Goal: Task Accomplishment & Management: Manage account settings

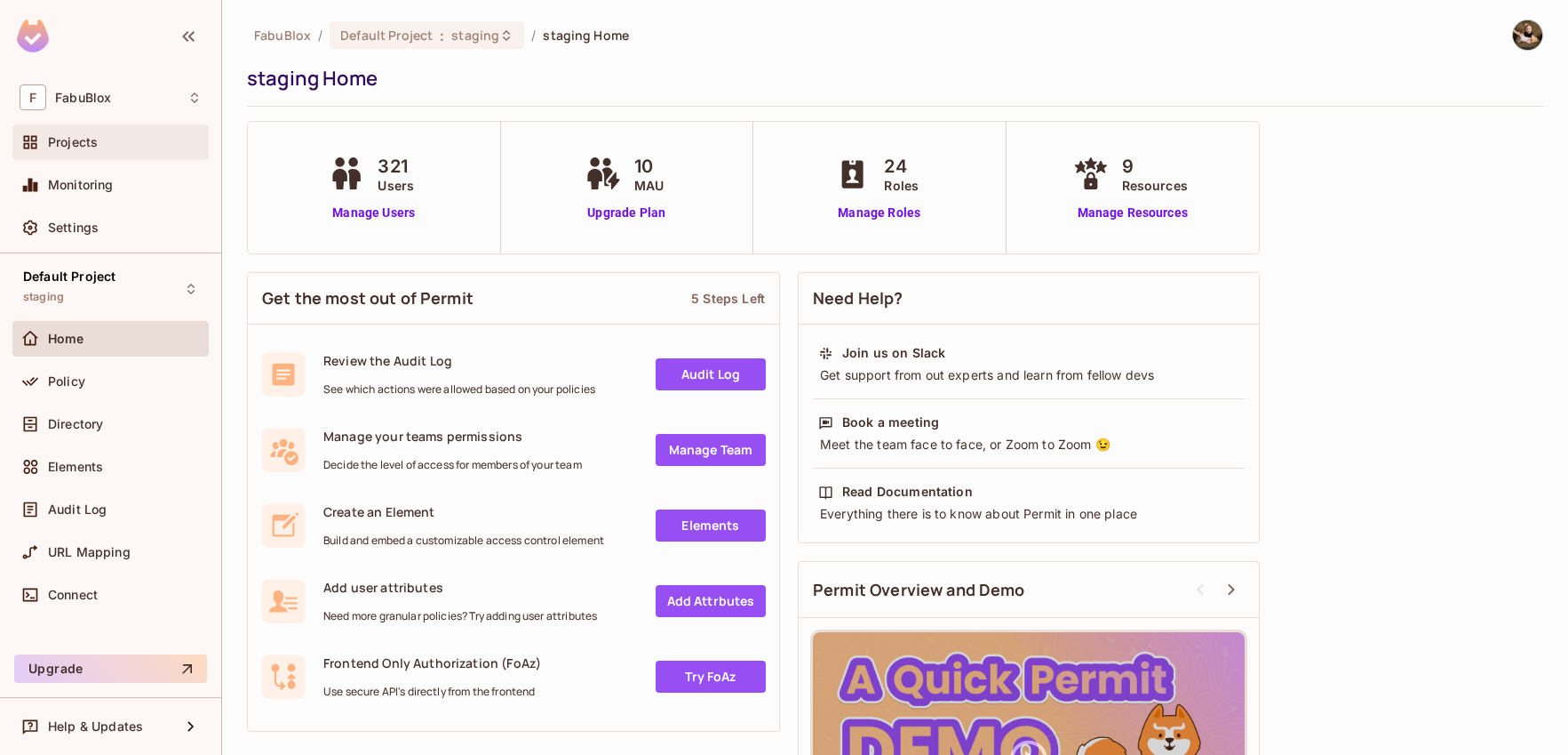
click at [106, 137] on div "Projects" at bounding box center [124, 142] width 154 height 14
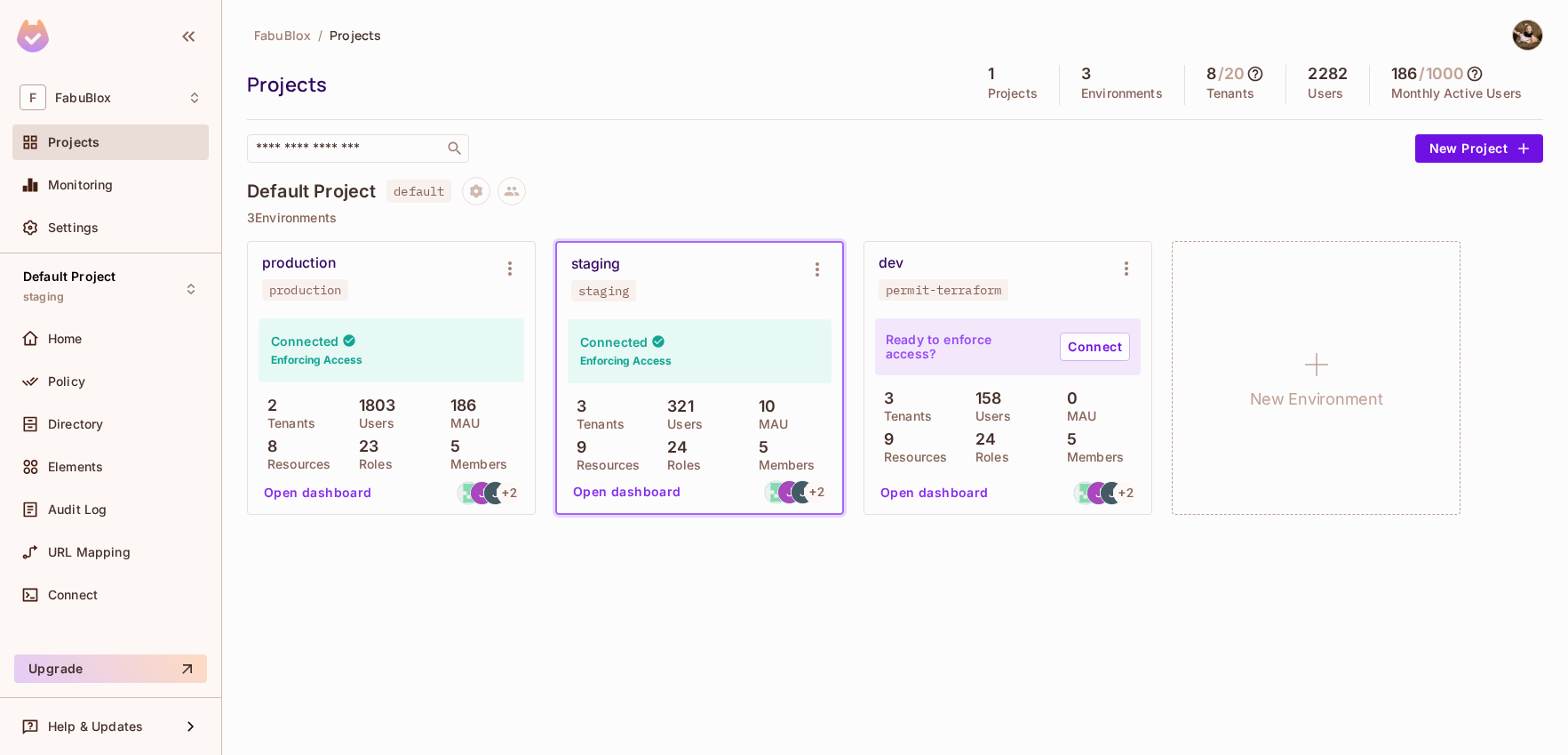
click at [326, 266] on div "production" at bounding box center [299, 263] width 74 height 18
click at [994, 277] on div "dev permit-terraform" at bounding box center [994, 277] width 230 height 46
click at [359, 486] on button "Open dashboard" at bounding box center [318, 493] width 122 height 29
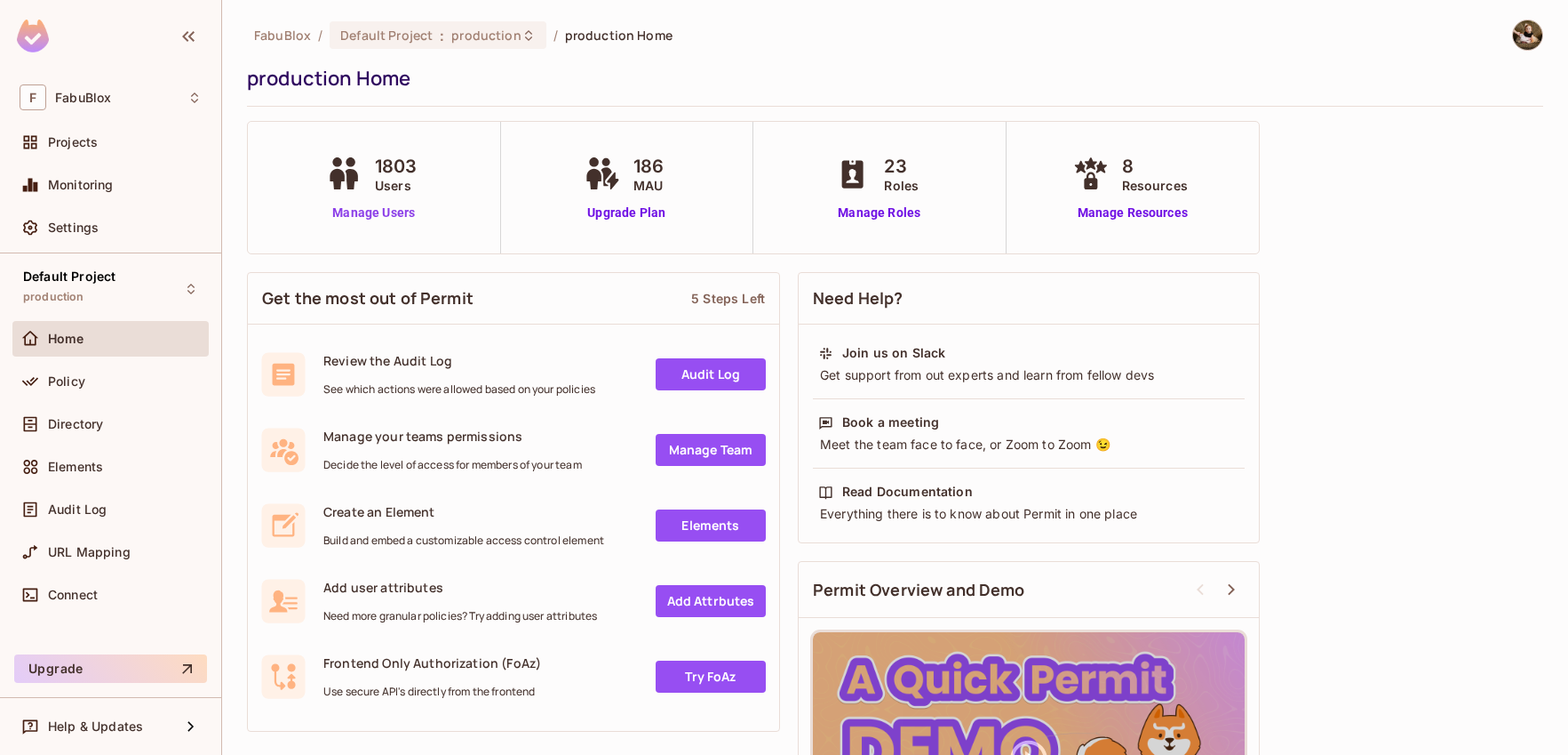
click at [347, 219] on link "Manage Users" at bounding box center [374, 212] width 105 height 19
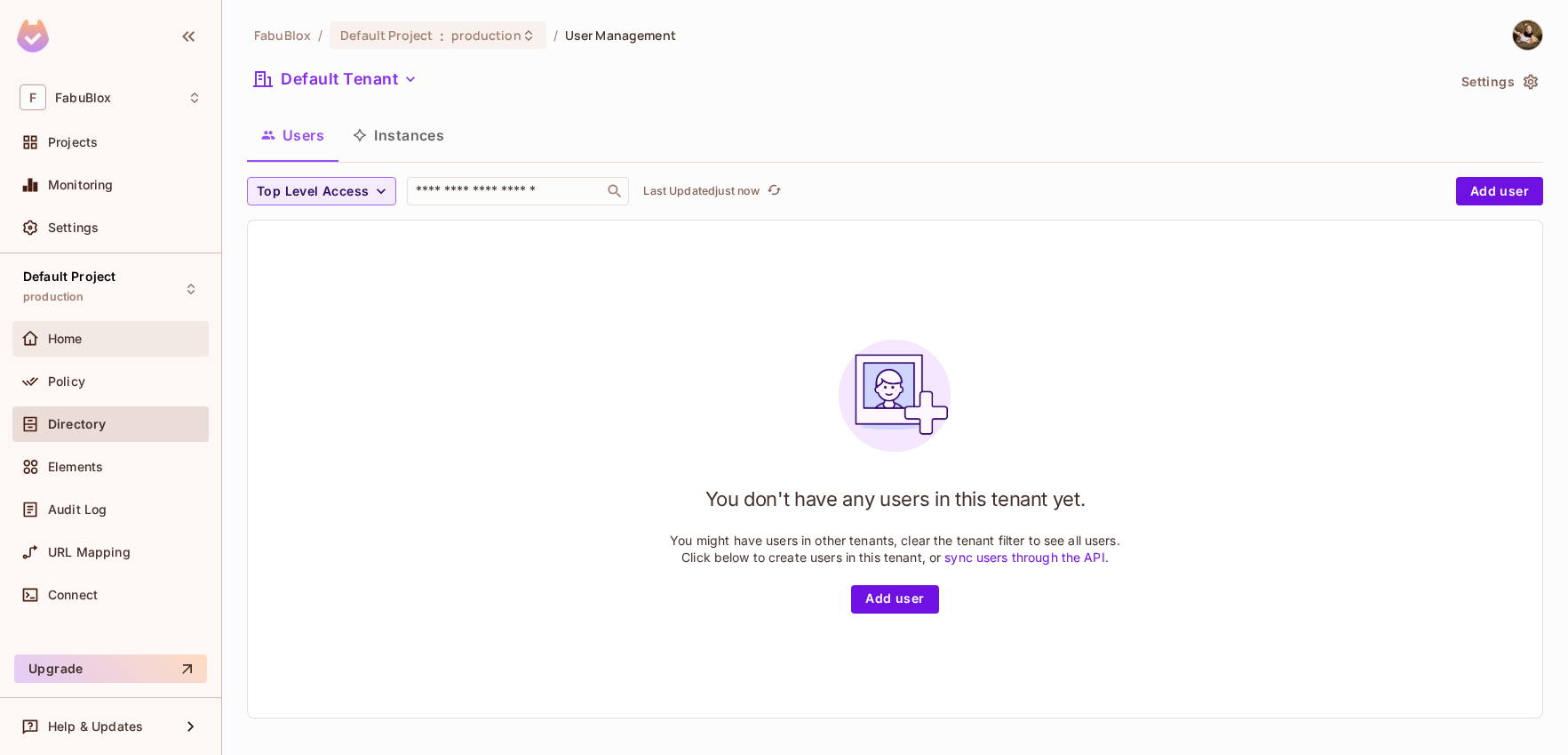
click at [81, 334] on span "Home" at bounding box center [65, 339] width 35 height 14
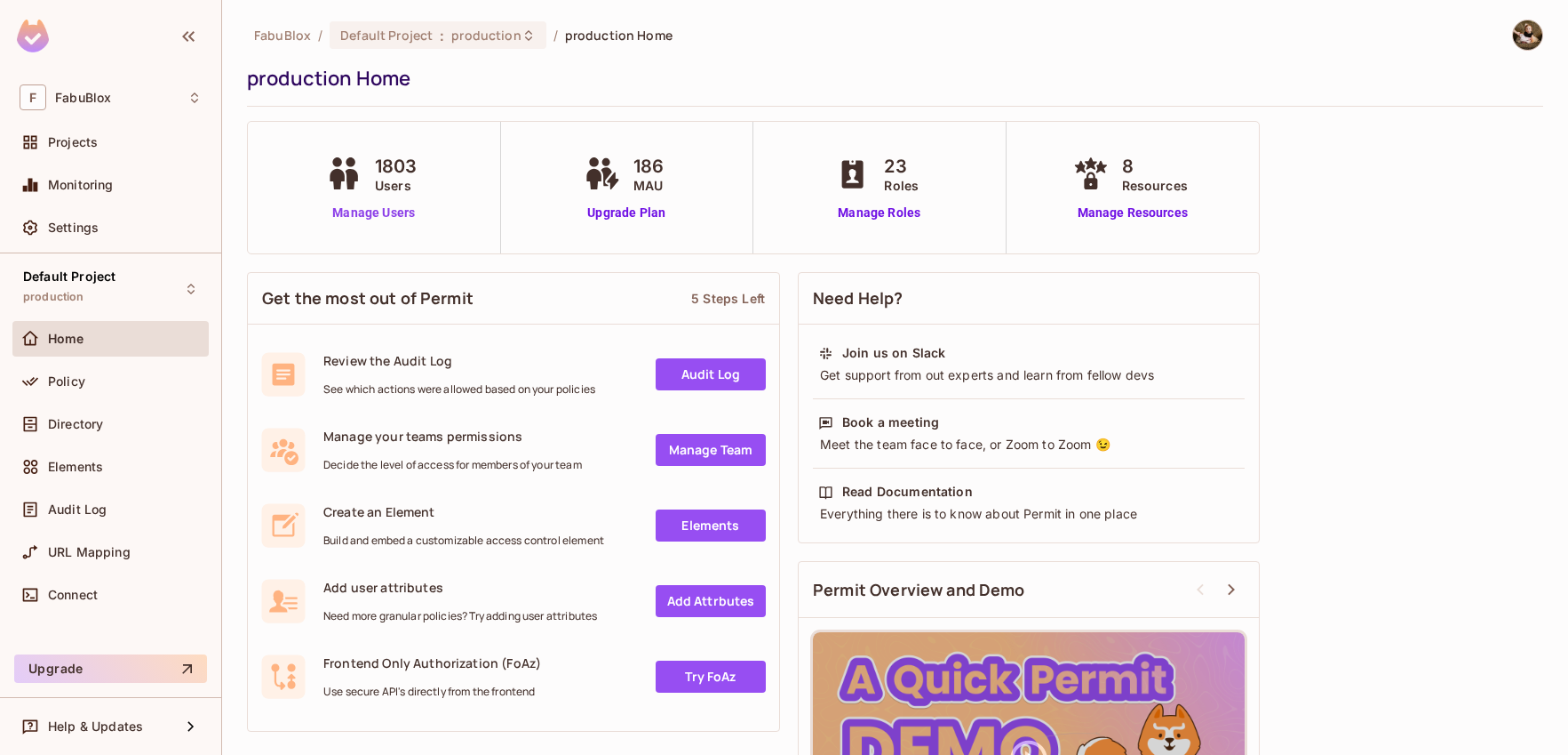
click at [356, 212] on link "Manage Users" at bounding box center [374, 212] width 105 height 19
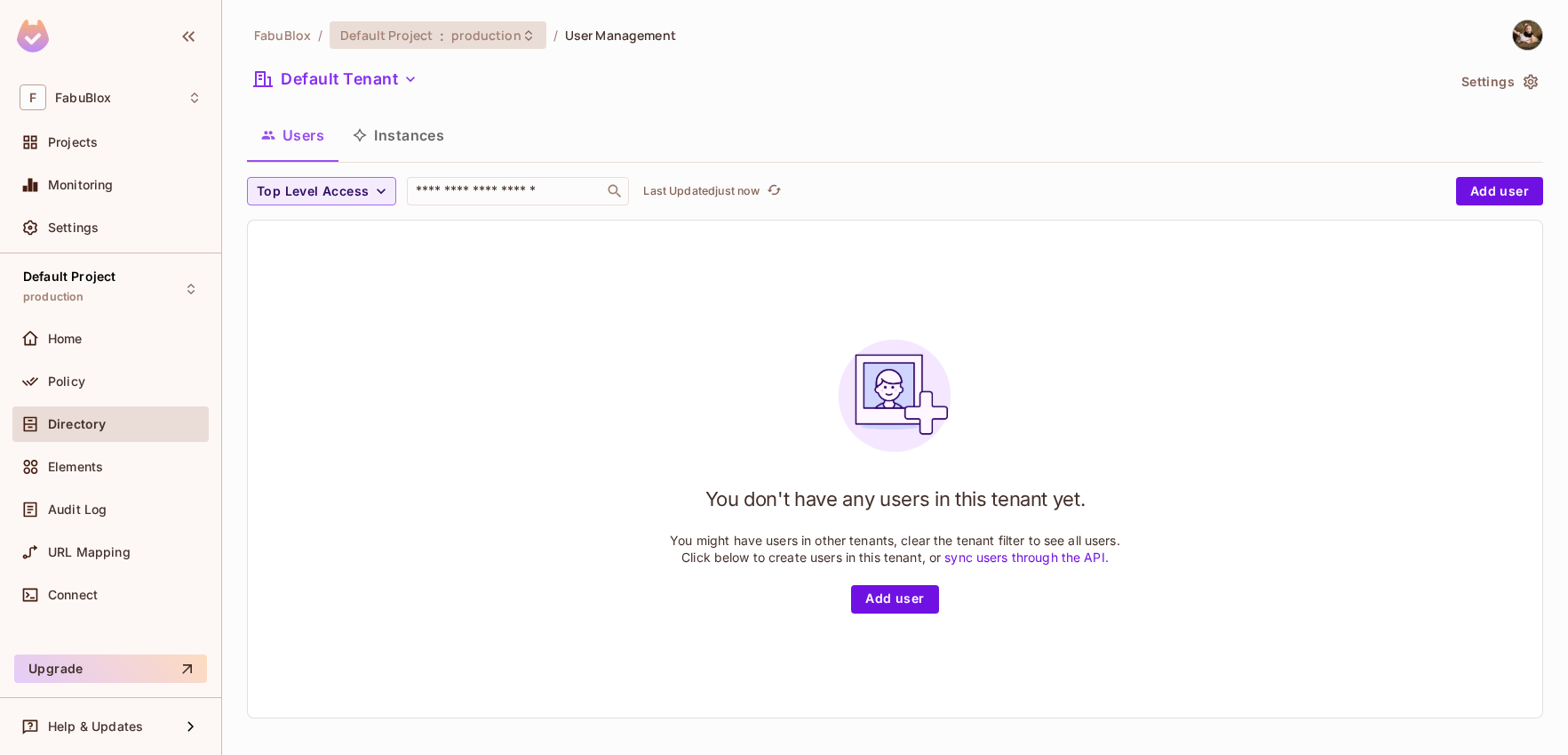
click at [410, 40] on span "Default Project" at bounding box center [386, 35] width 93 height 17
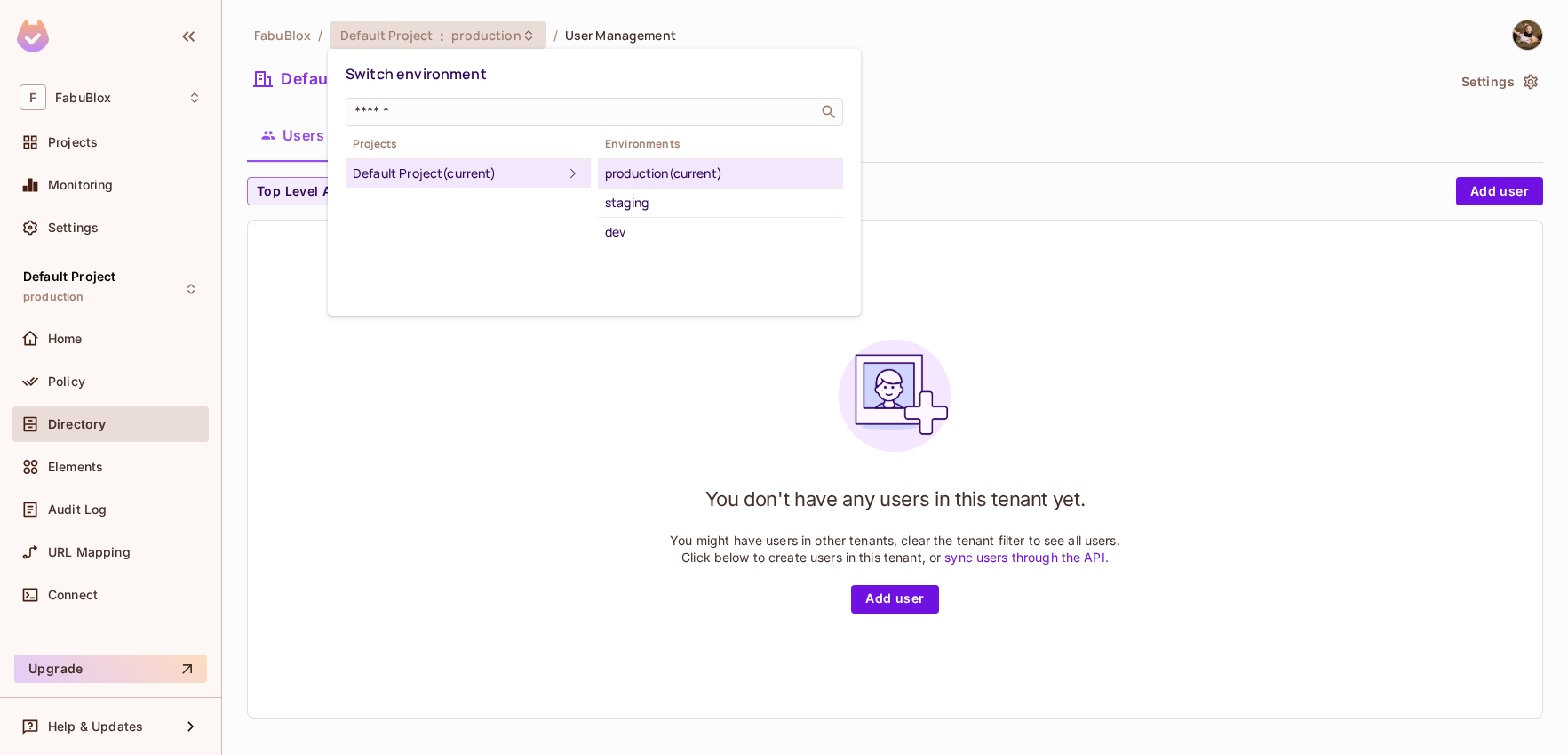
click at [547, 176] on div "Default Project (current)" at bounding box center [457, 173] width 209 height 22
click at [346, 413] on div at bounding box center [784, 378] width 1568 height 755
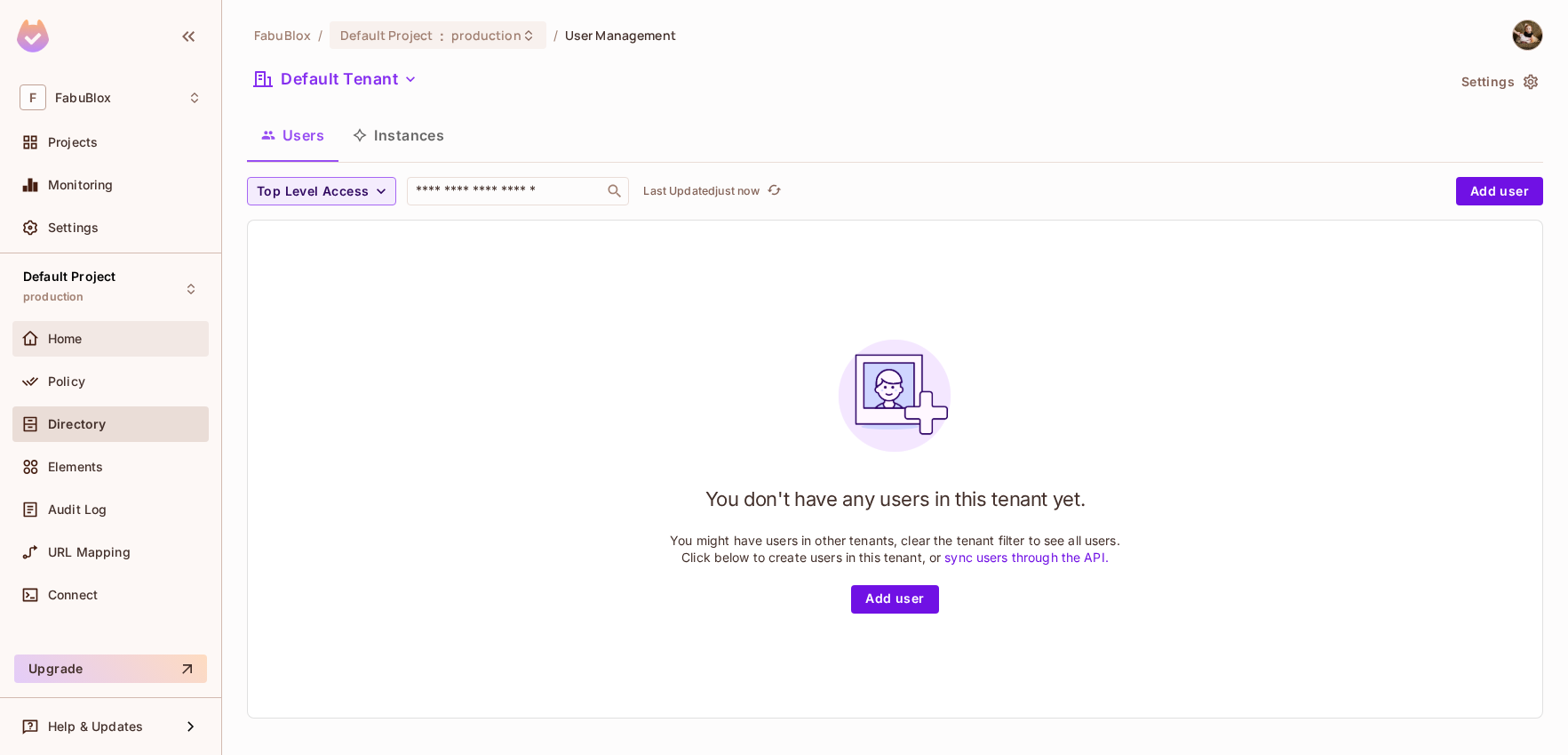
click at [122, 321] on div "Home" at bounding box center [111, 339] width 197 height 36
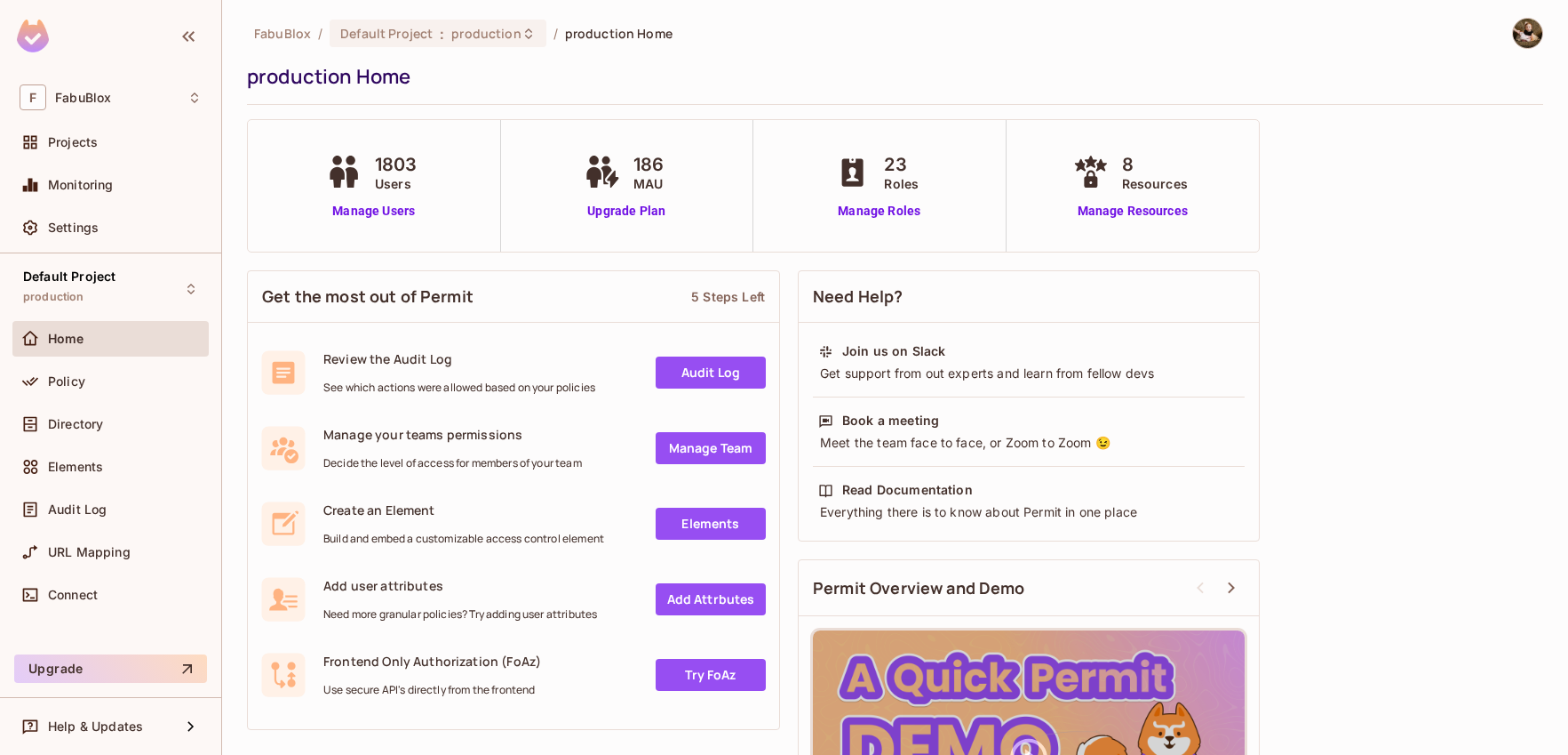
scroll to position [4, 0]
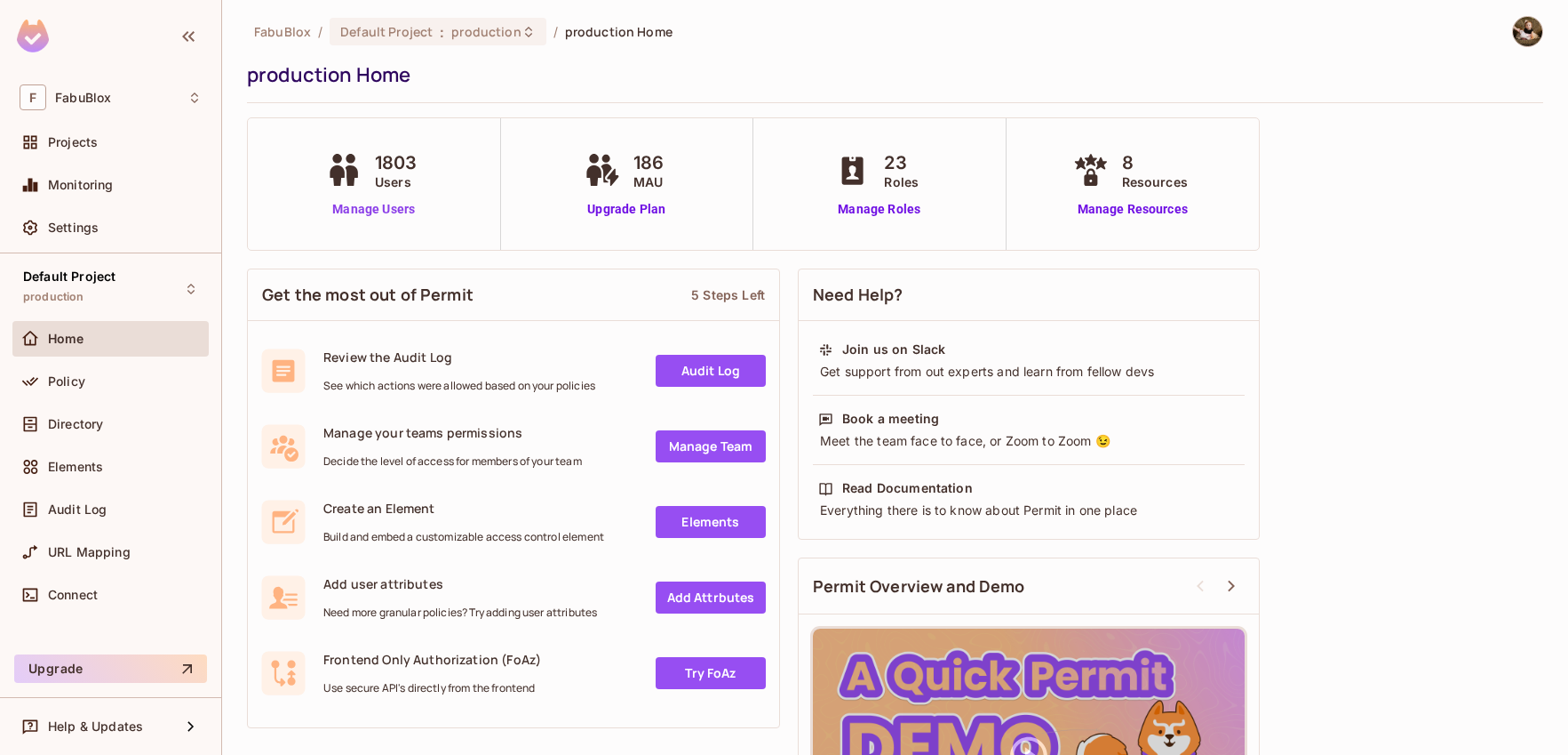
click at [405, 203] on link "Manage Users" at bounding box center [374, 209] width 105 height 19
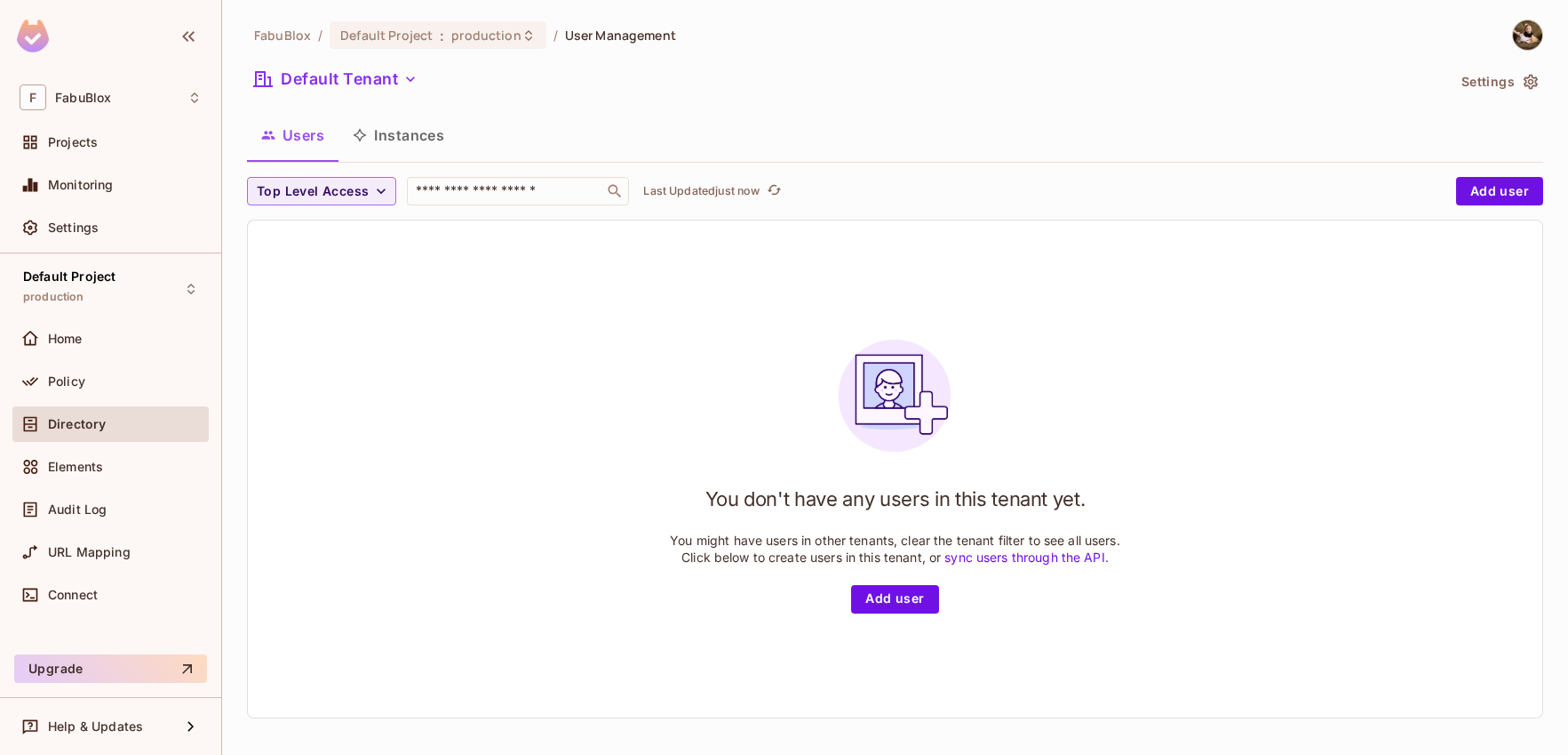
scroll to position [3, 0]
click at [73, 130] on div "Projects" at bounding box center [111, 142] width 197 height 36
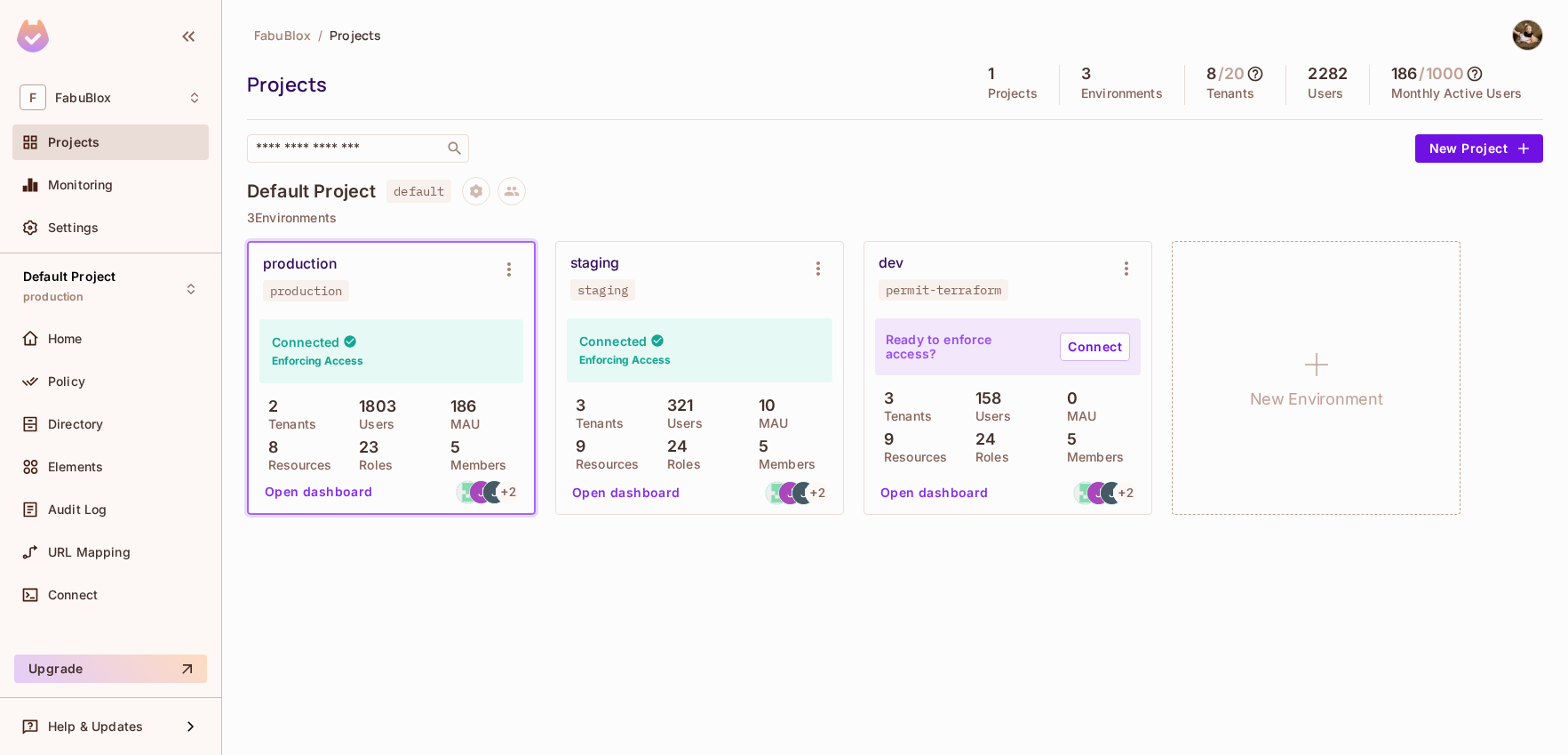
click at [635, 493] on button "Open dashboard" at bounding box center [626, 493] width 122 height 29
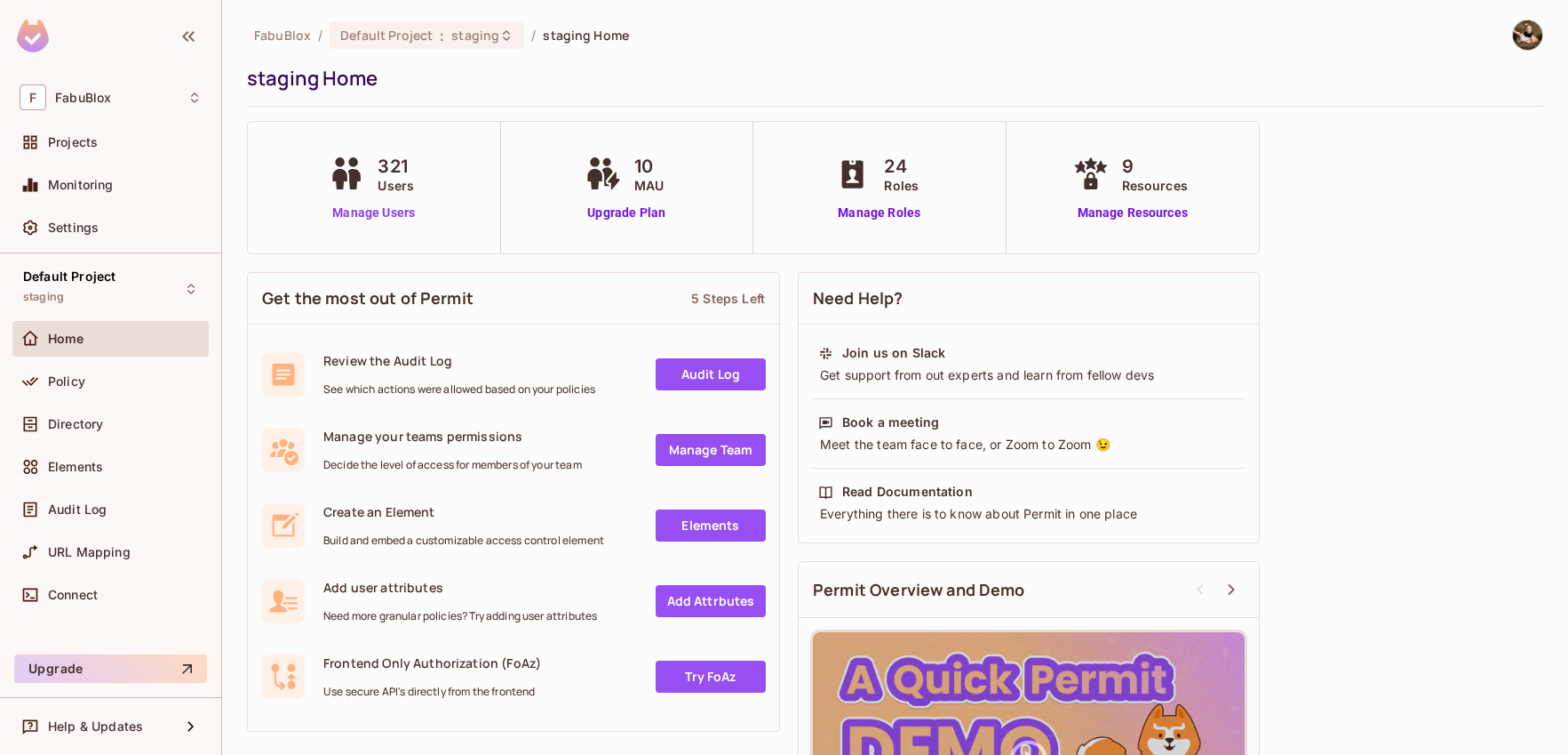
click at [369, 207] on link "Manage Users" at bounding box center [374, 212] width 99 height 19
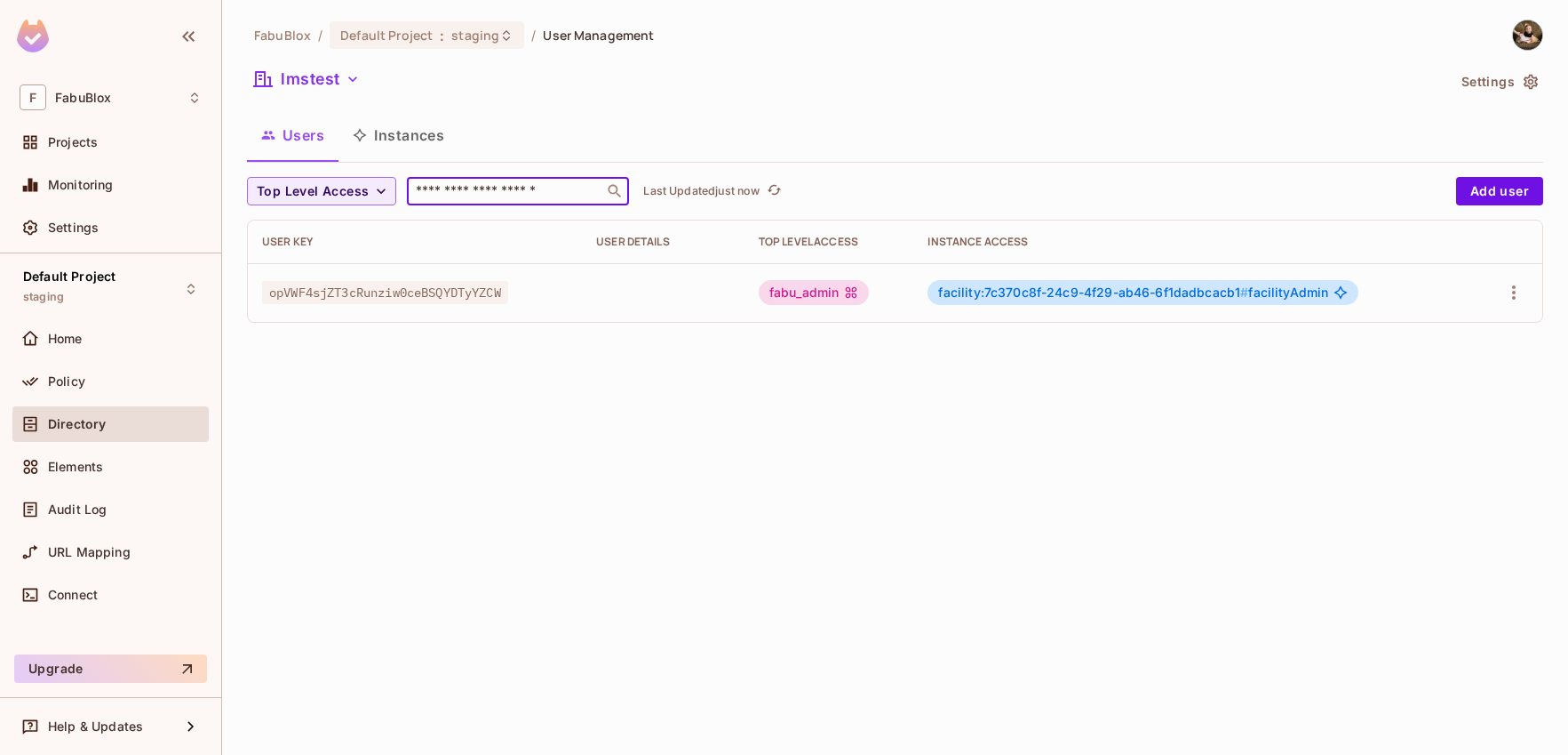
click at [467, 192] on input "text" at bounding box center [506, 191] width 187 height 18
click at [736, 482] on div "FabuBlox / Default Project : staging / User Management lmstest Settings Users I…" at bounding box center [895, 378] width 1346 height 755
click at [389, 296] on span "opVWF4sjZT3cRunziw0ceBSQYDTyYZCW" at bounding box center [385, 292] width 246 height 23
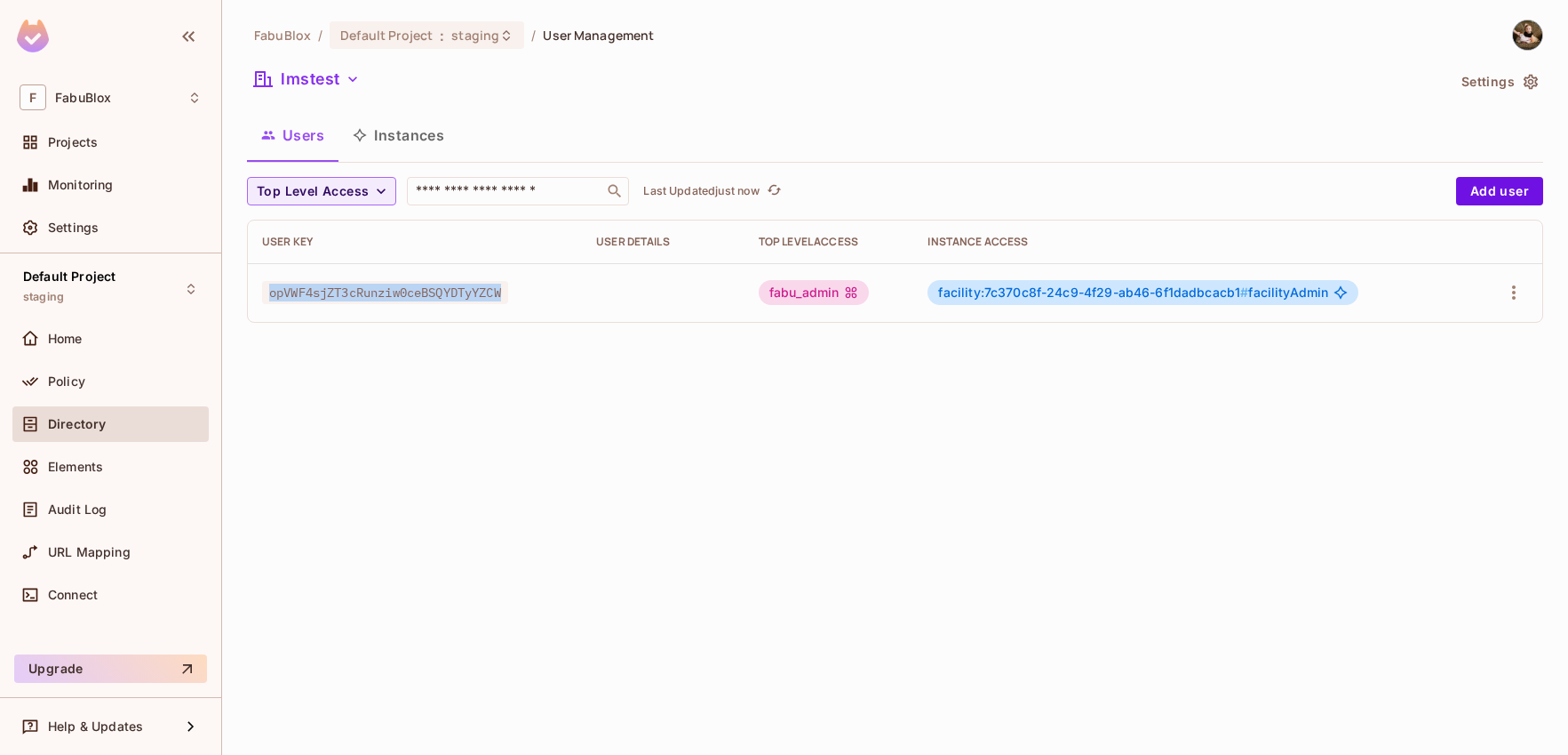
click at [389, 296] on span "opVWF4sjZT3cRunziw0ceBSQYDTyYZCW" at bounding box center [385, 292] width 246 height 23
click at [492, 353] on div "FabuBlox / Default Project : staging / User Management lmstest Settings Users I…" at bounding box center [895, 378] width 1346 height 755
click at [443, 295] on span "opVWF4sjZT3cRunziw0ceBSQYDTyYZCW" at bounding box center [385, 292] width 246 height 23
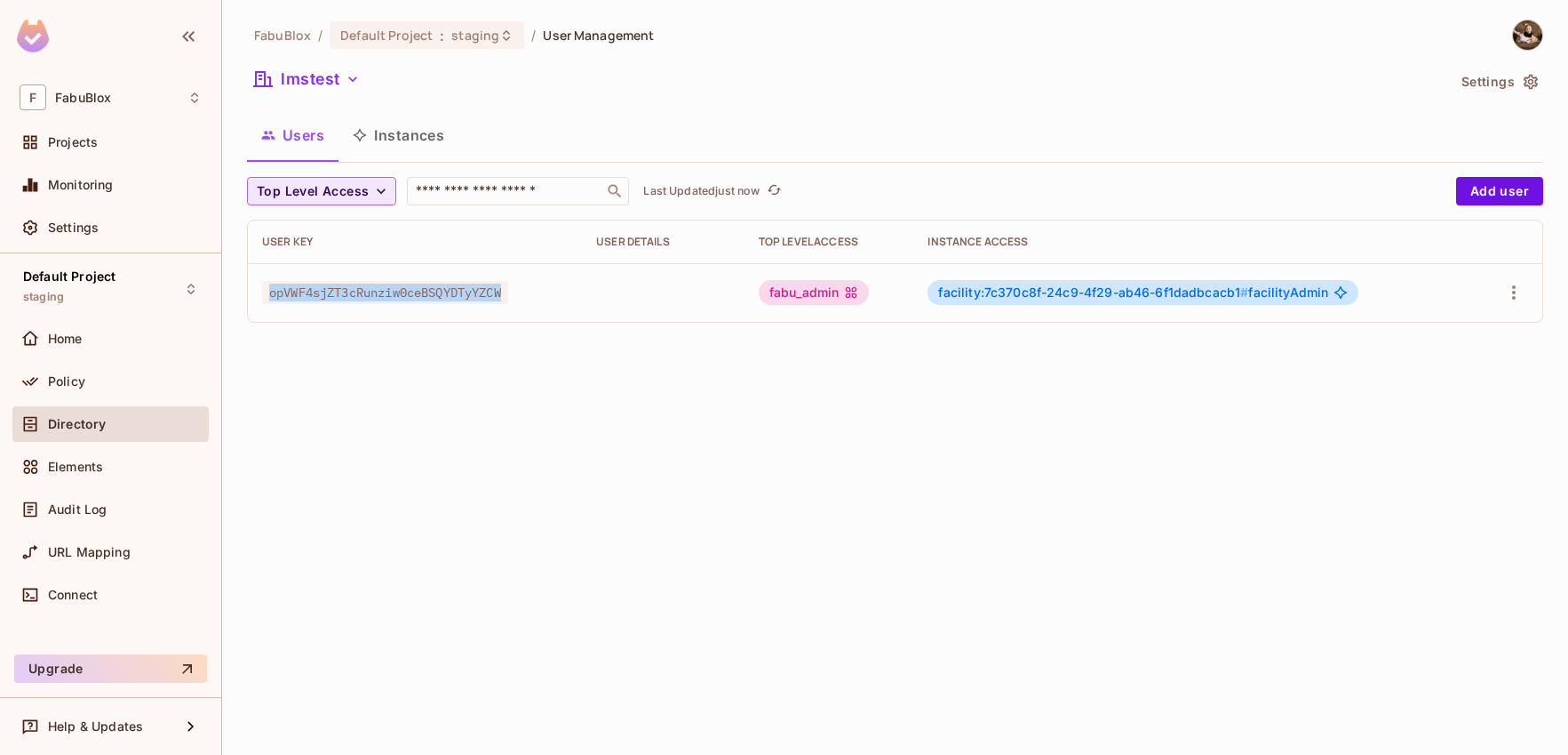
click at [278, 188] on span "Top Level Access" at bounding box center [313, 191] width 112 height 22
click at [331, 196] on div at bounding box center [784, 378] width 1568 height 755
click at [348, 190] on span "Top Level Access" at bounding box center [313, 191] width 112 height 22
click at [290, 386] on span "viewer" at bounding box center [295, 384] width 67 height 17
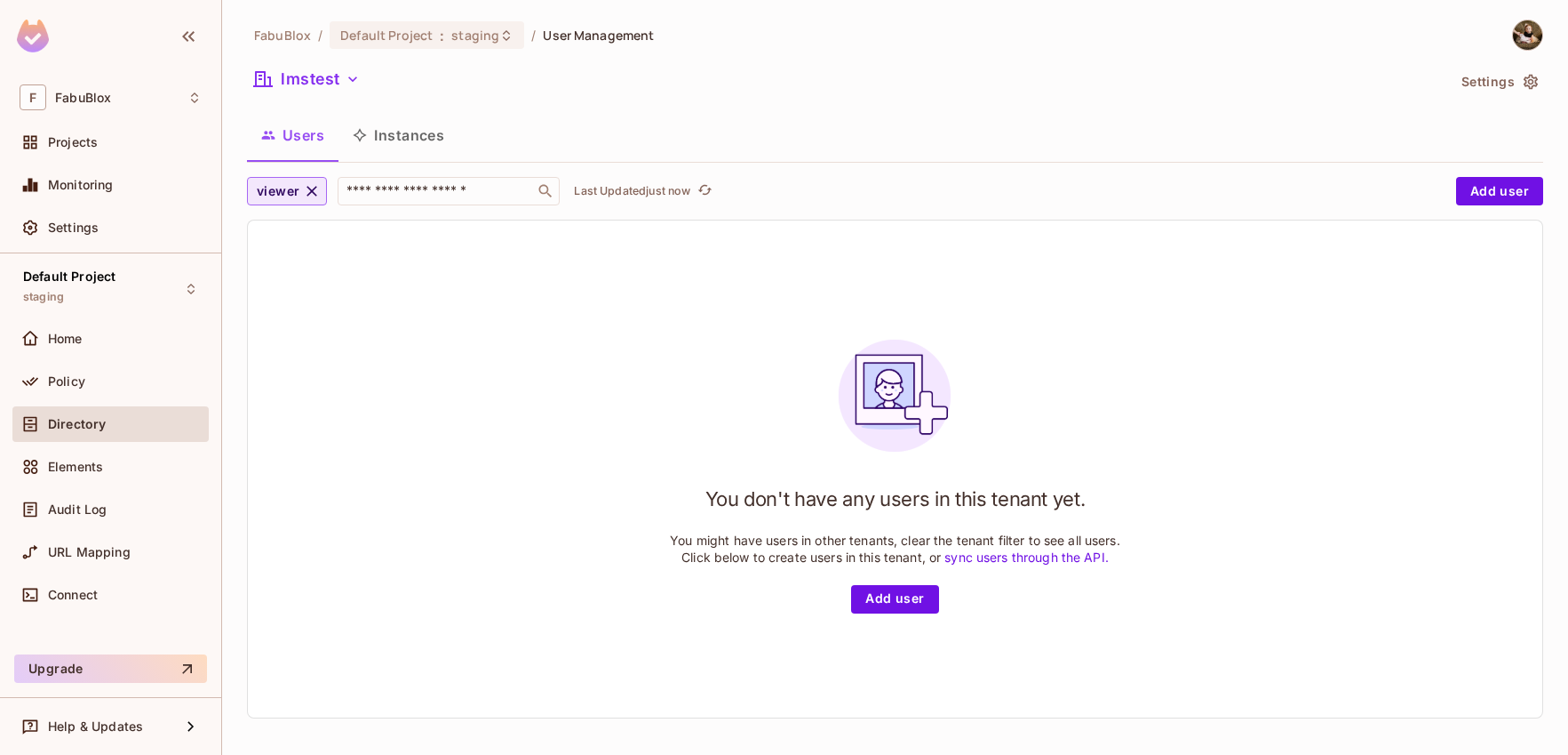
click at [285, 191] on span "viewer" at bounding box center [278, 191] width 42 height 22
click at [297, 333] on li "editor" at bounding box center [297, 346] width 100 height 39
click at [292, 189] on span "editor" at bounding box center [276, 191] width 39 height 22
click at [292, 307] on span "admin" at bounding box center [295, 307] width 67 height 17
click at [297, 187] on button "admin" at bounding box center [286, 191] width 77 height 29
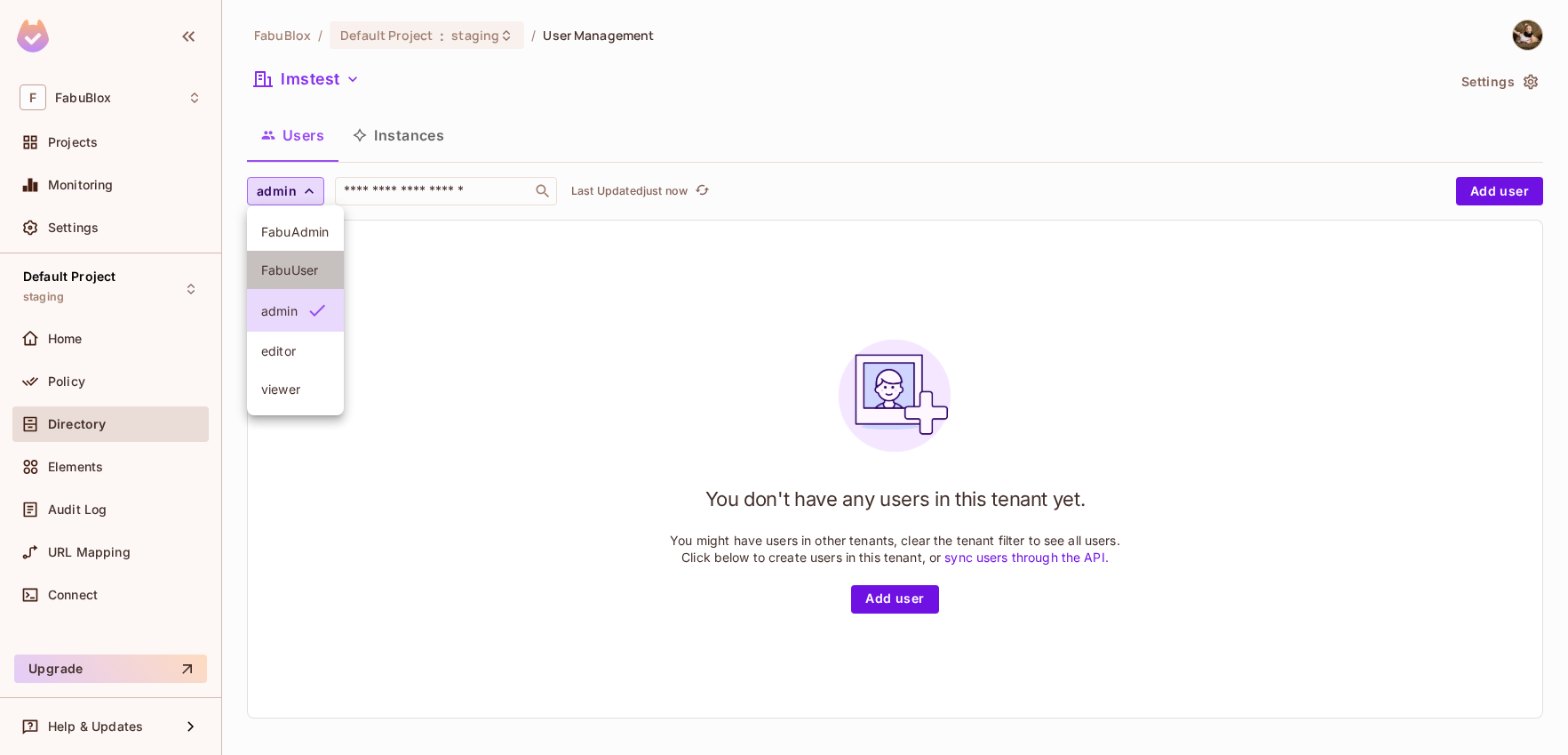
click at [310, 268] on span "FabuUser" at bounding box center [296, 270] width 68 height 17
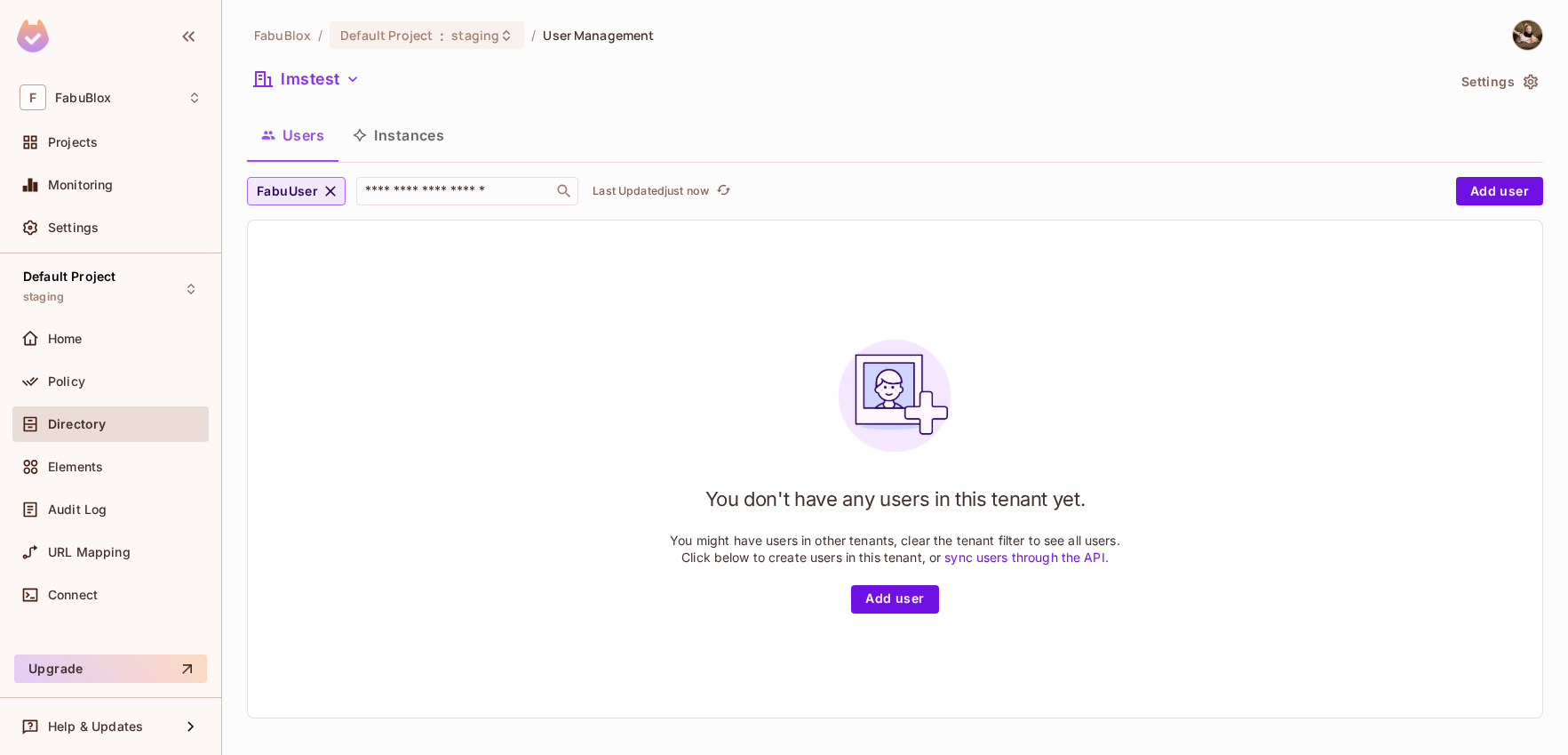
click at [297, 195] on span "FabuUser" at bounding box center [288, 191] width 61 height 22
click at [308, 237] on span "FabuAdmin" at bounding box center [306, 231] width 89 height 17
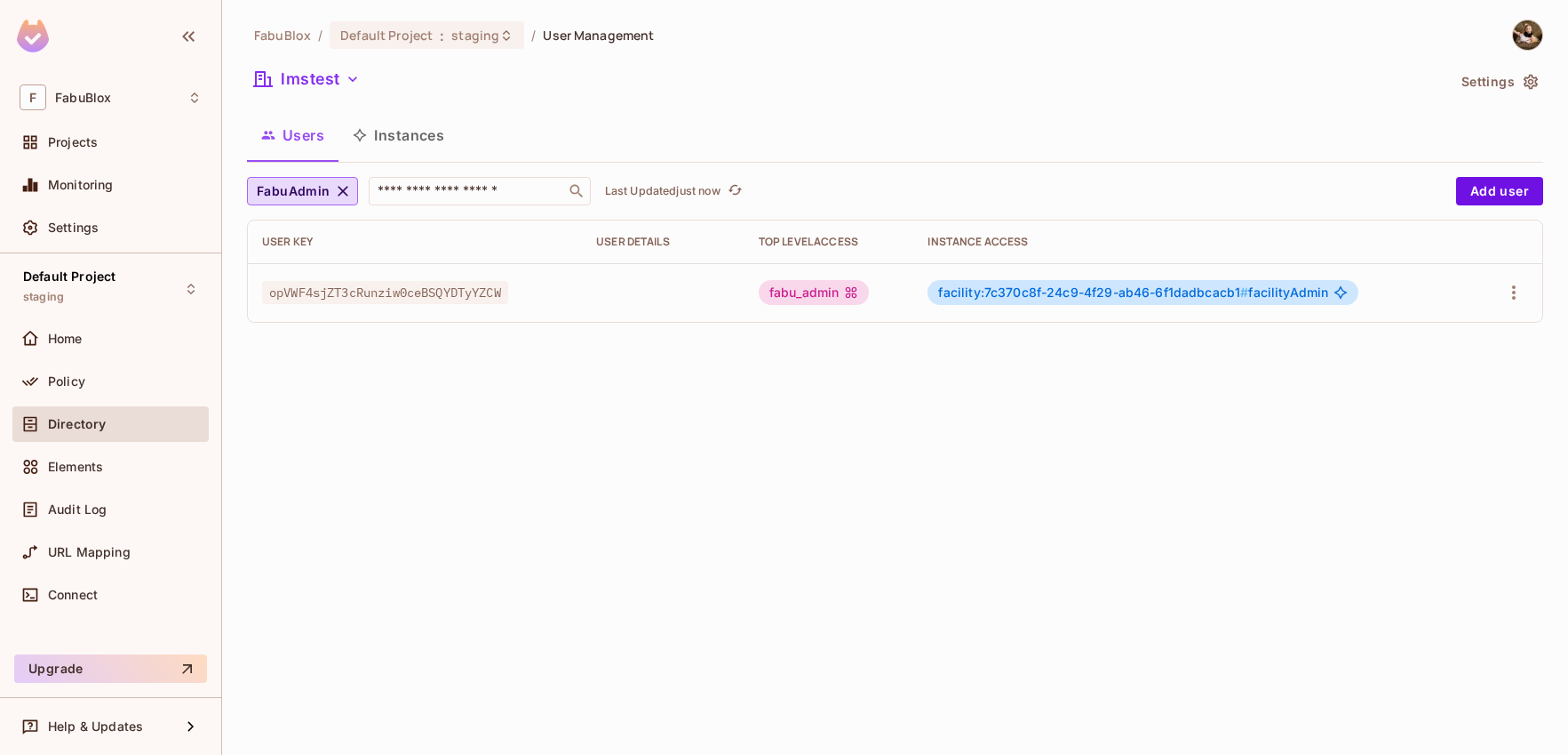
click at [414, 129] on button "Instances" at bounding box center [398, 135] width 120 height 44
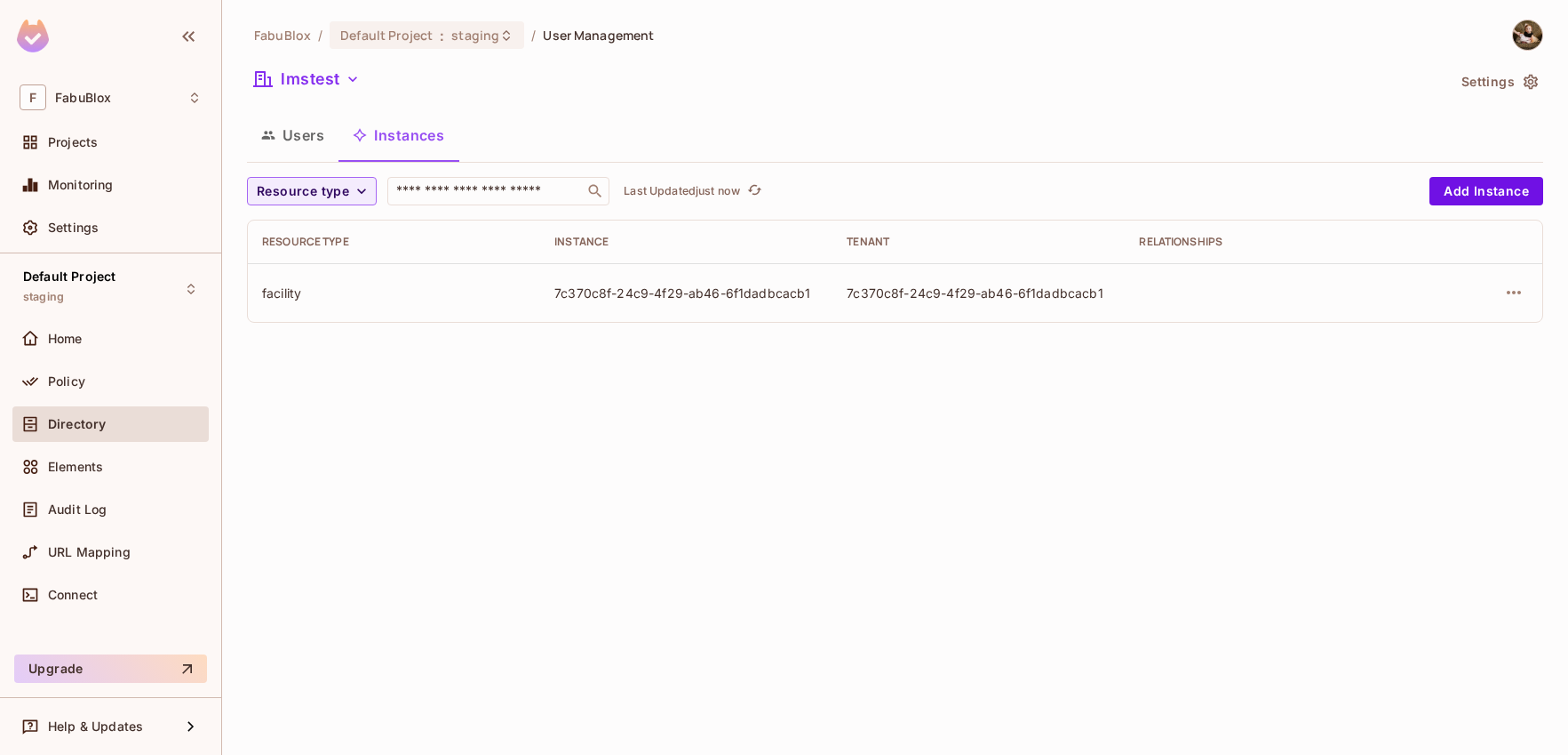
click at [304, 143] on button "Users" at bounding box center [293, 135] width 92 height 44
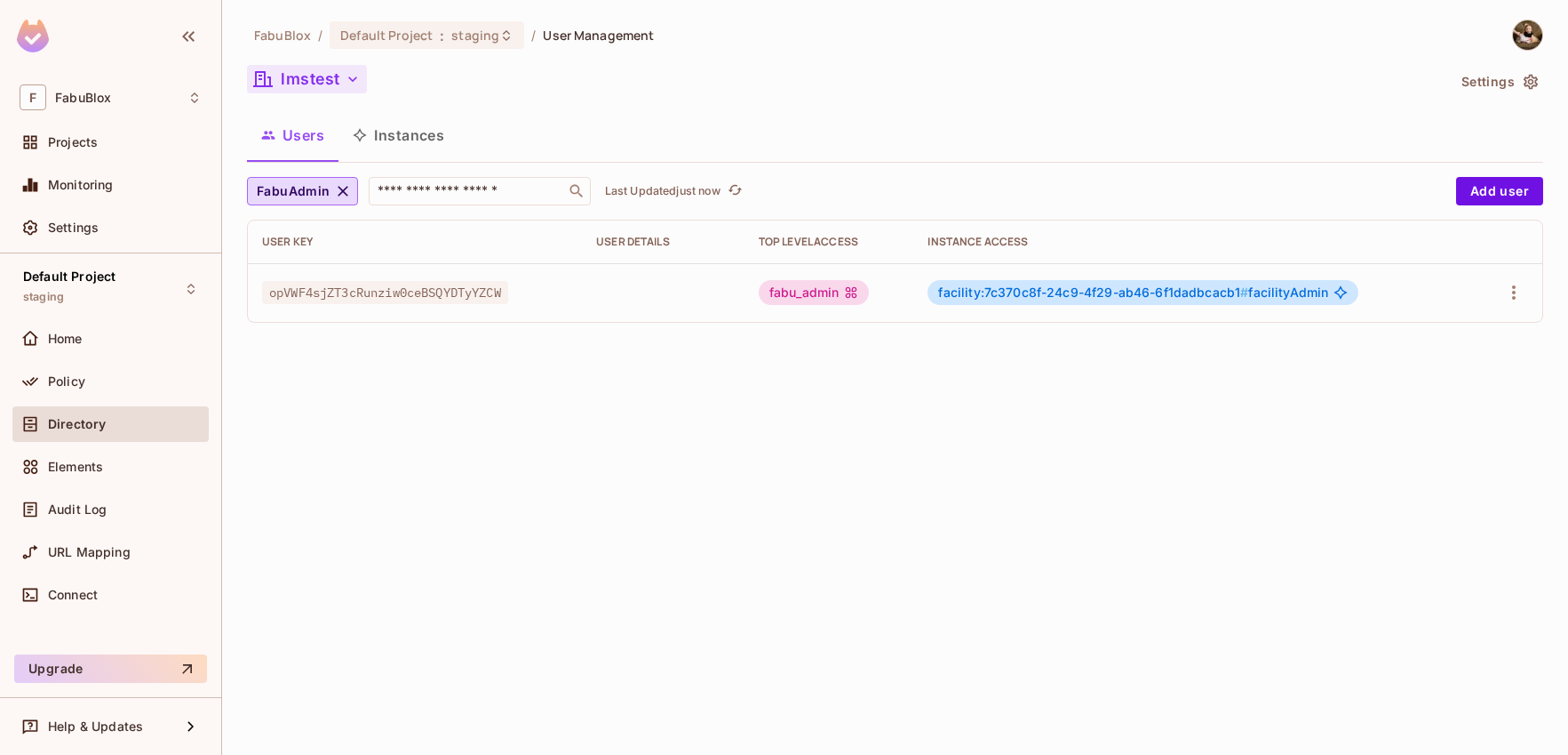
click at [320, 76] on button "lmstest" at bounding box center [306, 79] width 120 height 29
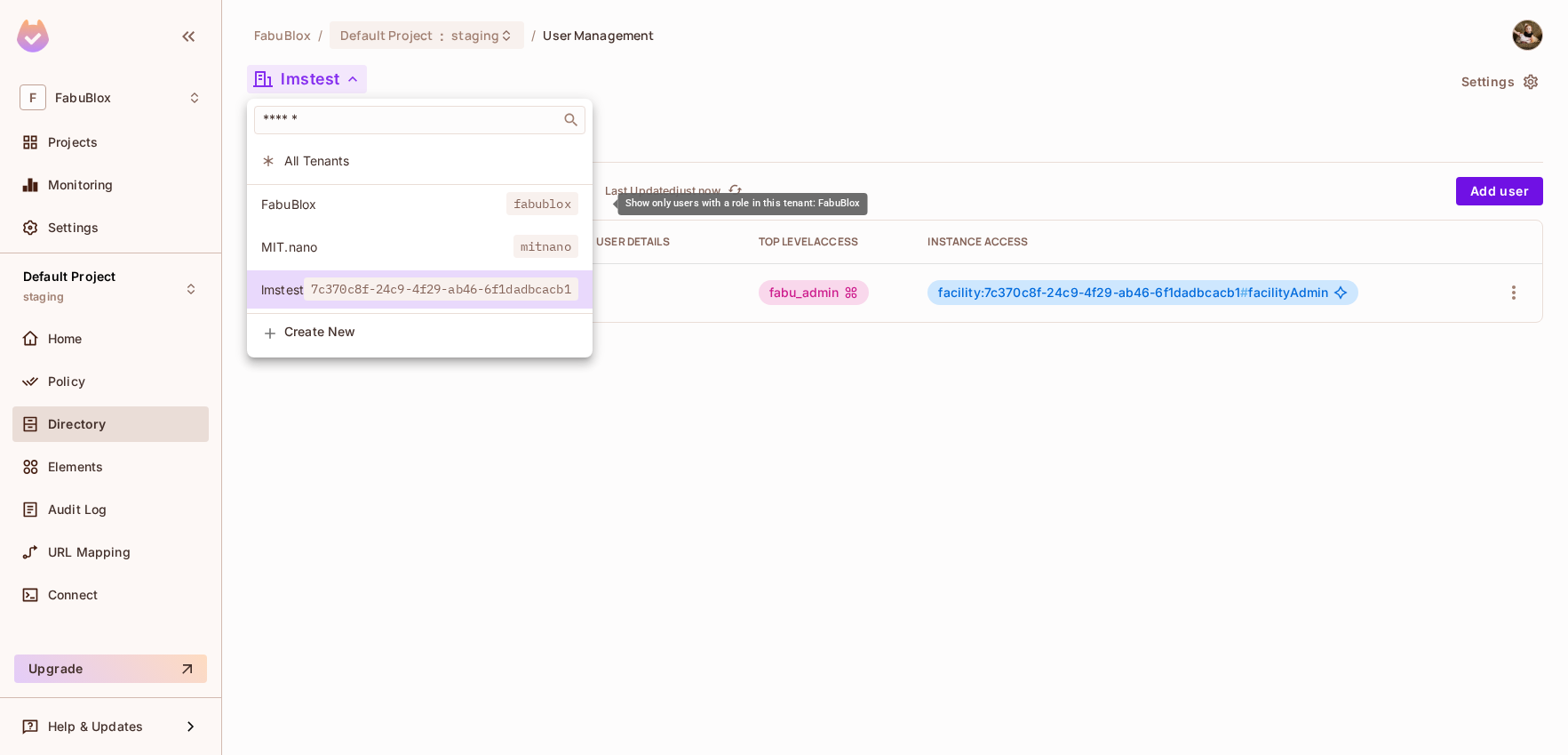
click at [412, 213] on li "FabuBlox fabublox" at bounding box center [420, 204] width 346 height 39
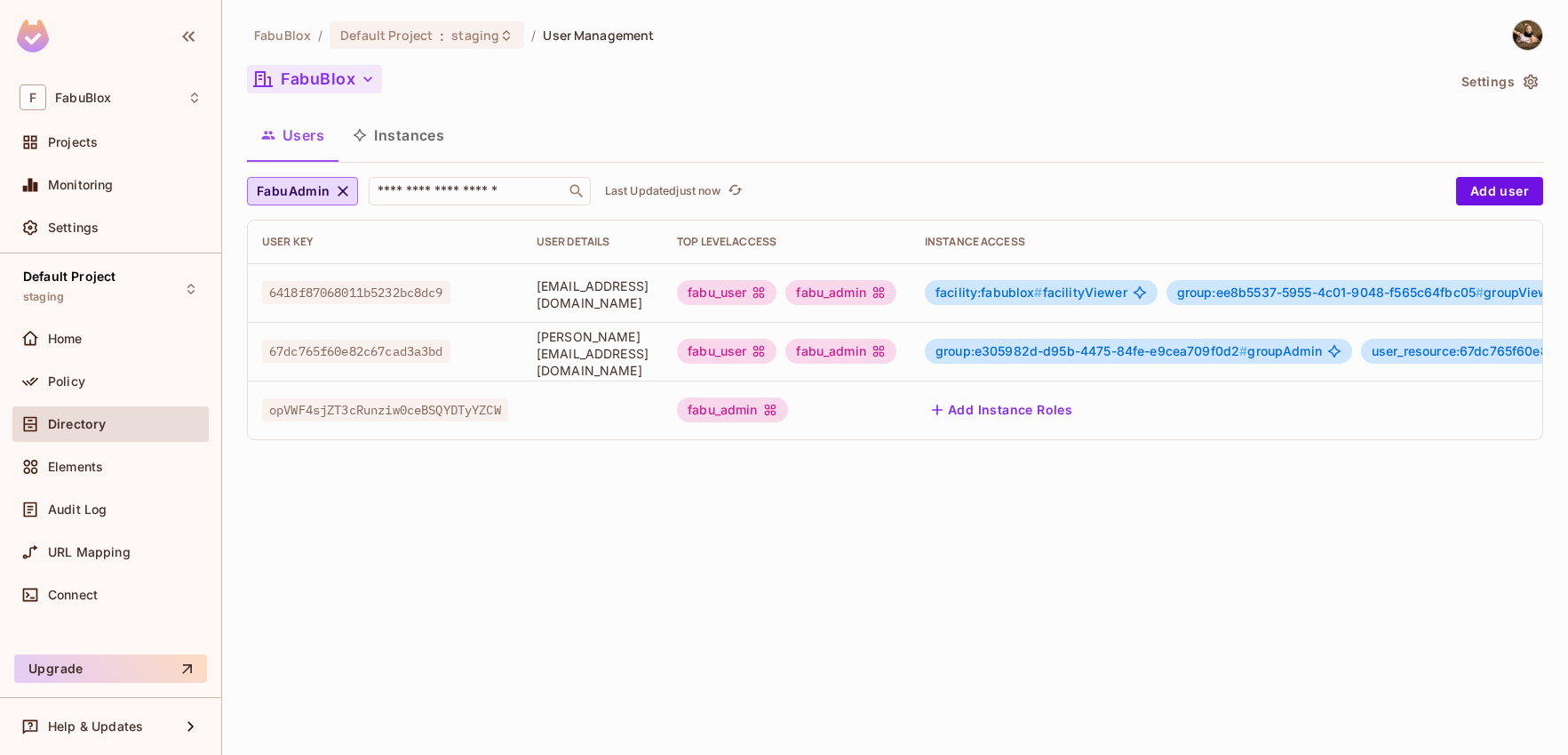
click at [319, 76] on button "FabuBlox" at bounding box center [314, 79] width 135 height 29
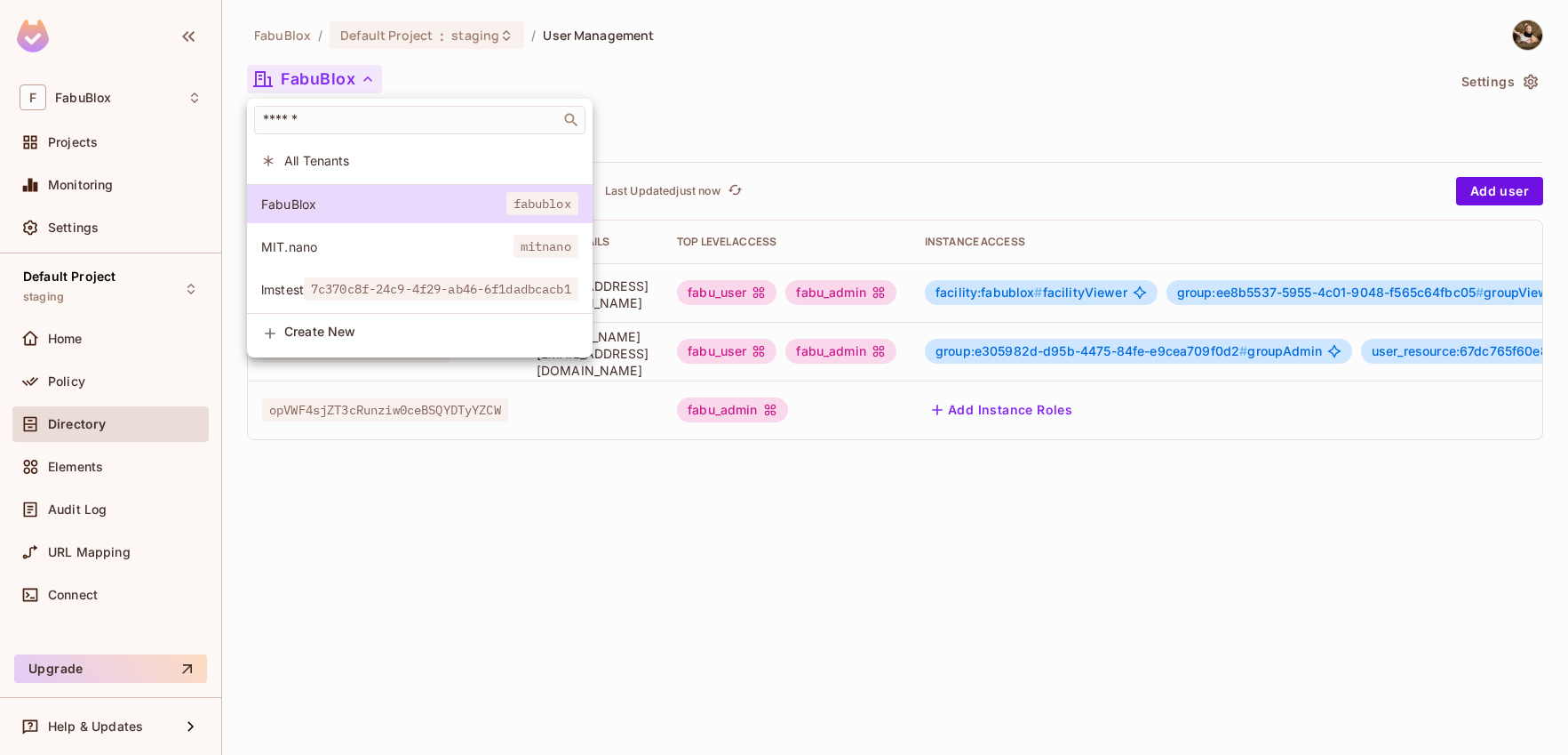
click at [384, 250] on span "MIT.nano" at bounding box center [387, 246] width 252 height 17
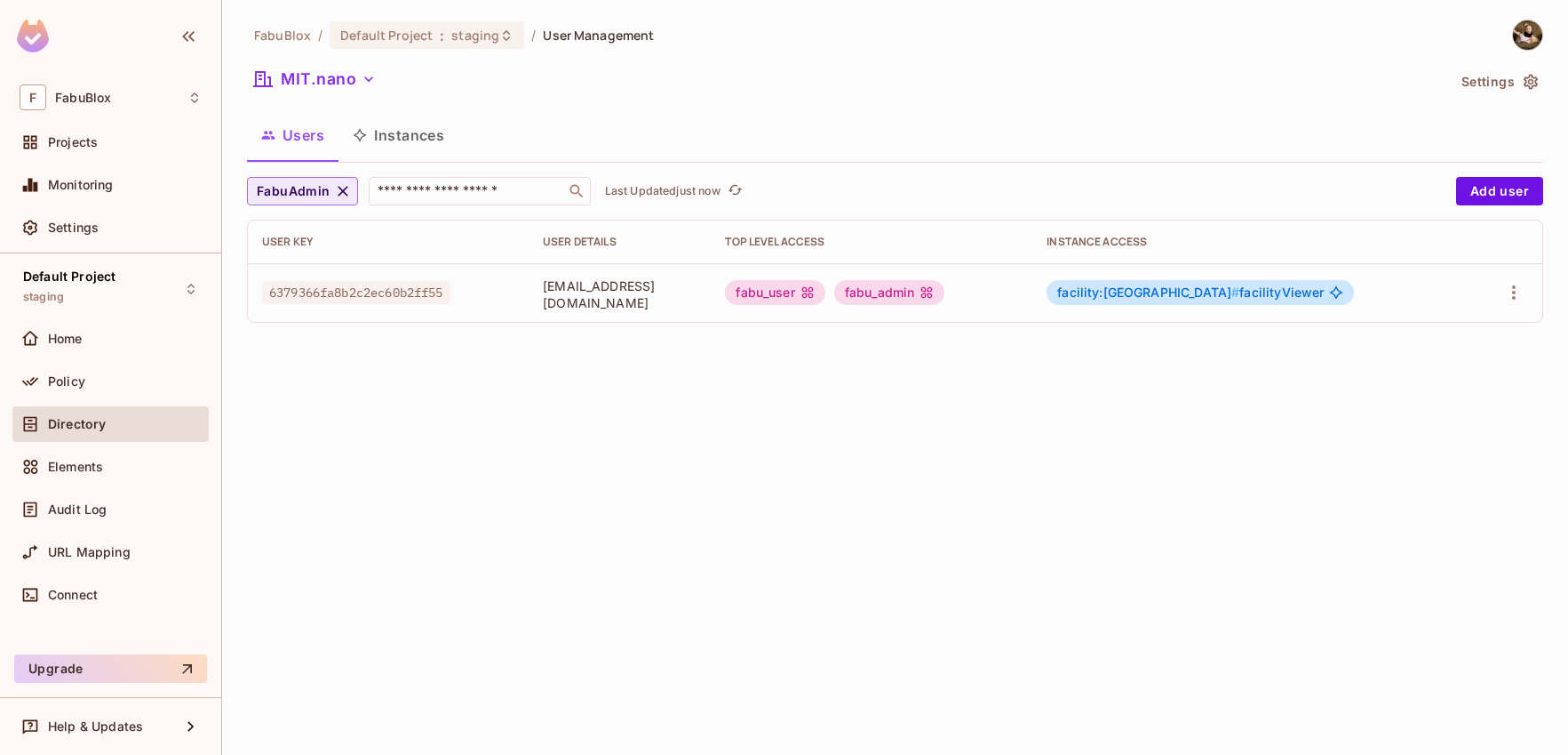
click at [346, 190] on icon "button" at bounding box center [343, 191] width 18 height 18
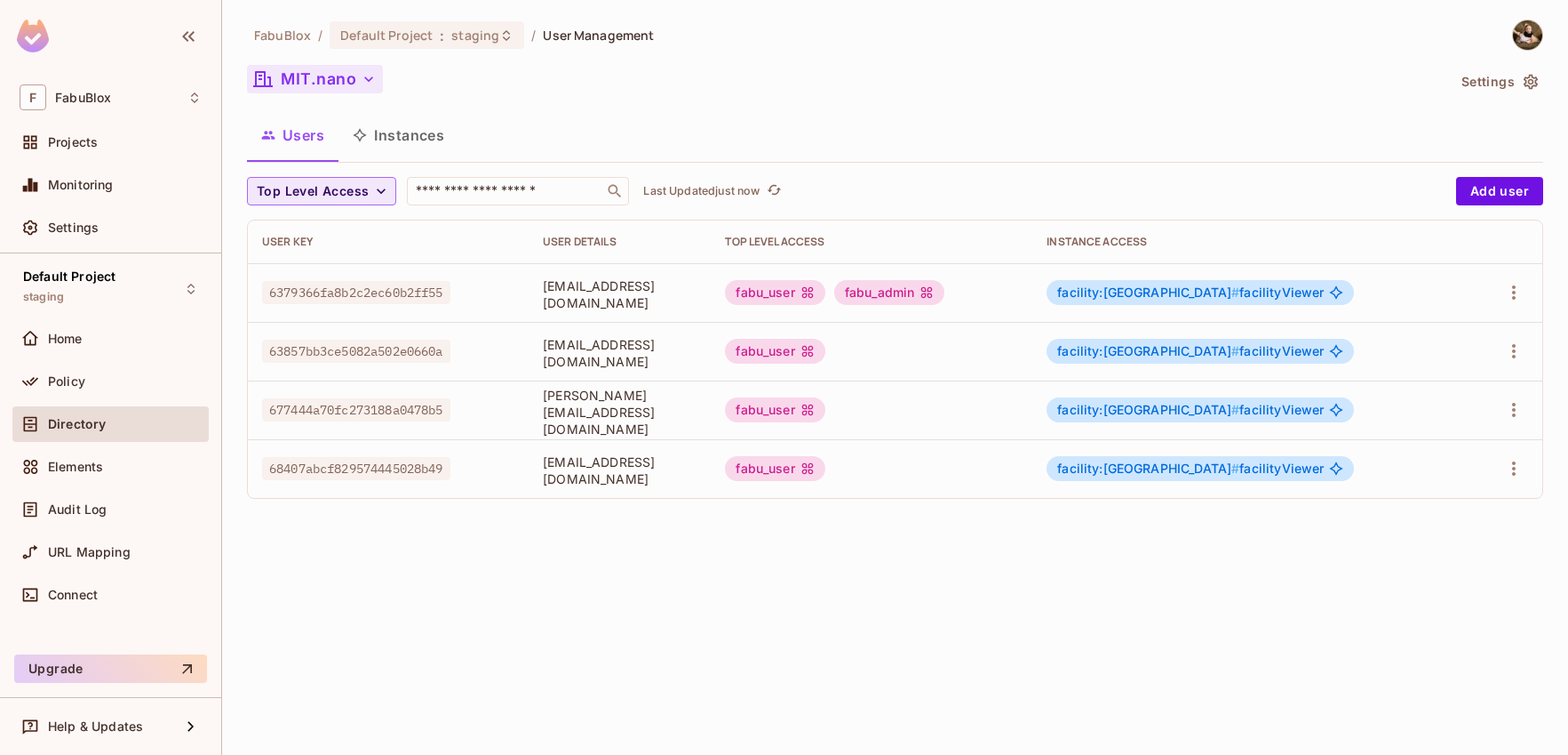
click at [283, 93] on button "MIT.nano" at bounding box center [314, 79] width 136 height 29
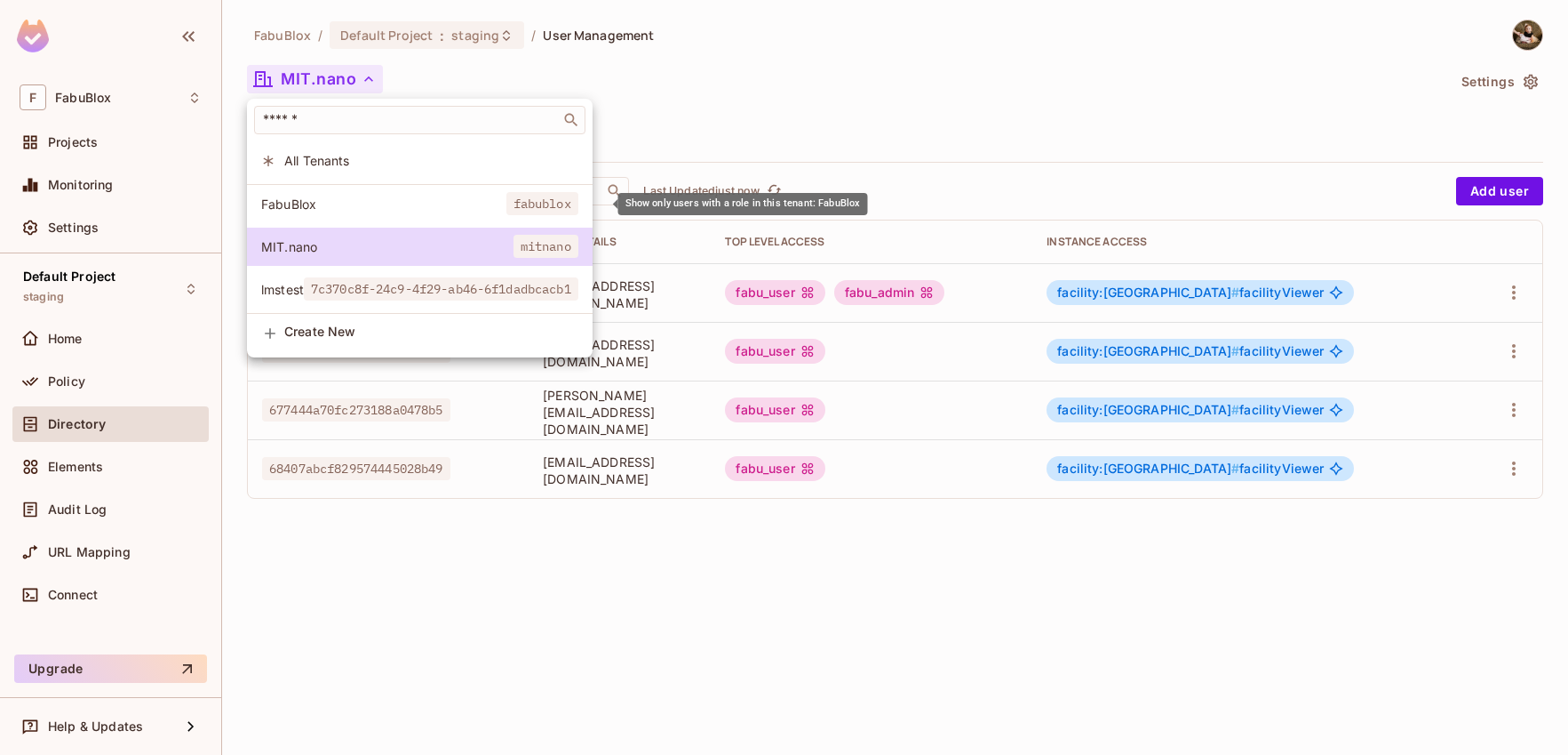
click at [339, 206] on span "FabuBlox" at bounding box center [384, 204] width 245 height 17
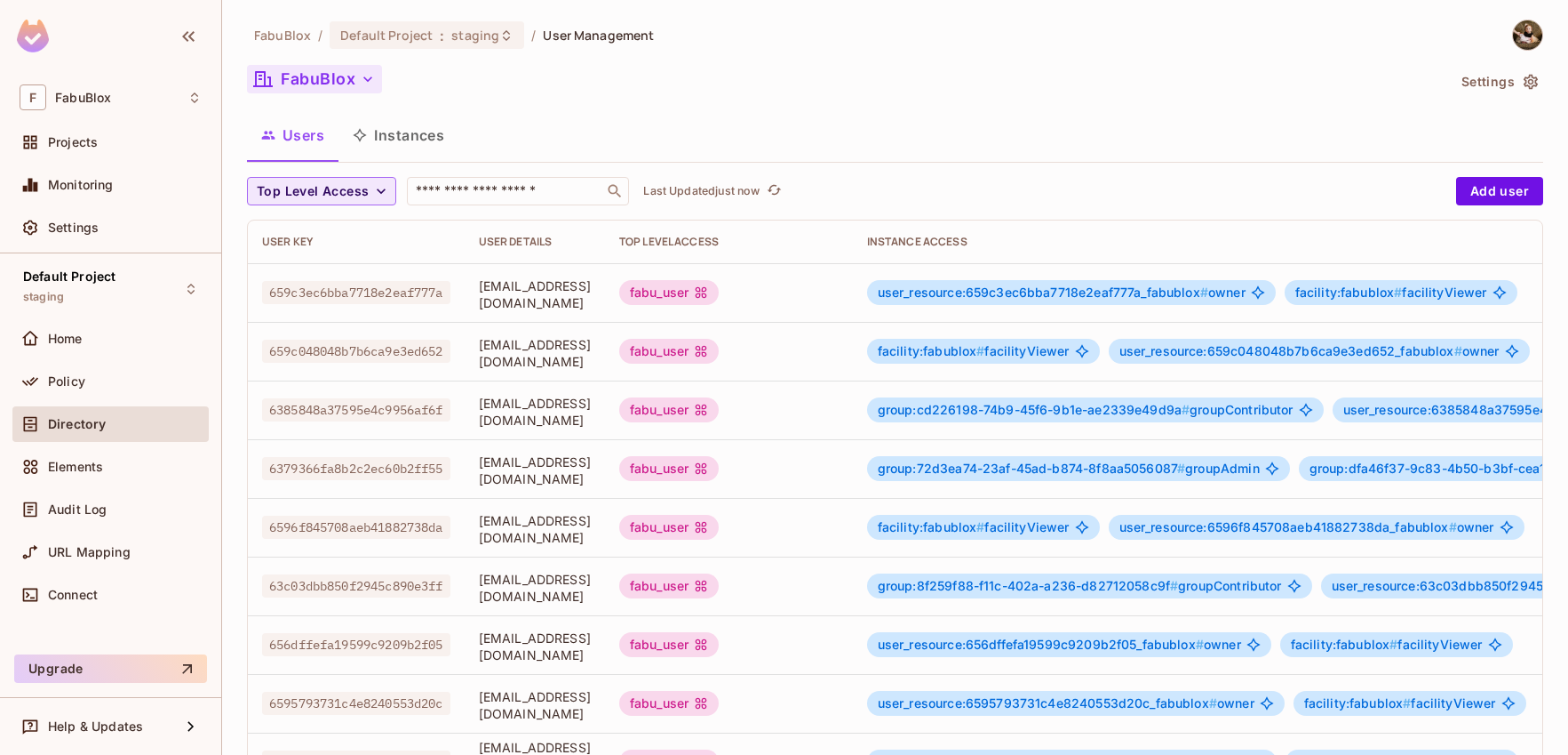
click at [320, 92] on button "FabuBlox" at bounding box center [314, 79] width 135 height 29
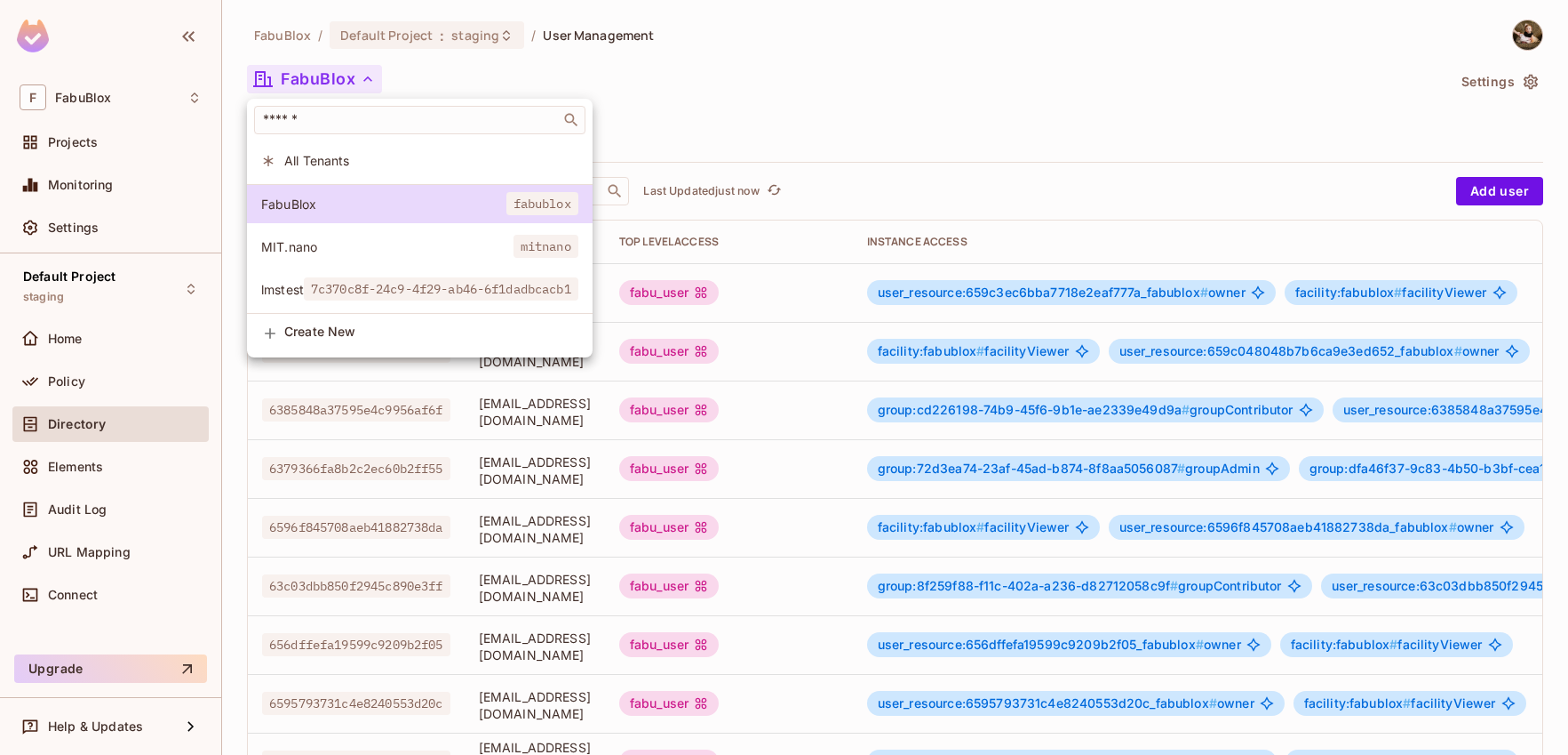
click at [333, 148] on li "All Tenants" at bounding box center [420, 160] width 346 height 39
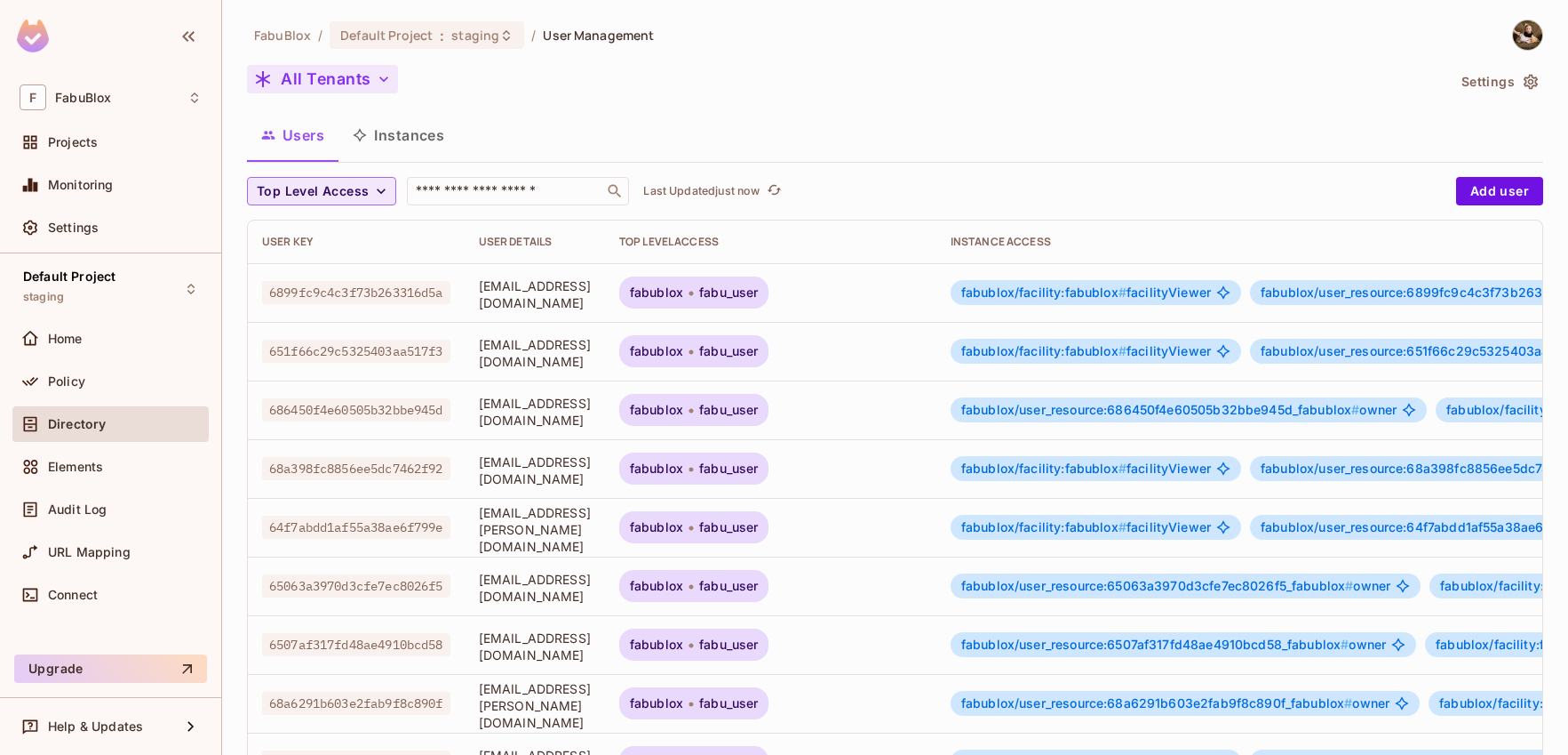
click at [344, 74] on button "All Tenants" at bounding box center [323, 79] width 151 height 29
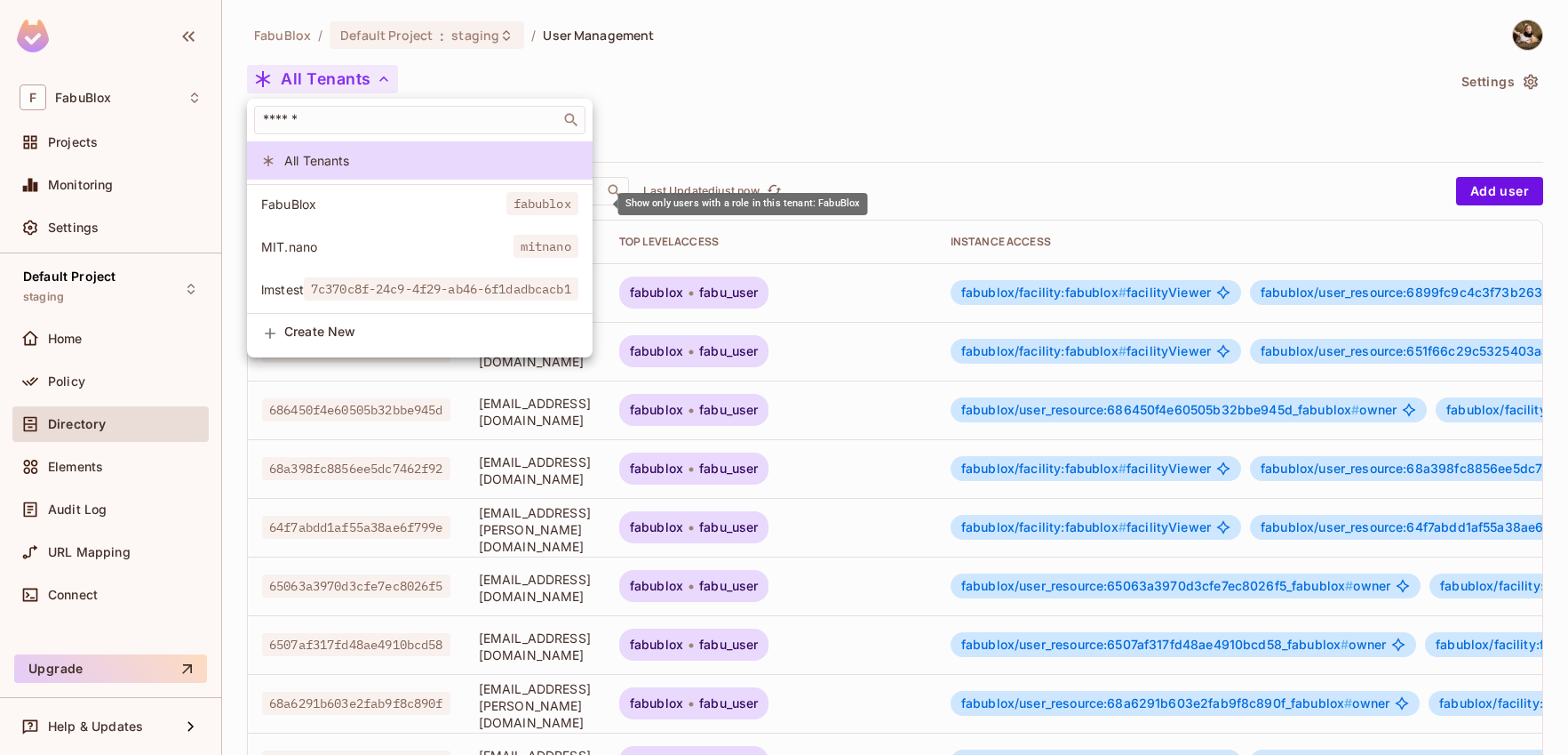
click at [359, 199] on span "FabuBlox" at bounding box center [384, 204] width 245 height 17
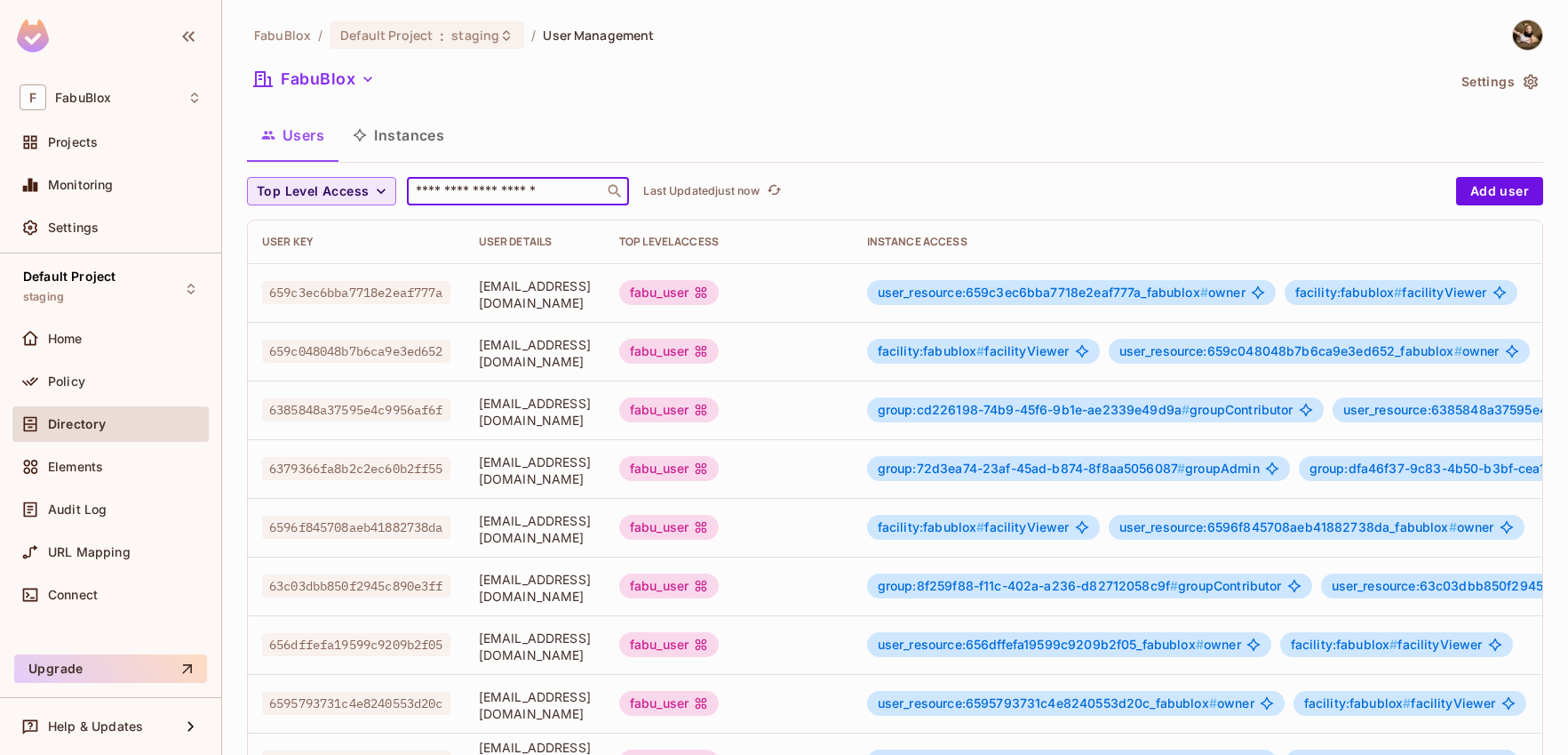
click at [503, 194] on input "text" at bounding box center [506, 191] width 187 height 18
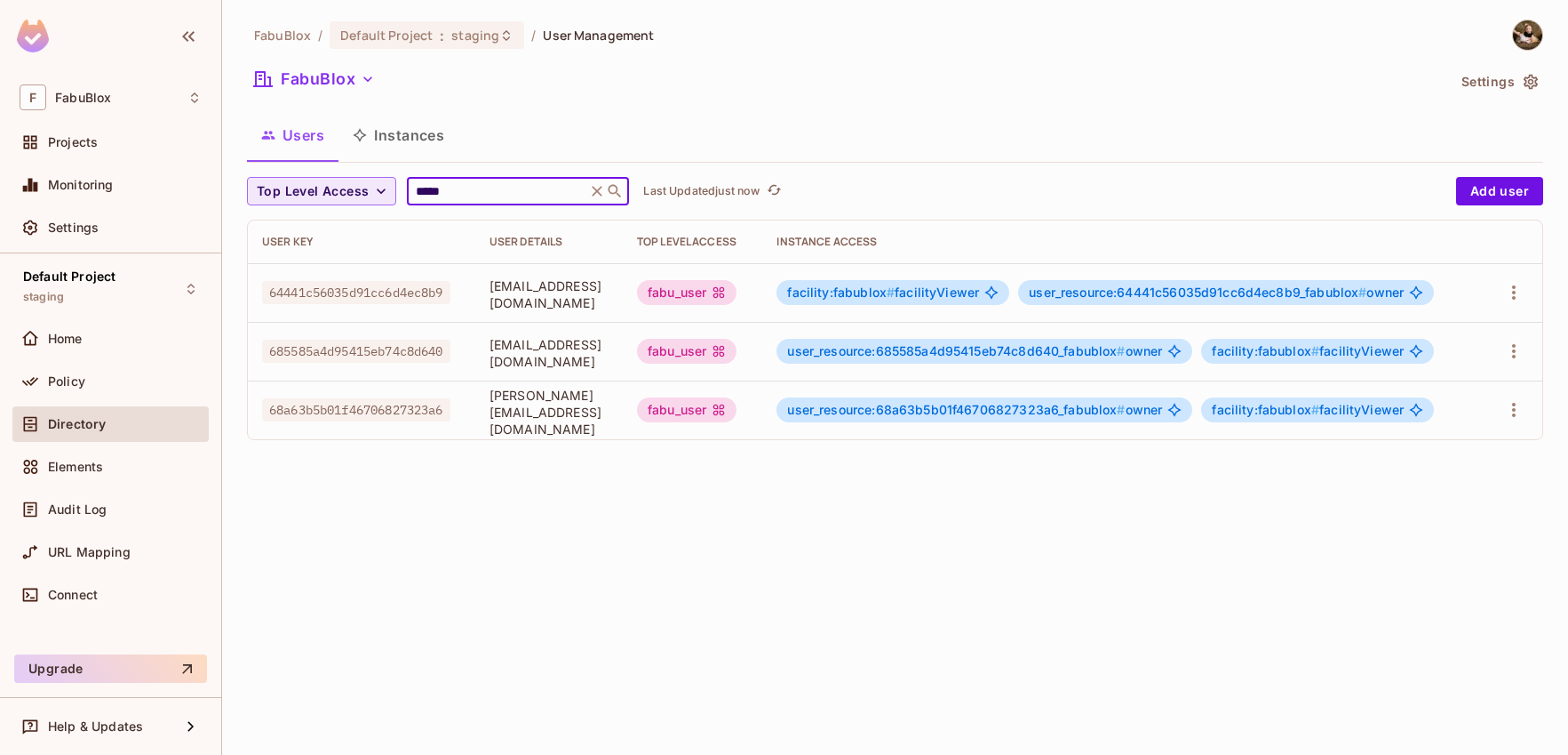
type input "*****"
click at [740, 527] on div "FabuBlox / Default Project : staging / User Management FabuBlox Settings Users …" at bounding box center [895, 378] width 1346 height 755
click at [518, 422] on td "[PERSON_NAME][EMAIL_ADDRESS][DOMAIN_NAME]" at bounding box center [549, 409] width 147 height 58
click at [1503, 408] on icon "button" at bounding box center [1514, 410] width 22 height 22
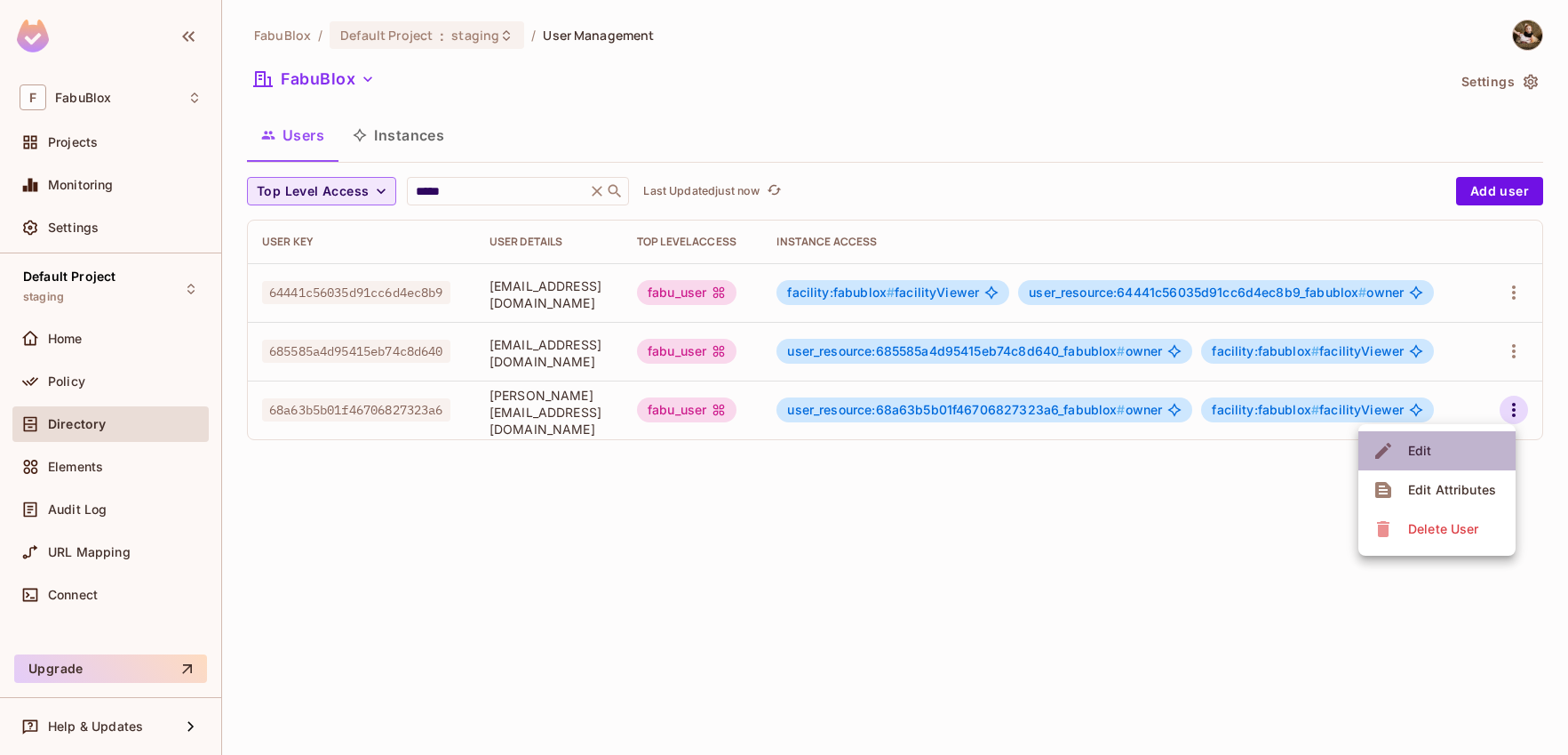
click at [1454, 452] on li "Edit" at bounding box center [1437, 451] width 157 height 40
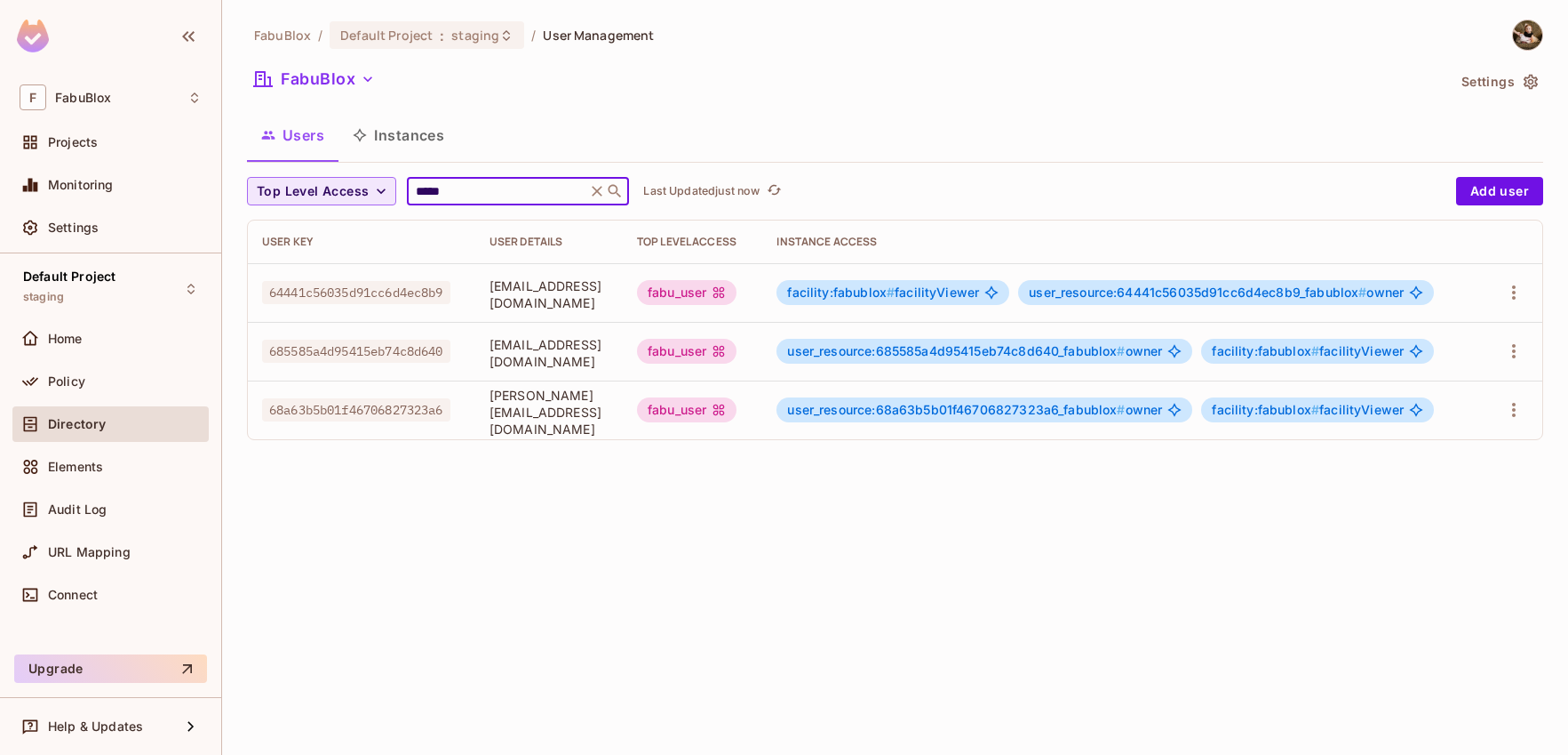
click at [496, 200] on input "*****" at bounding box center [497, 191] width 169 height 18
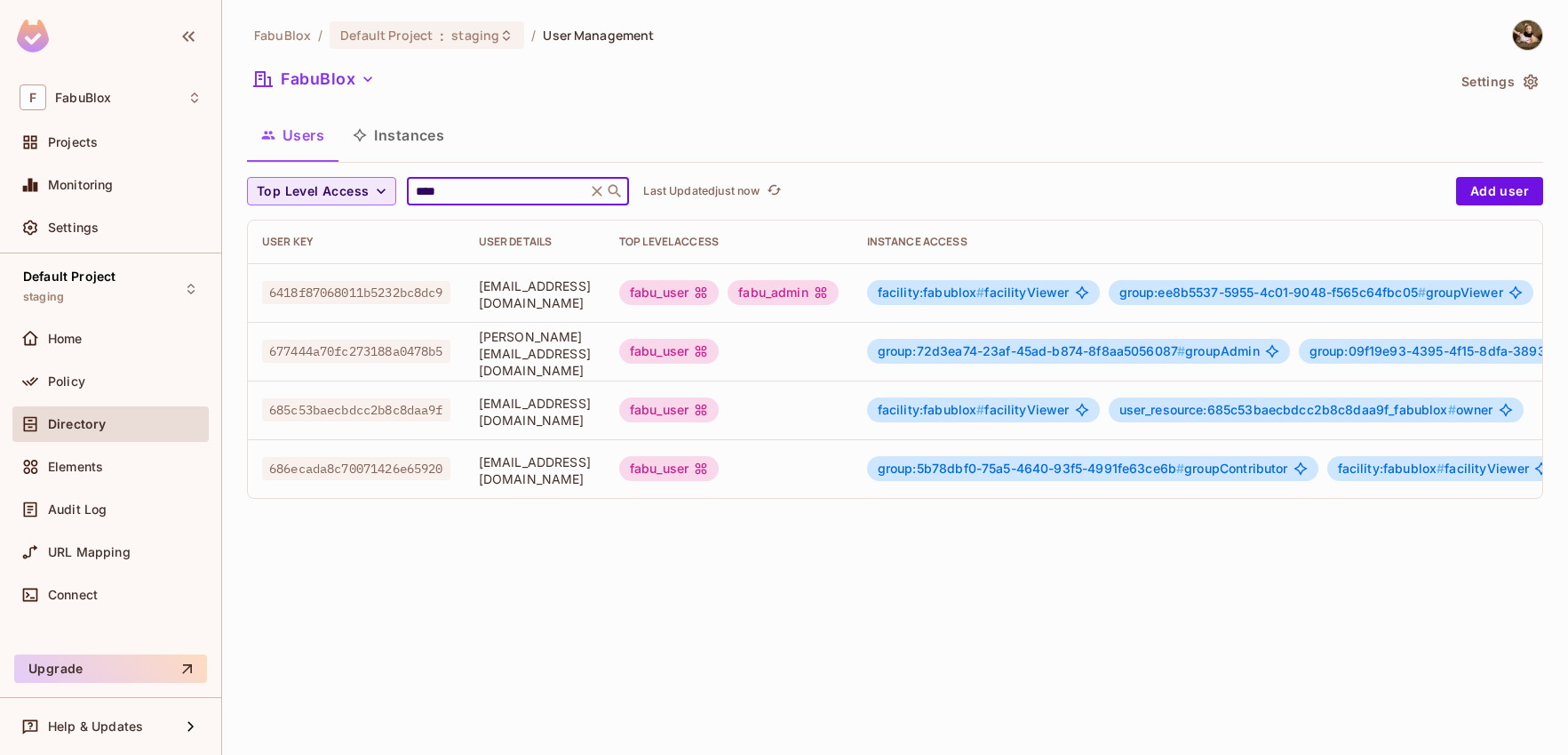
drag, startPoint x: 465, startPoint y: 192, endPoint x: 340, endPoint y: 173, distance: 126.4
click at [349, 173] on div "FabuBlox / Default Project : staging / User Management FabuBlox Settings Users …" at bounding box center [895, 266] width 1297 height 493
type input "*****"
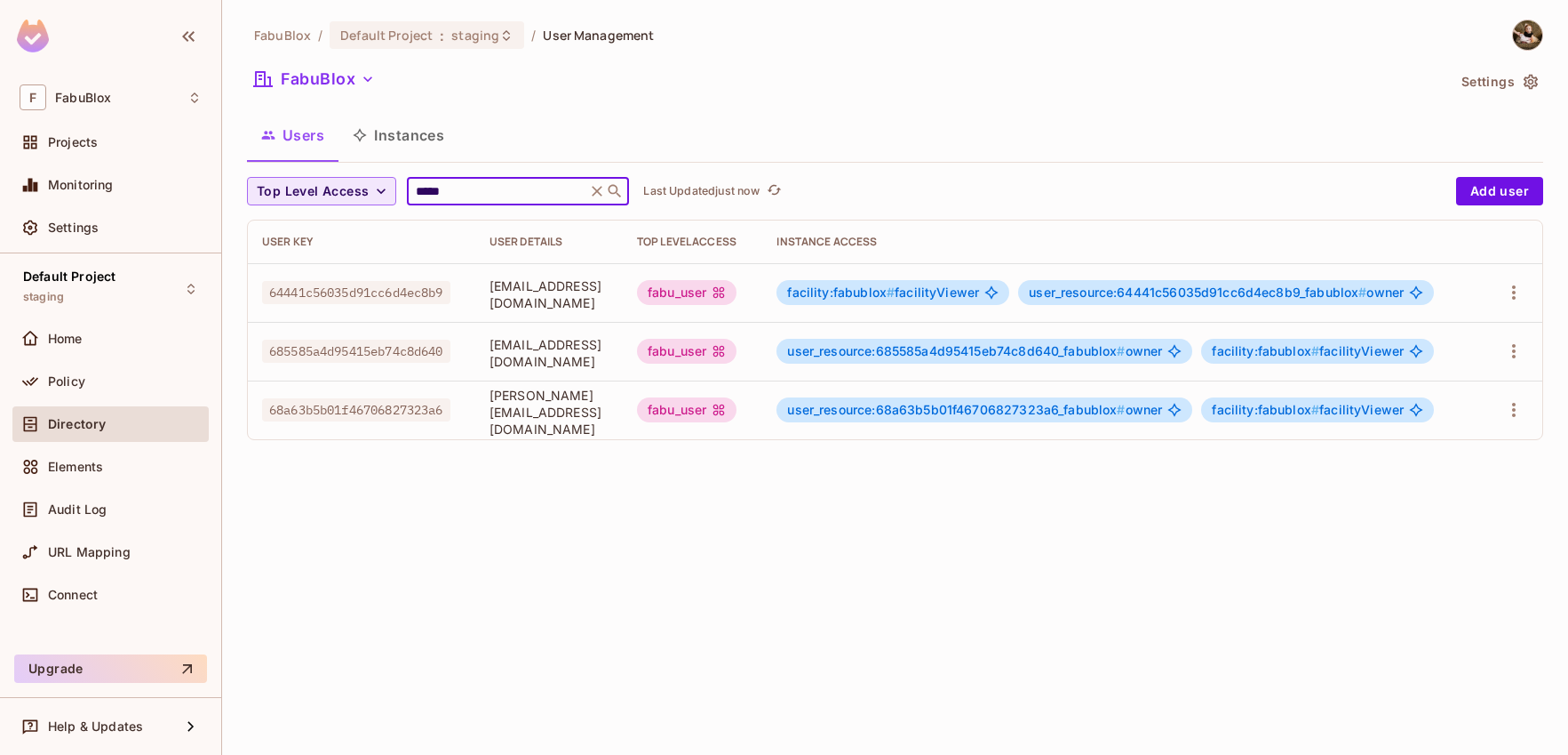
drag, startPoint x: 683, startPoint y: 473, endPoint x: 693, endPoint y: 450, distance: 25.1
click at [683, 474] on div "FabuBlox / Default Project : staging / User Management FabuBlox Settings Users …" at bounding box center [895, 378] width 1346 height 755
click at [1514, 411] on icon "button" at bounding box center [1514, 410] width 4 height 14
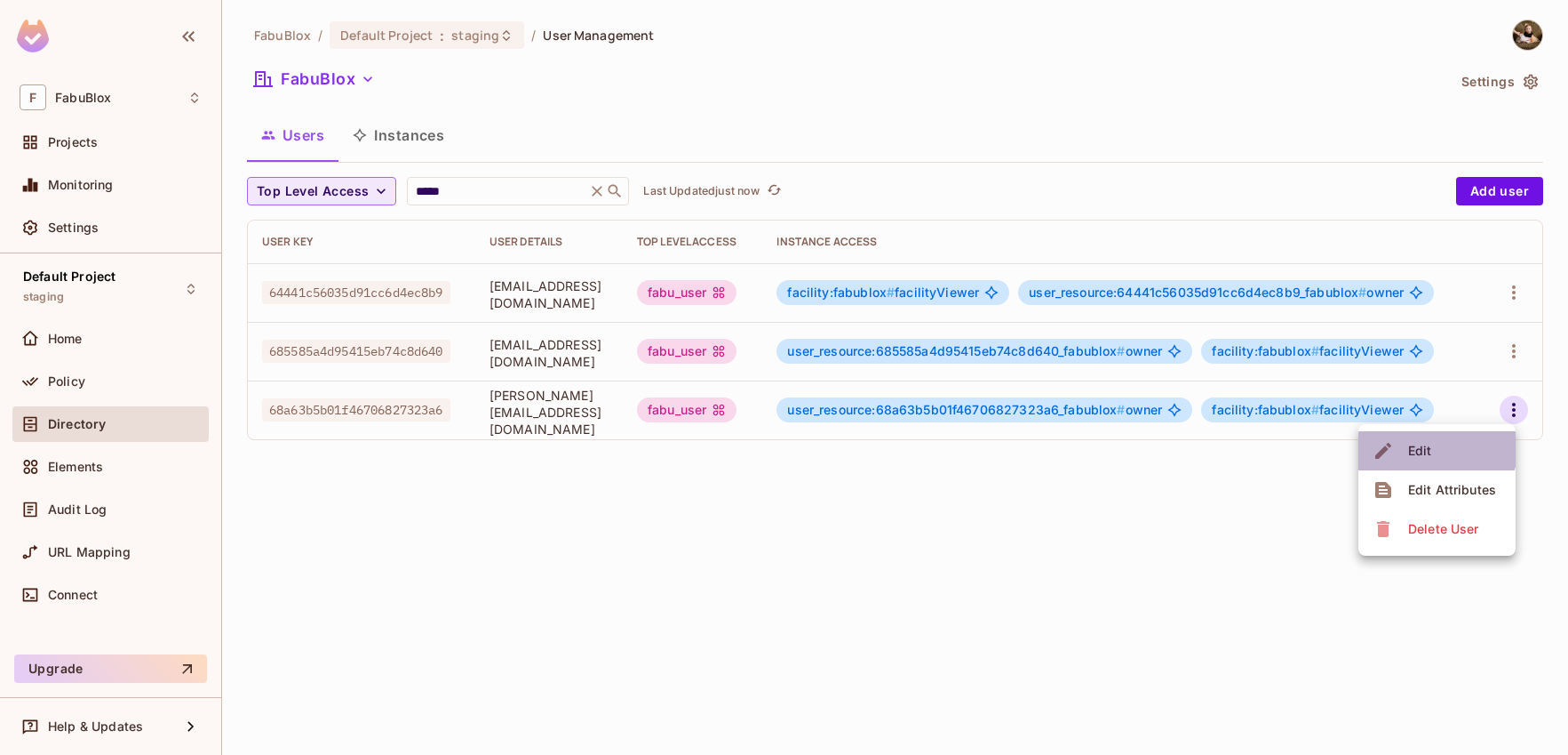
click at [1435, 449] on span "Edit" at bounding box center [1420, 451] width 35 height 29
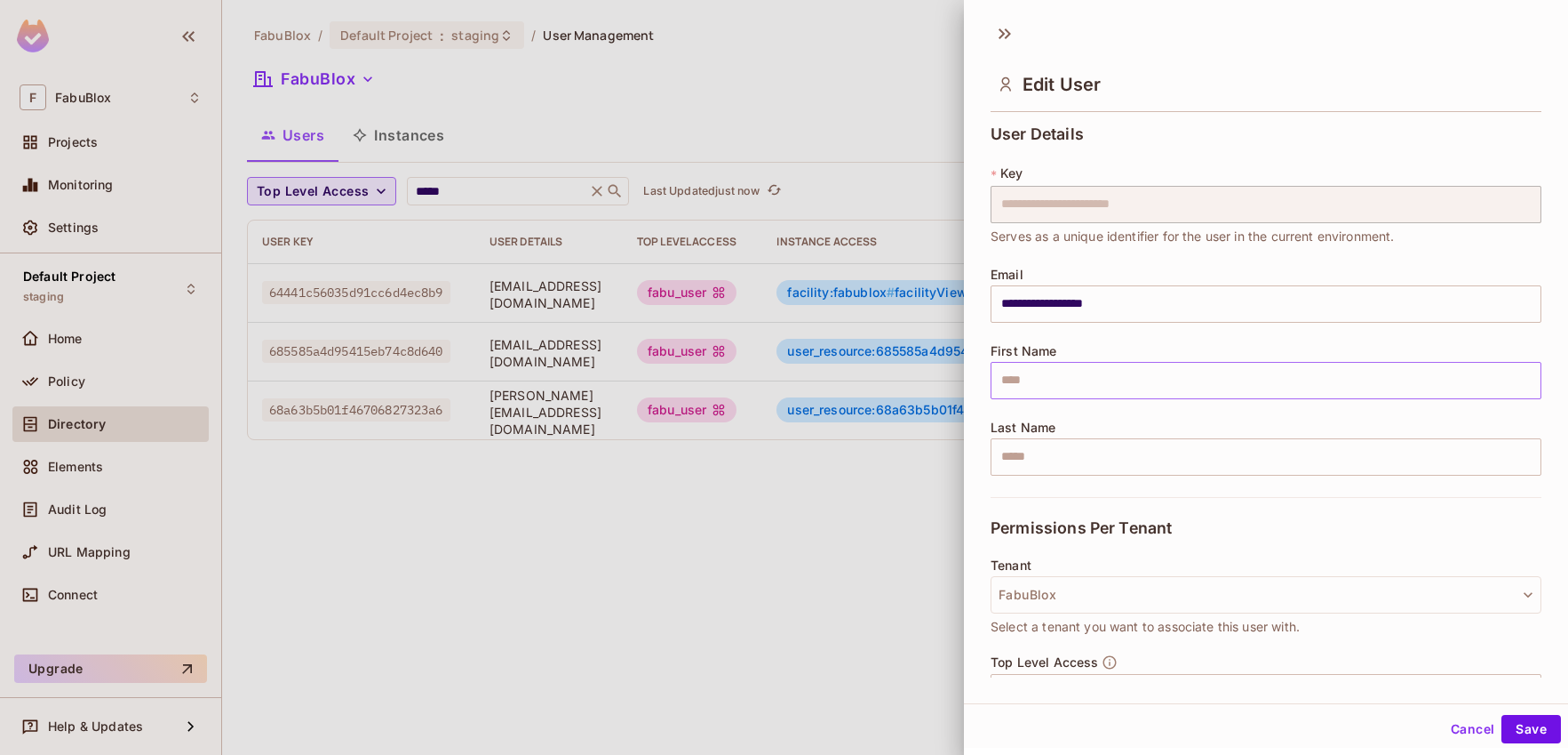
click at [1147, 383] on input "text" at bounding box center [1266, 380] width 551 height 38
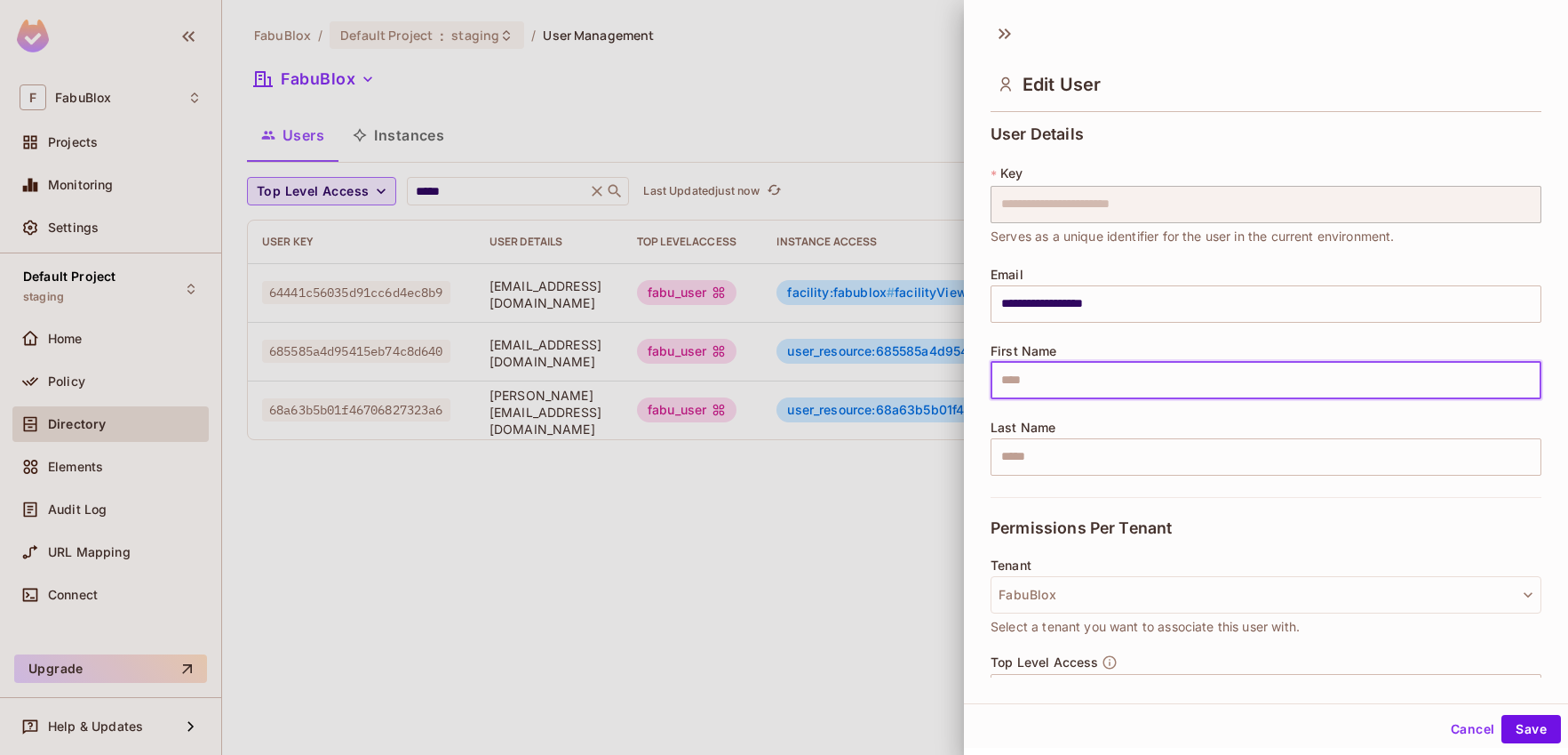
click at [1213, 342] on div "**********" at bounding box center [1266, 310] width 551 height 371
click at [1190, 378] on input "text" at bounding box center [1266, 380] width 551 height 38
type input "*****"
type input "****"
click at [1205, 325] on div "**********" at bounding box center [1266, 310] width 551 height 371
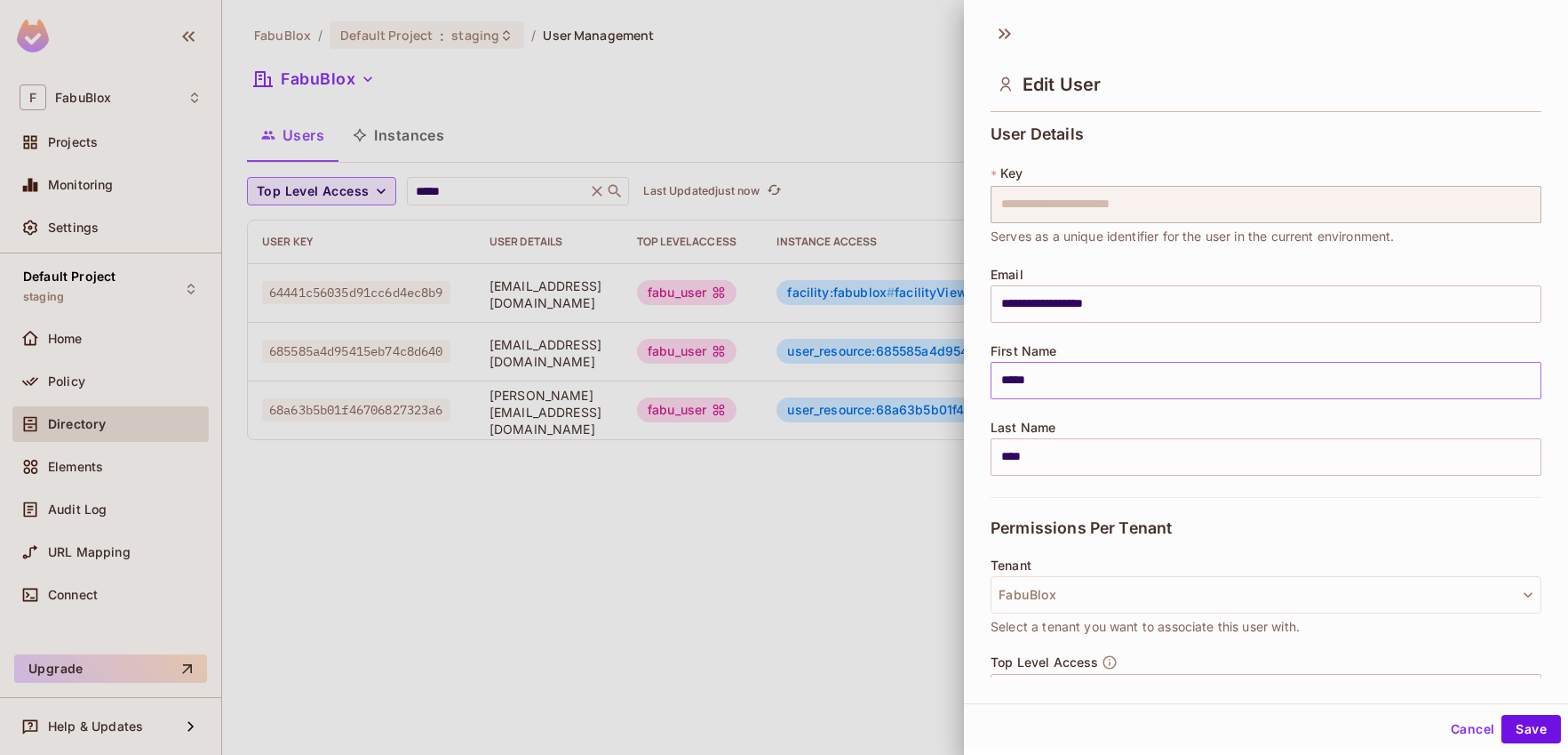
type input "****"
click at [1151, 466] on body "**********" at bounding box center [784, 378] width 1568 height 755
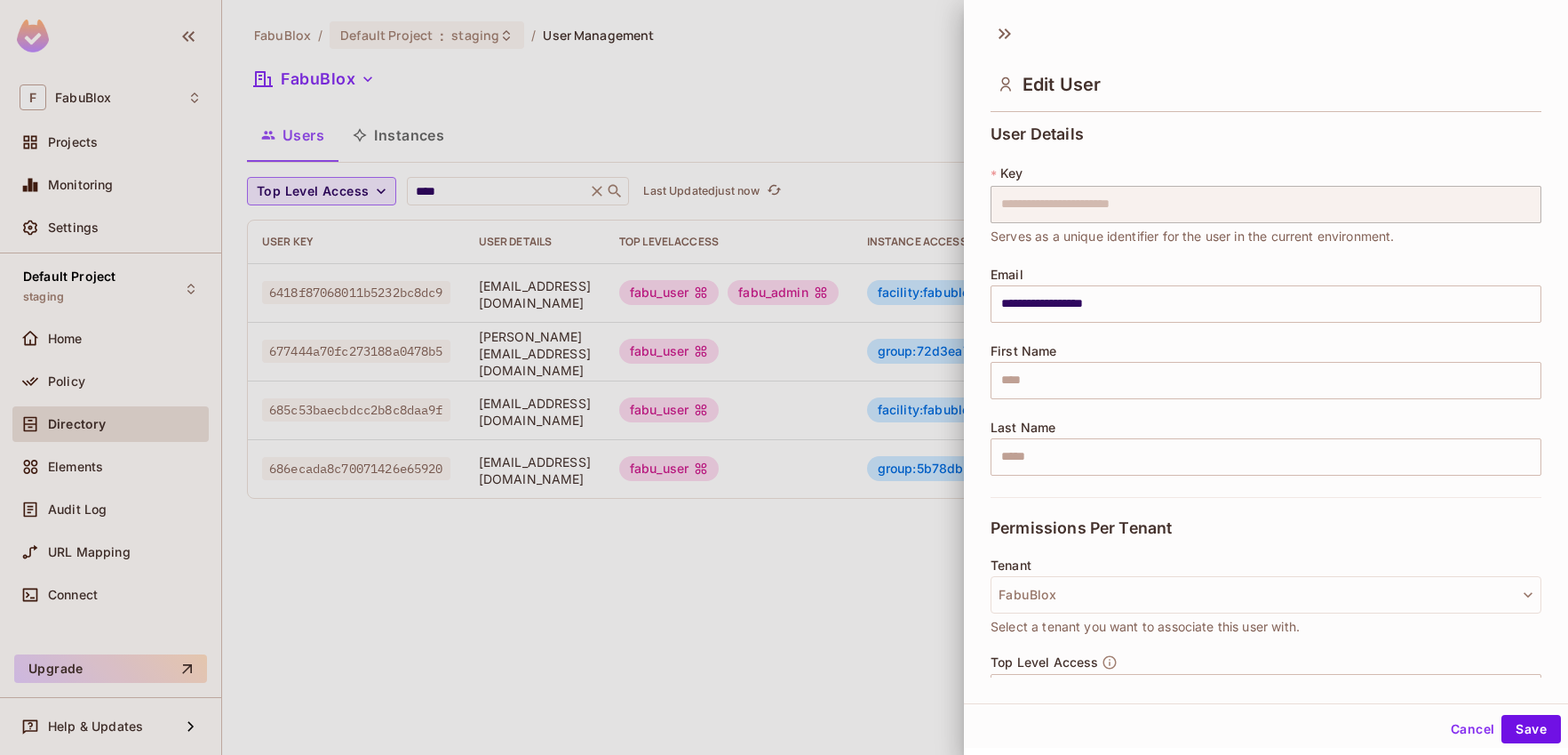
click at [1151, 466] on input "text" at bounding box center [1266, 457] width 551 height 38
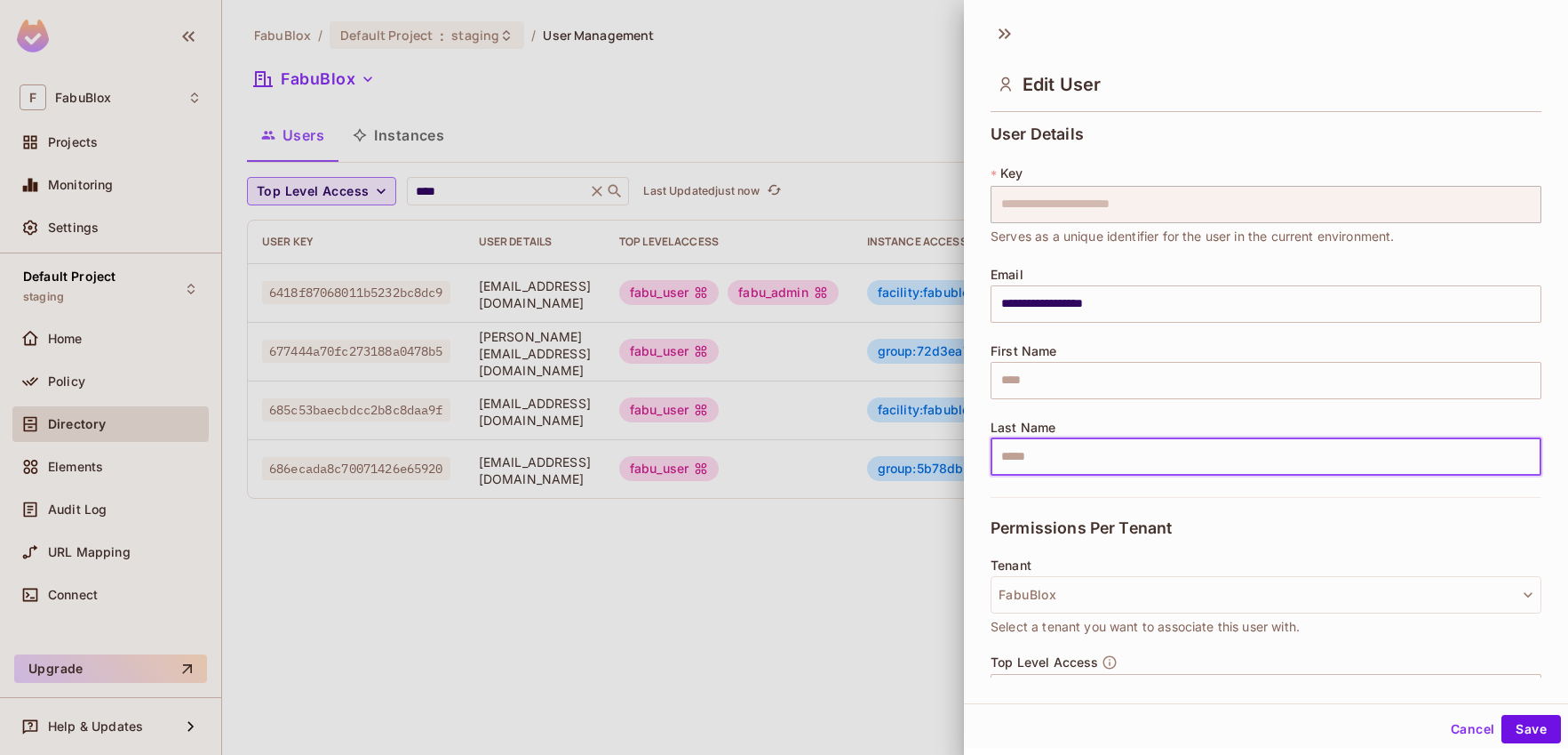
click at [1156, 354] on div "First Name ​" at bounding box center [1266, 371] width 551 height 55
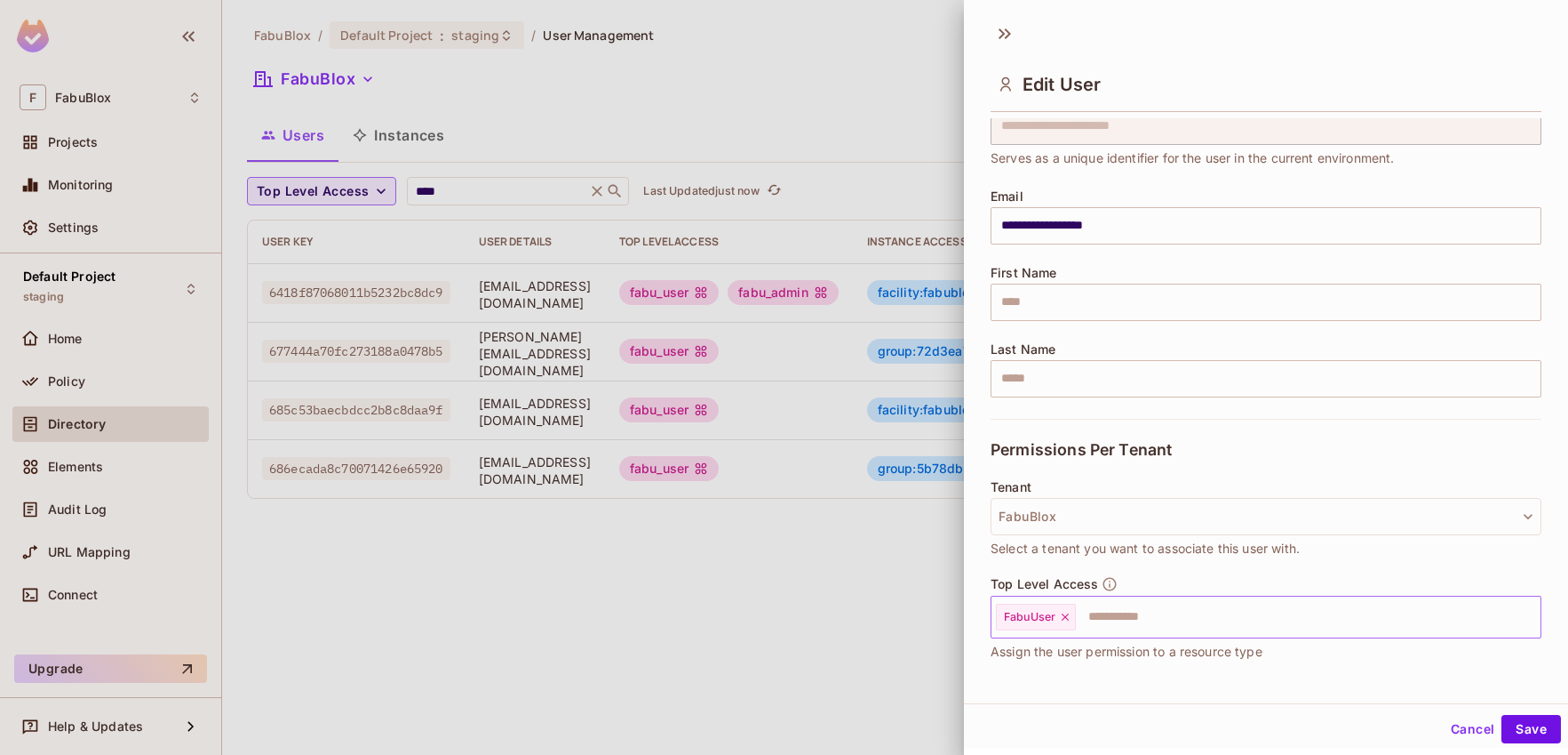
scroll to position [79, 0]
click at [1138, 635] on div "FabuUser ​" at bounding box center [1266, 616] width 551 height 42
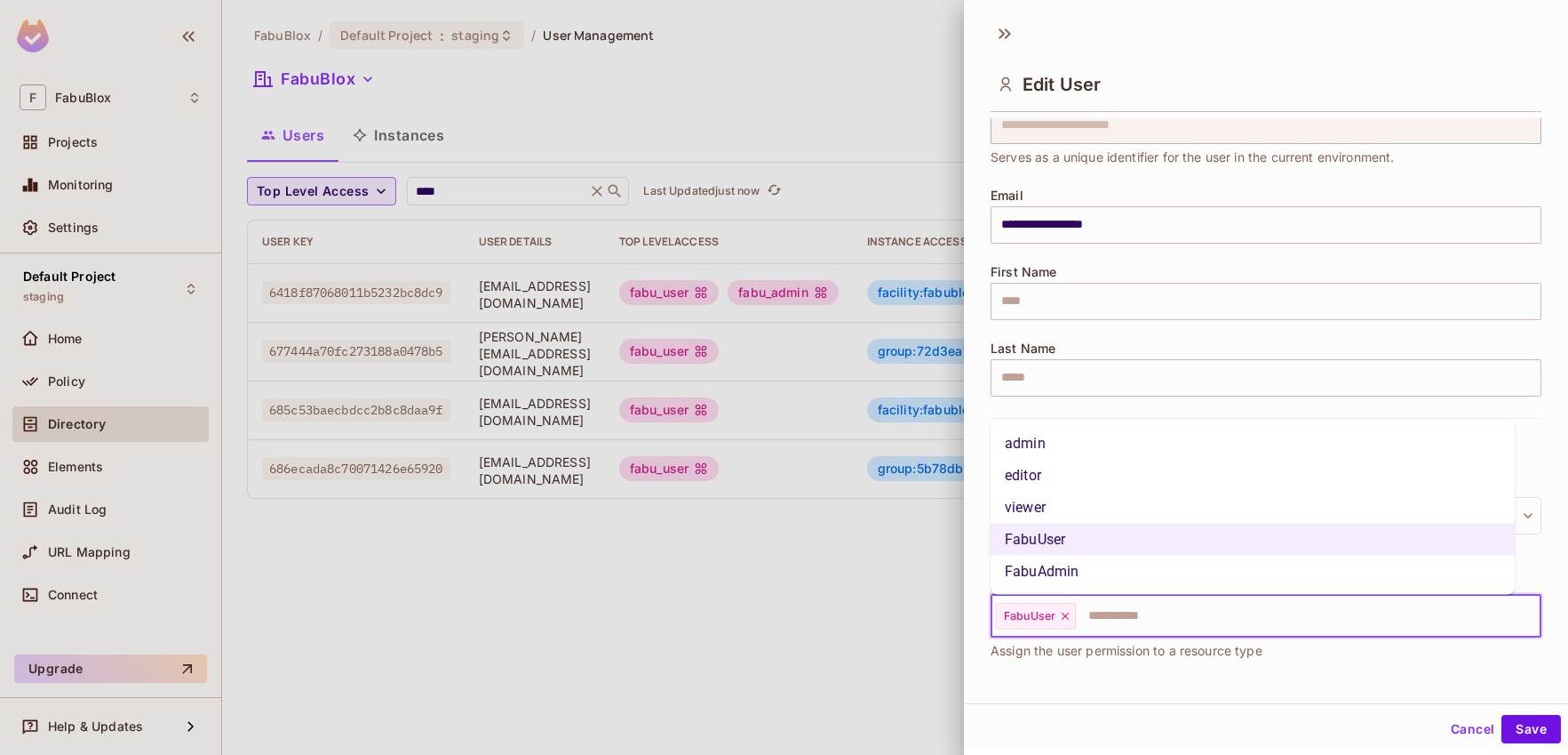
click at [1106, 569] on li "FabuAdmin" at bounding box center [1253, 572] width 524 height 32
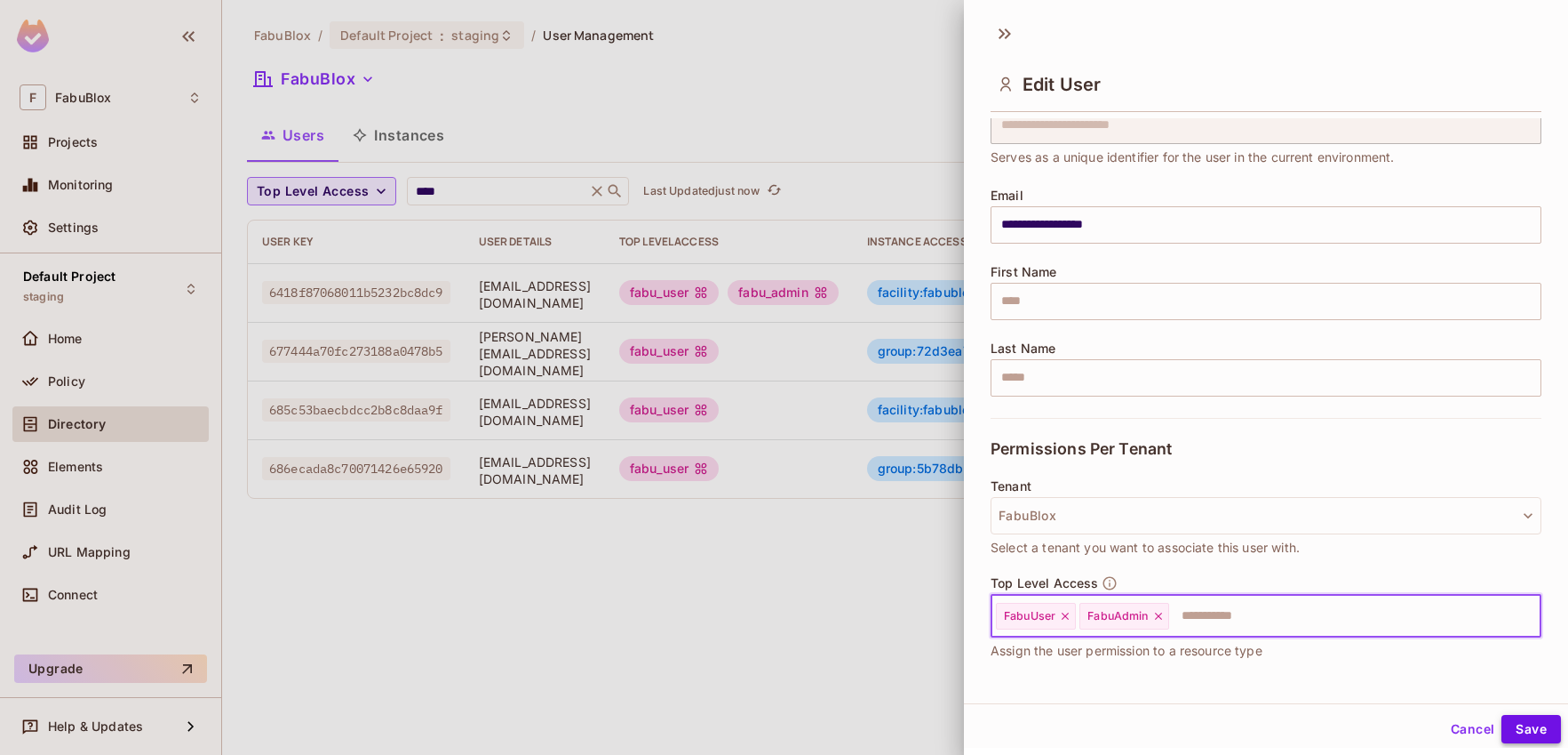
click at [1517, 720] on button "Save" at bounding box center [1531, 729] width 59 height 29
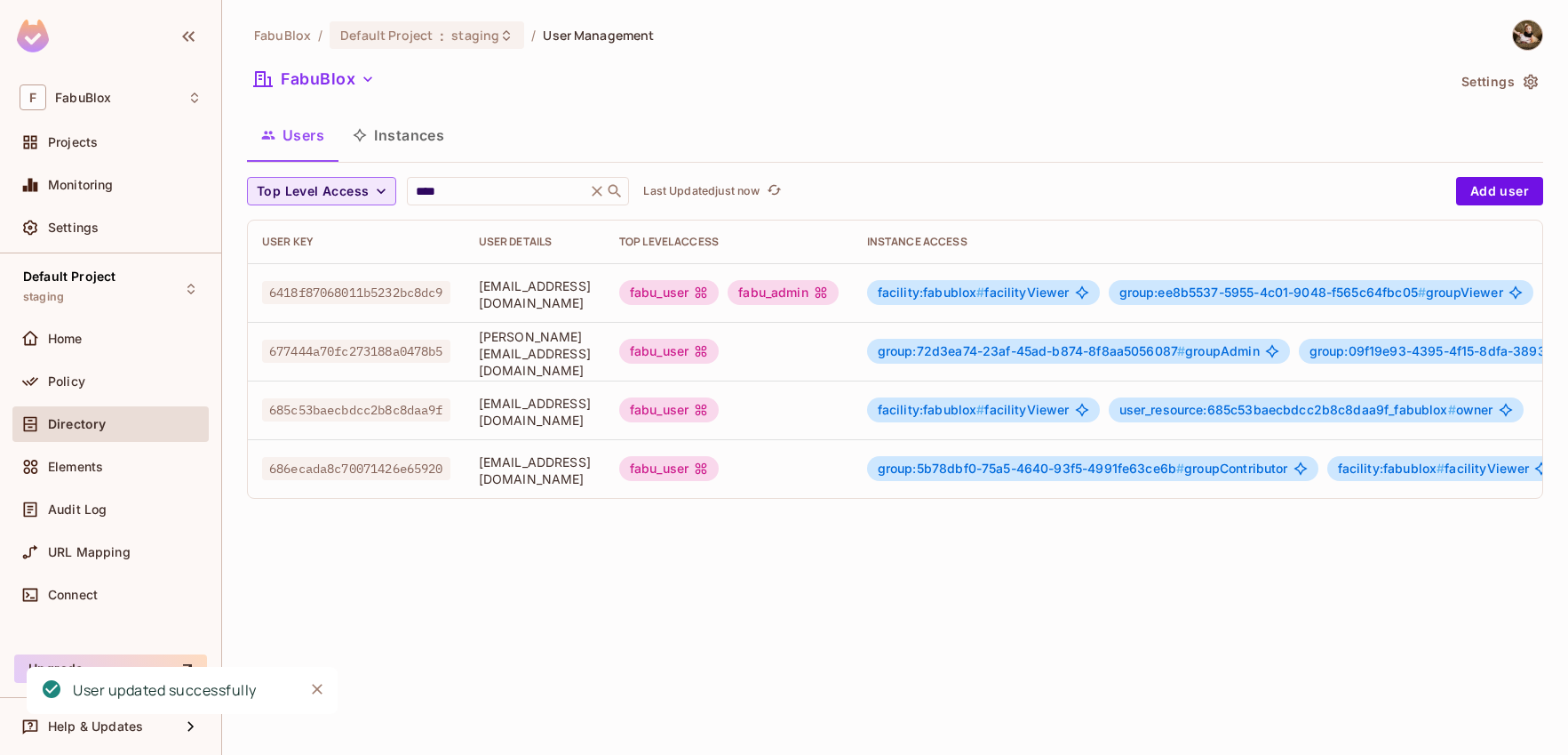
click at [800, 617] on div "FabuBlox / Default Project : staging / User Management FabuBlox Settings Users …" at bounding box center [895, 378] width 1346 height 755
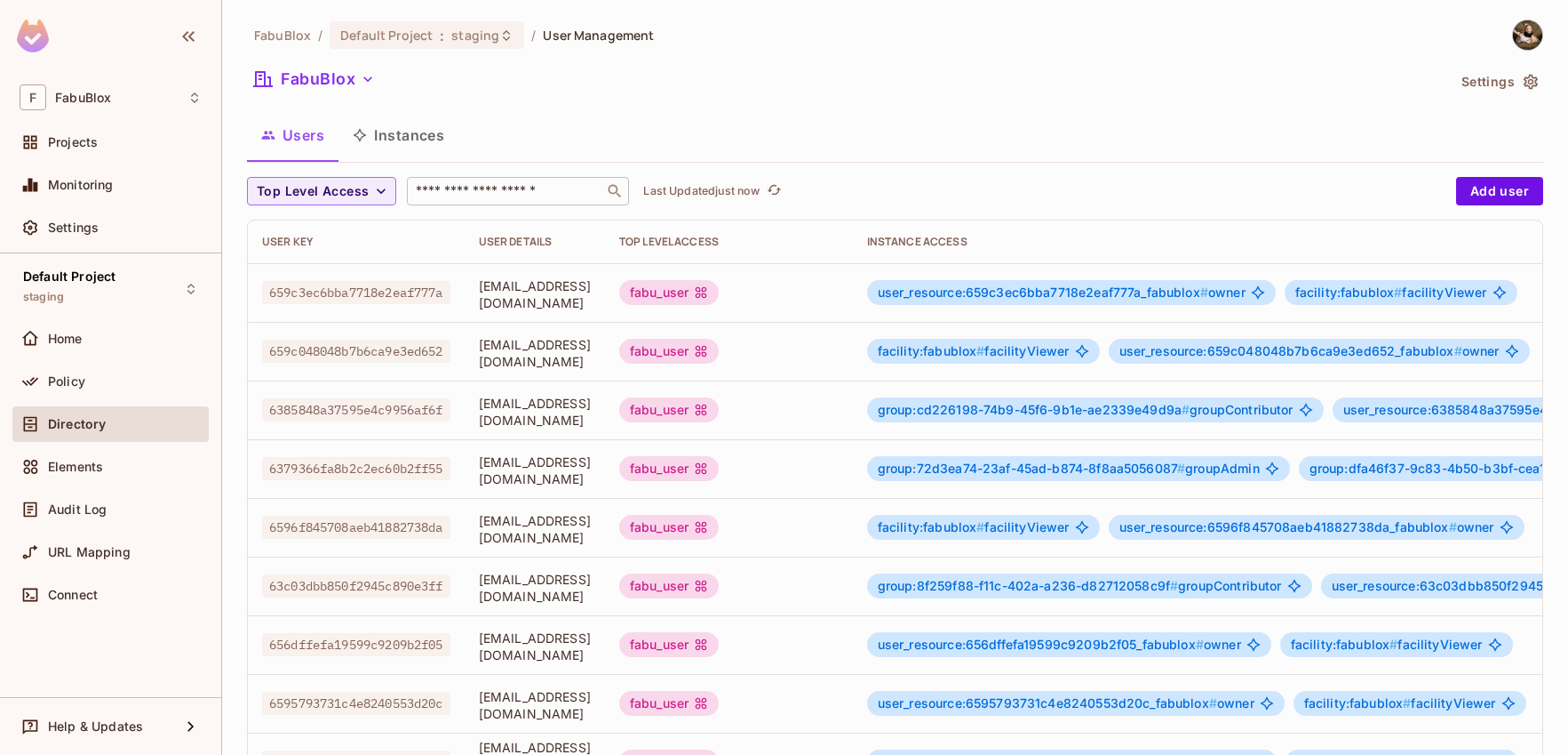
click at [473, 190] on input "text" at bounding box center [506, 191] width 187 height 18
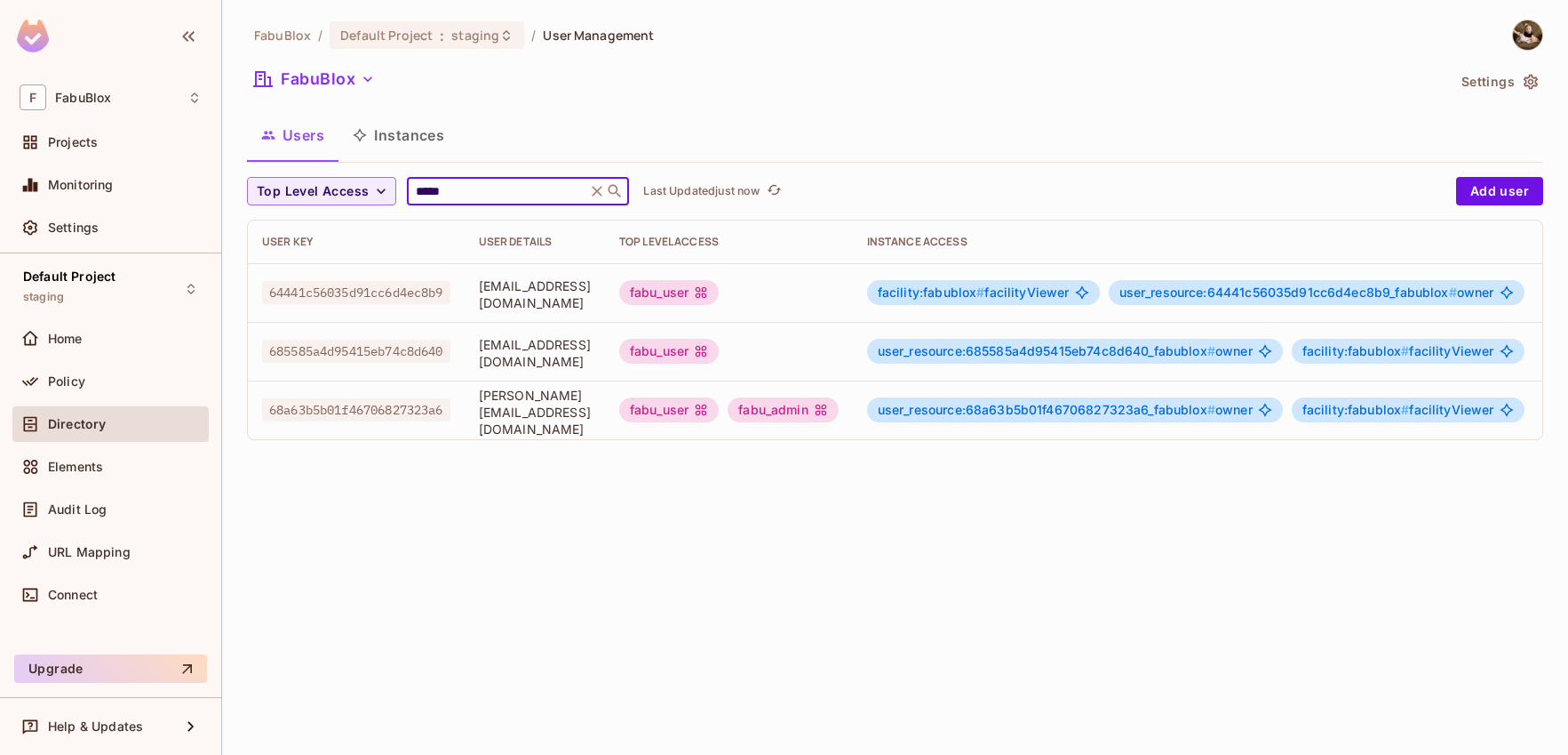
type input "*****"
click at [648, 502] on div "FabuBlox / Default Project : staging / User Management FabuBlox Settings Users …" at bounding box center [895, 378] width 1346 height 755
click at [853, 363] on td "fabu_user" at bounding box center [729, 351] width 248 height 58
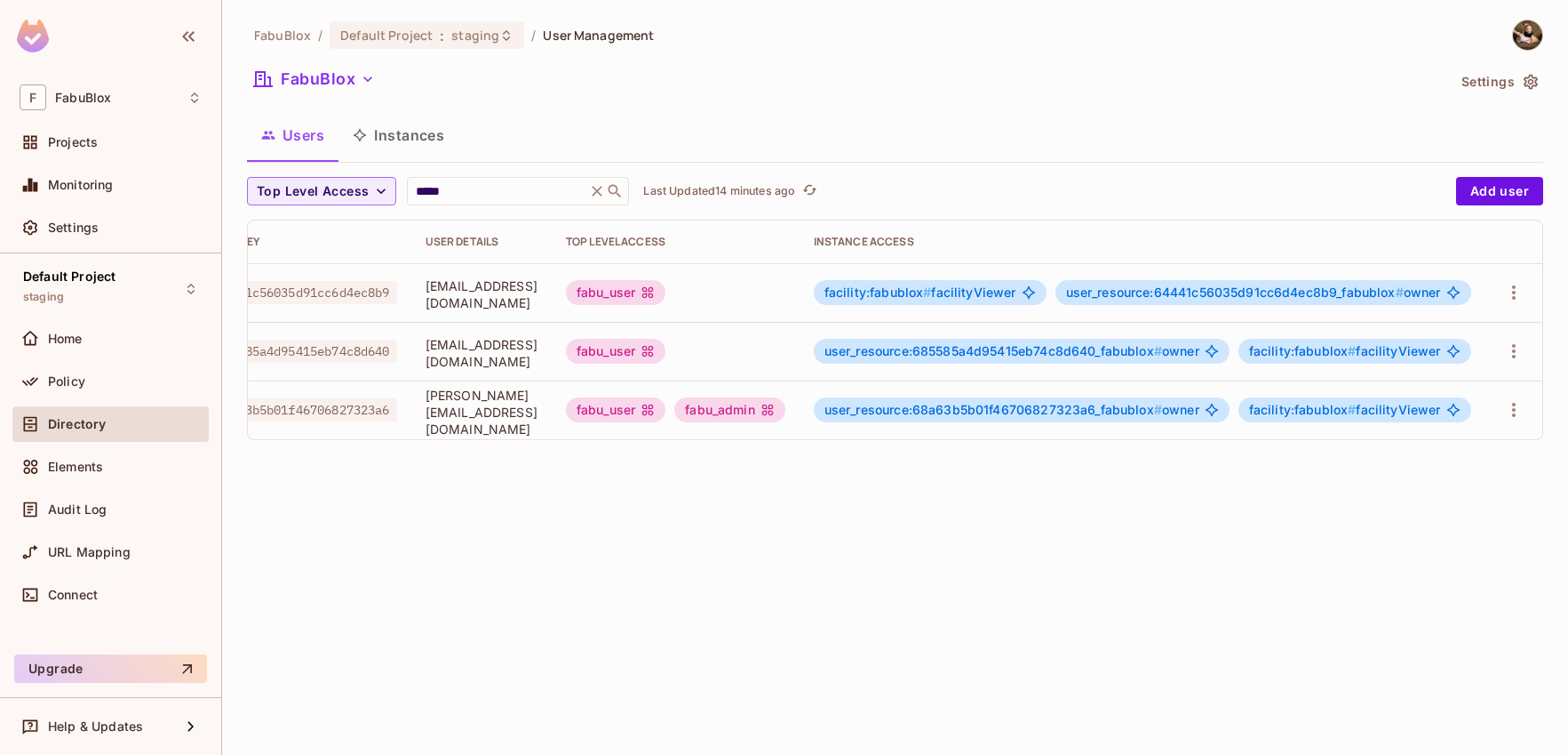
scroll to position [0, 145]
click at [1506, 405] on icon "button" at bounding box center [1514, 410] width 22 height 22
click at [1187, 483] on div at bounding box center [784, 378] width 1568 height 755
click at [1515, 406] on icon "button" at bounding box center [1514, 410] width 22 height 22
click at [1439, 459] on li "Edit" at bounding box center [1437, 451] width 157 height 40
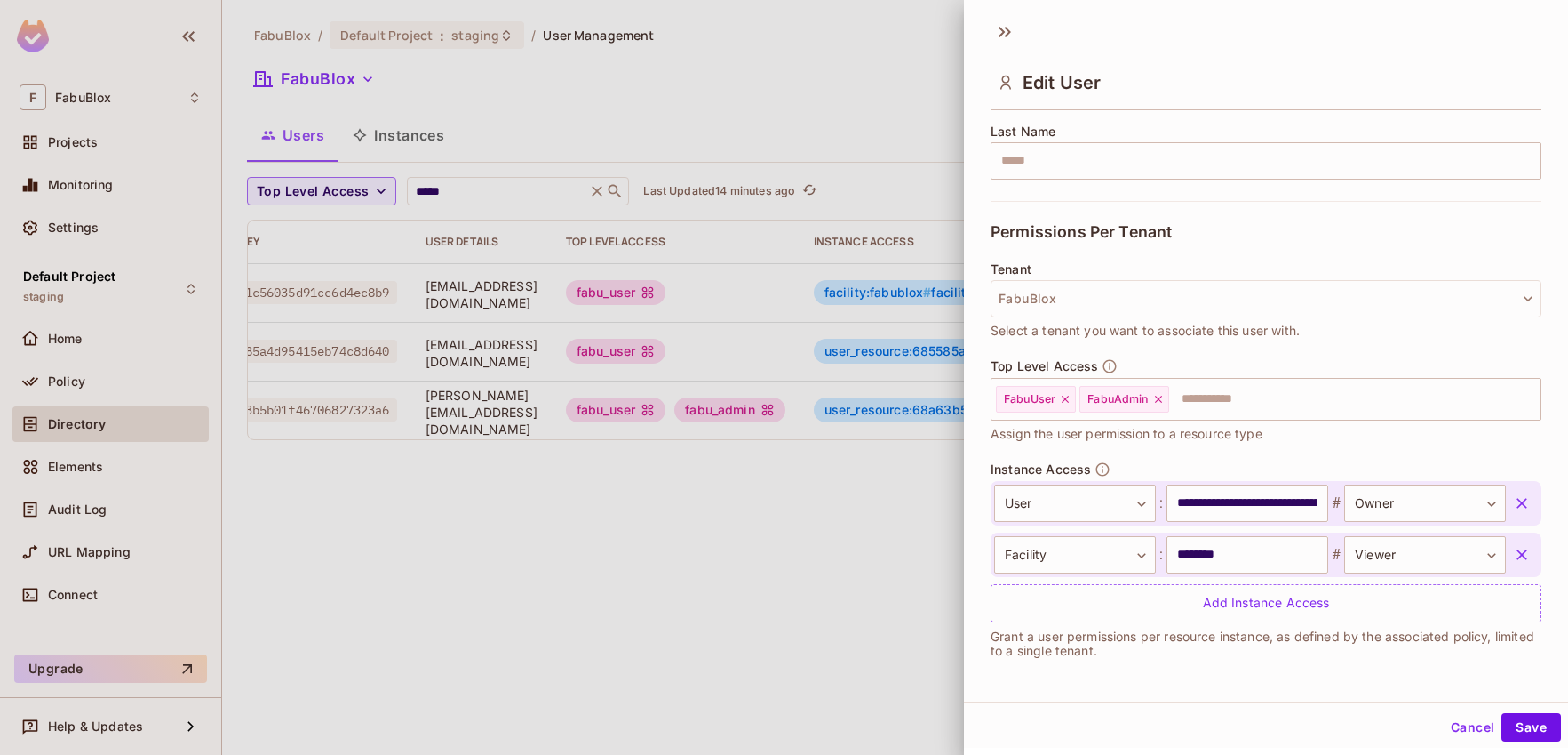
scroll to position [3, 0]
click at [1232, 401] on input "text" at bounding box center [1339, 398] width 336 height 36
click at [1372, 321] on div "Tenant FabuBlox Select a tenant you want to associate this user with." at bounding box center [1266, 300] width 551 height 78
click at [1263, 252] on div "Permissions Per Tenant" at bounding box center [1266, 230] width 551 height 61
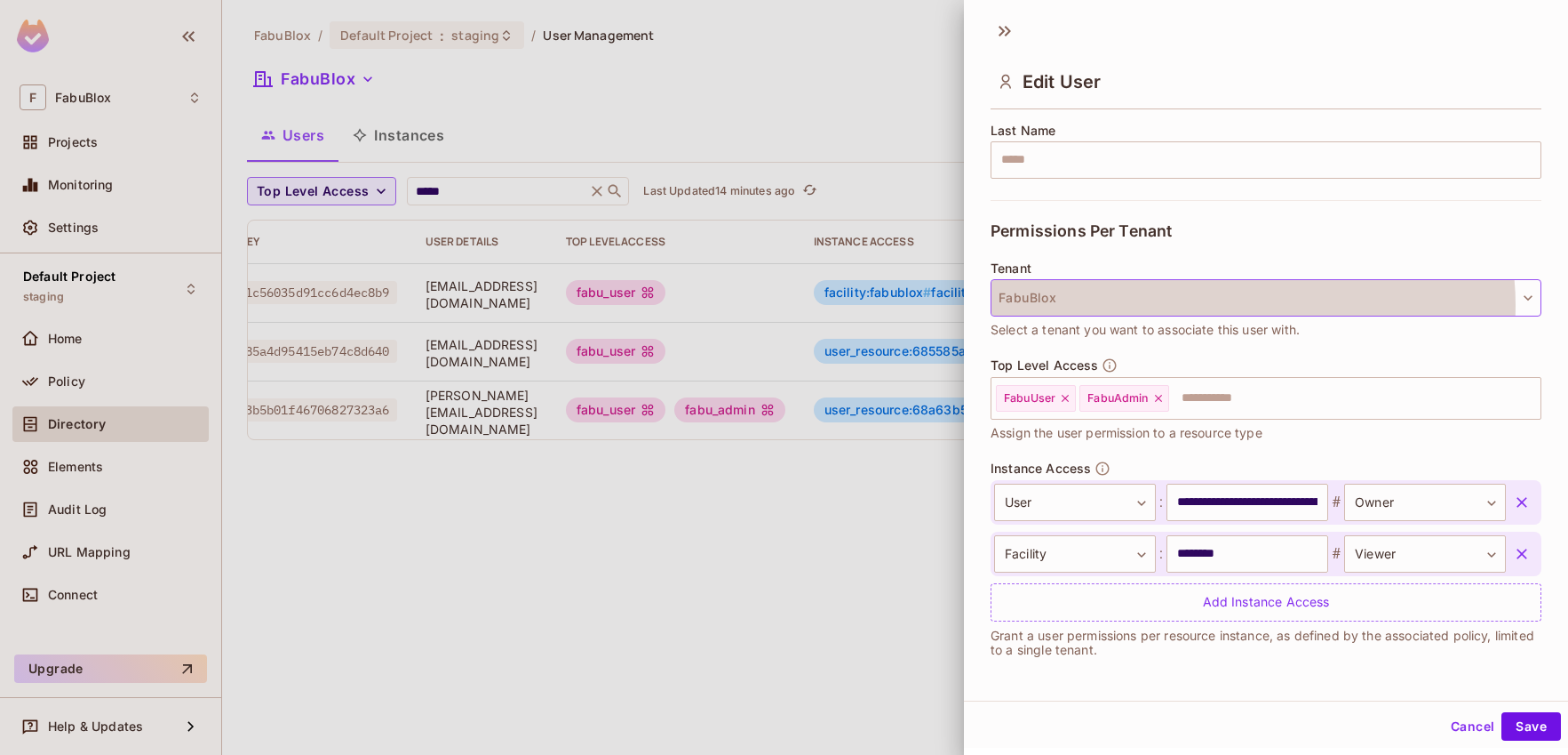
click at [1251, 304] on button "FabuBlox" at bounding box center [1266, 298] width 551 height 38
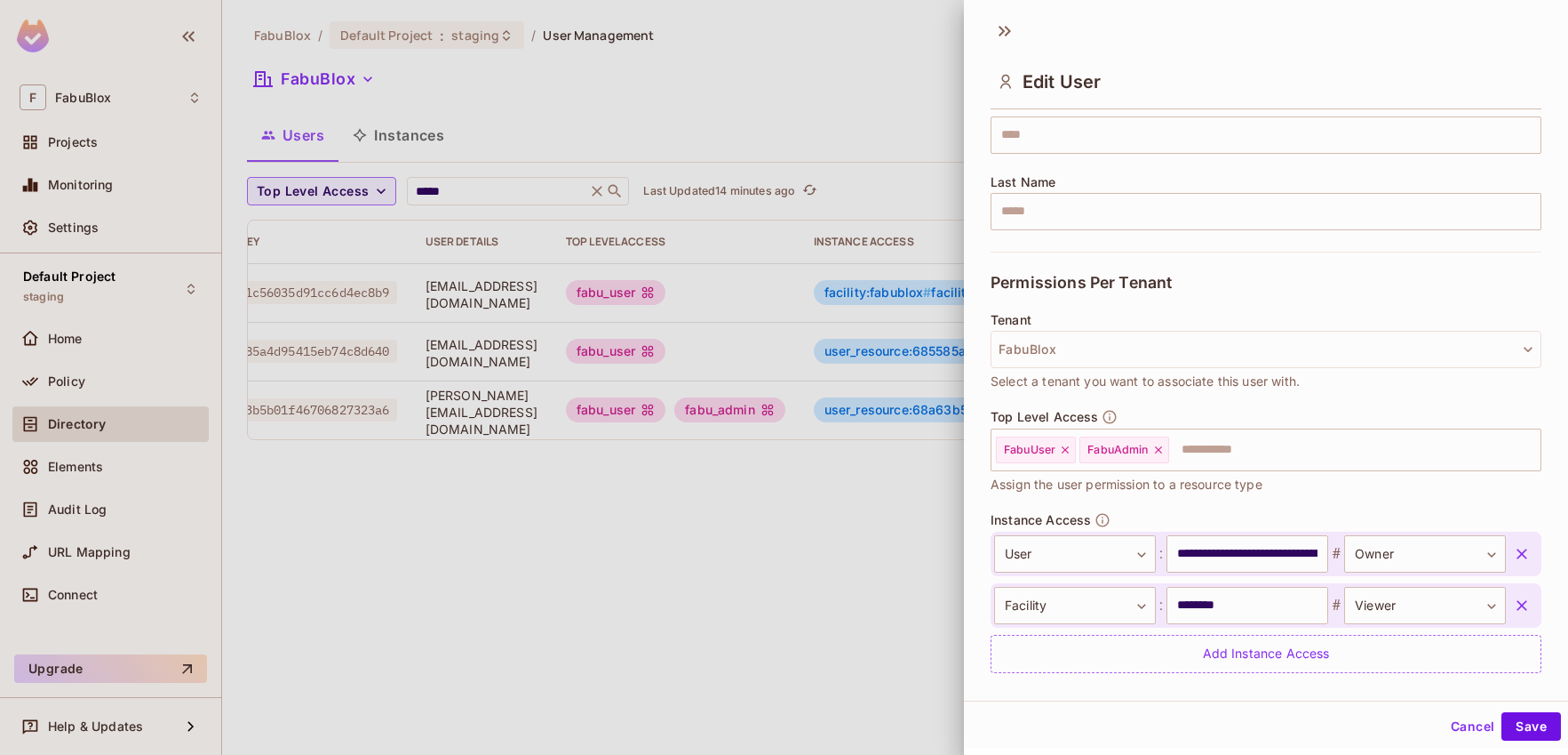
scroll to position [294, 0]
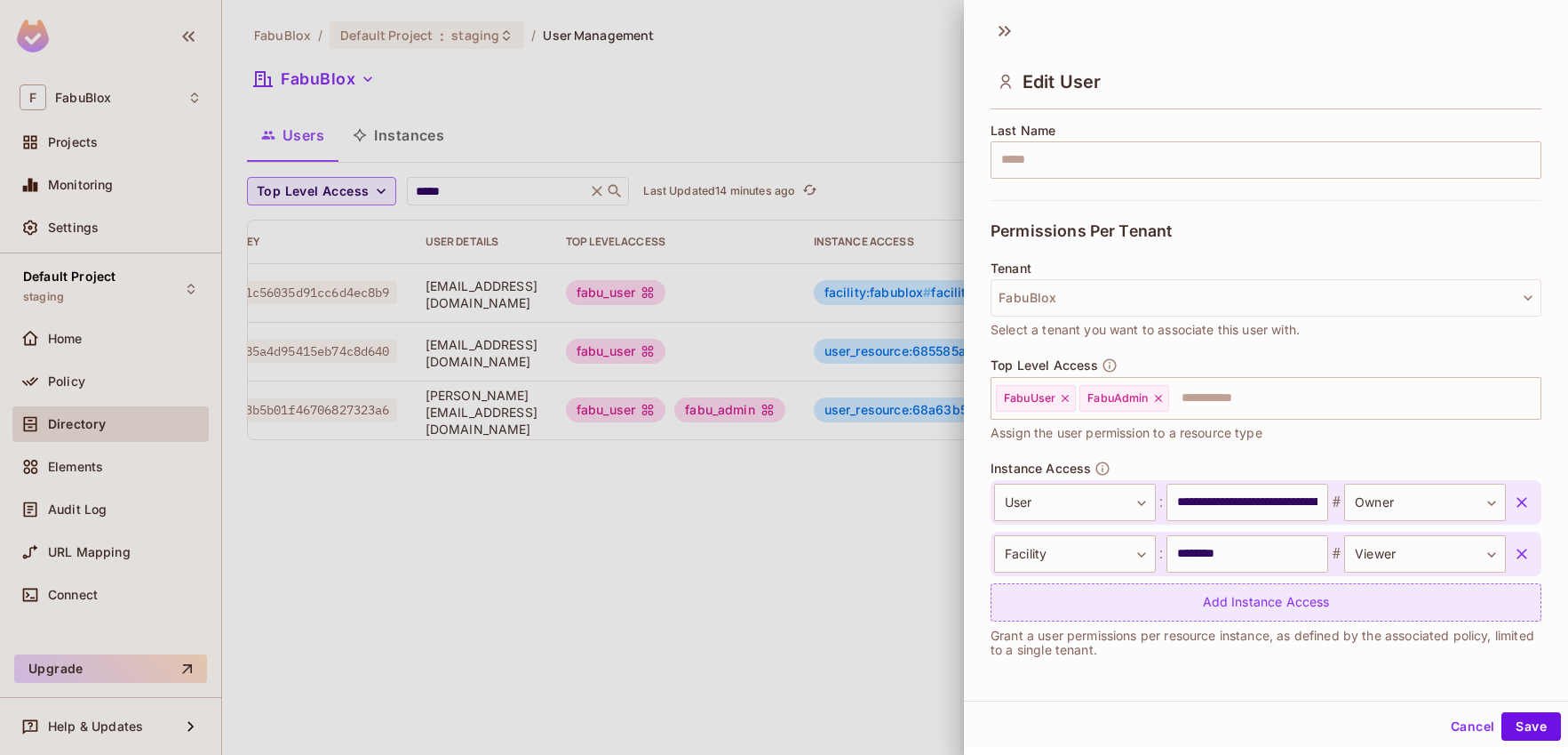
click at [1152, 594] on div "Add Instance Access" at bounding box center [1266, 602] width 551 height 39
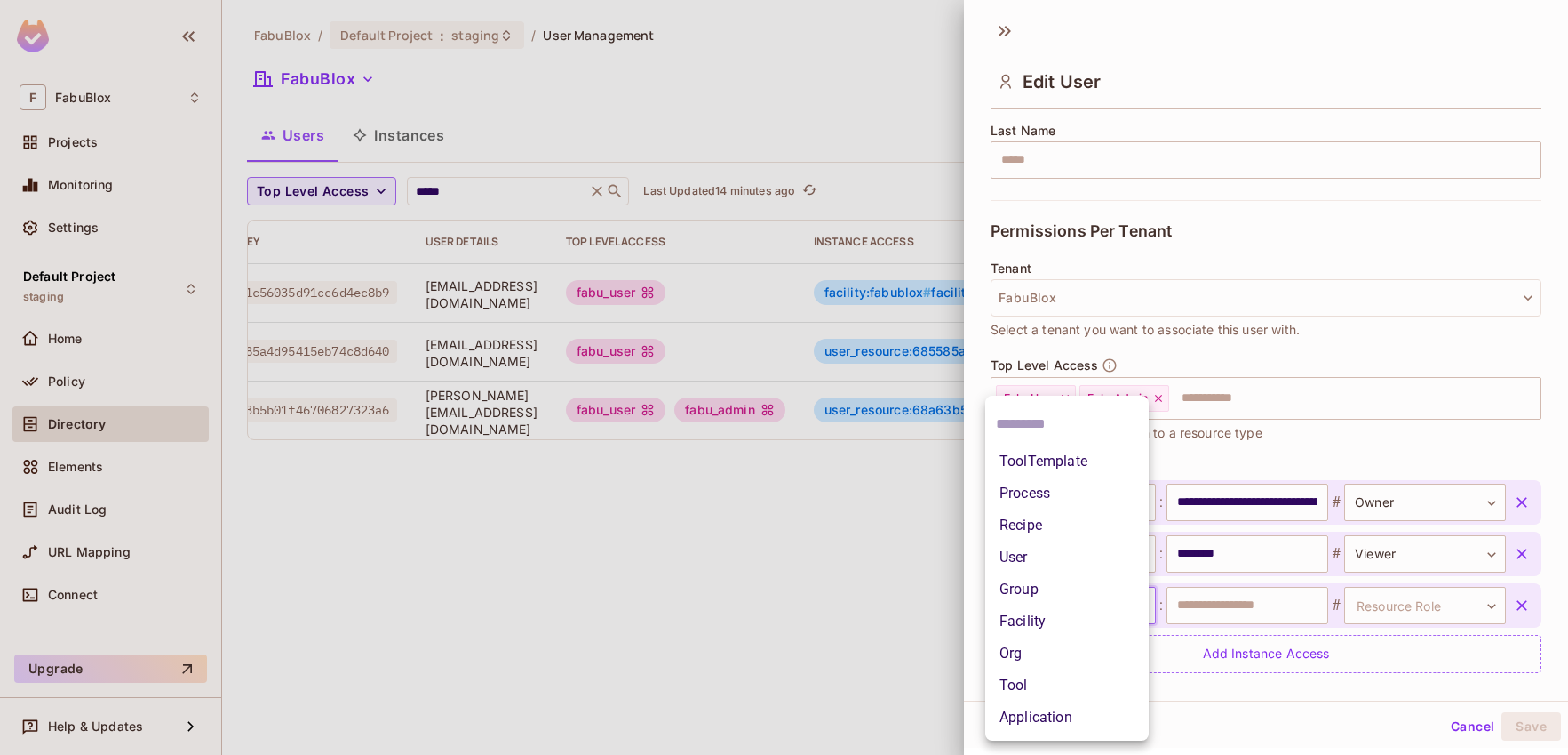
click at [1054, 608] on body "**********" at bounding box center [784, 378] width 1568 height 755
click at [1088, 719] on li "Application" at bounding box center [1067, 717] width 164 height 32
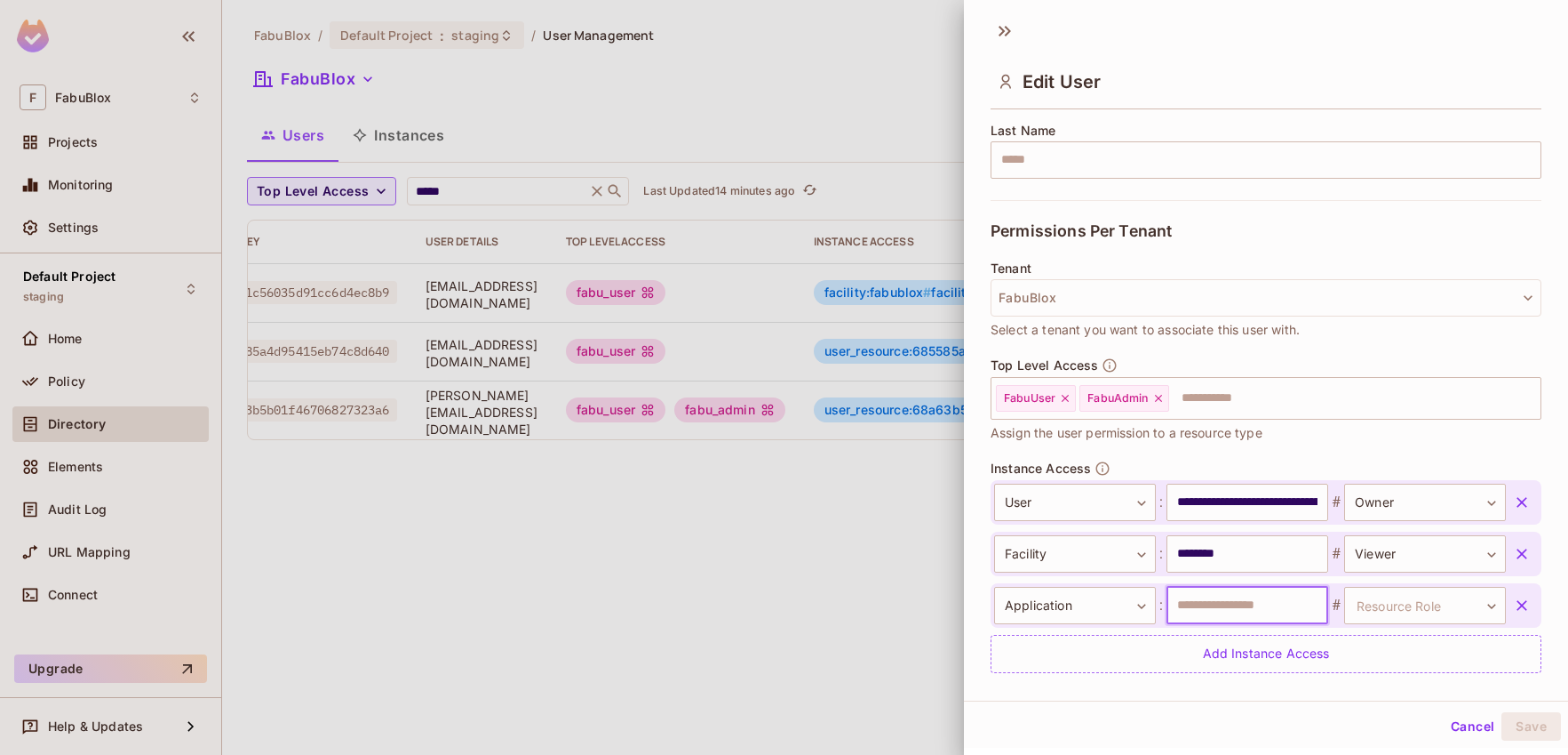
click at [1254, 600] on input "text" at bounding box center [1247, 606] width 162 height 38
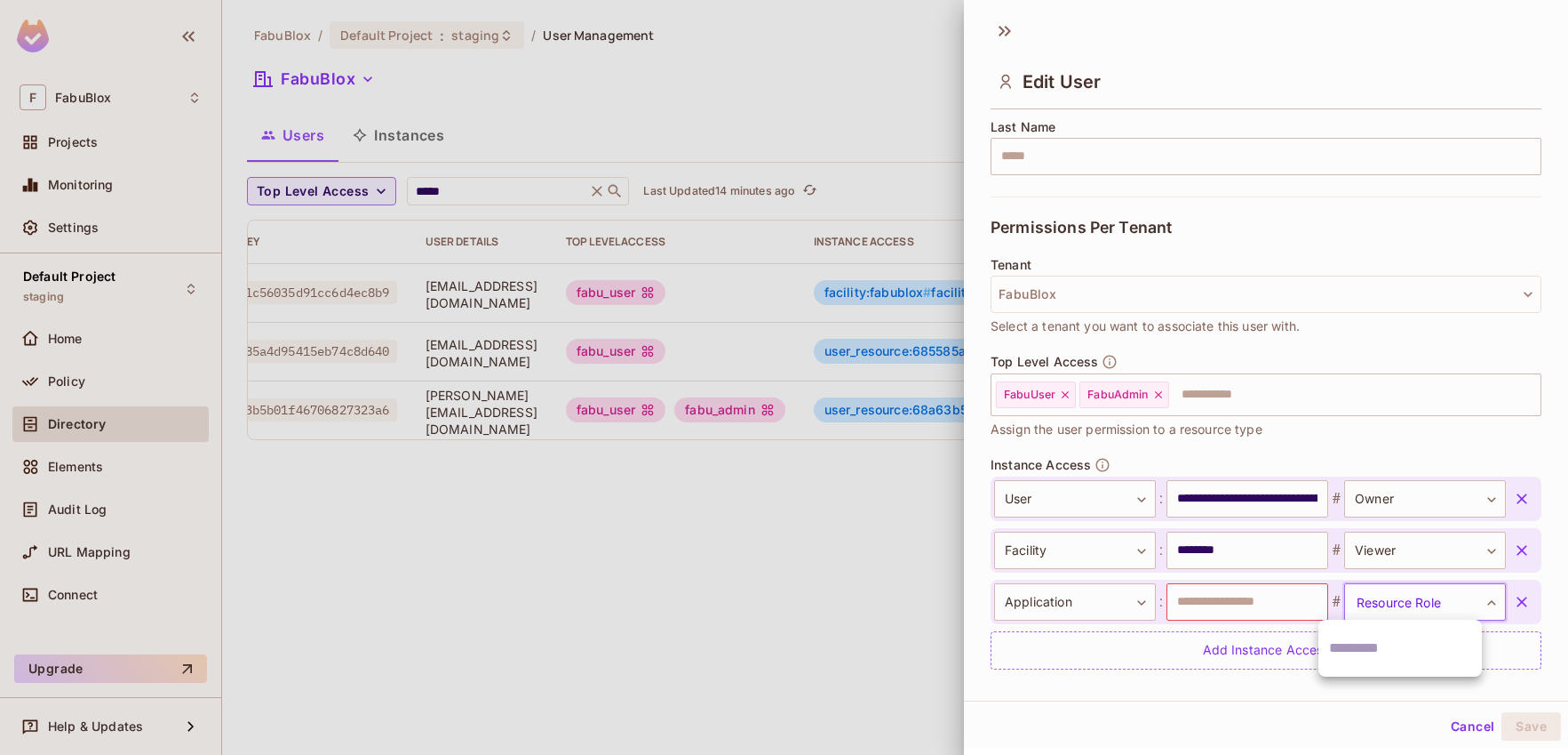
click at [1378, 600] on body "**********" at bounding box center [784, 378] width 1568 height 755
click at [1264, 600] on div at bounding box center [784, 378] width 1568 height 755
click at [1258, 600] on input "text" at bounding box center [1247, 602] width 162 height 38
click at [1517, 601] on icon "button" at bounding box center [1522, 602] width 11 height 11
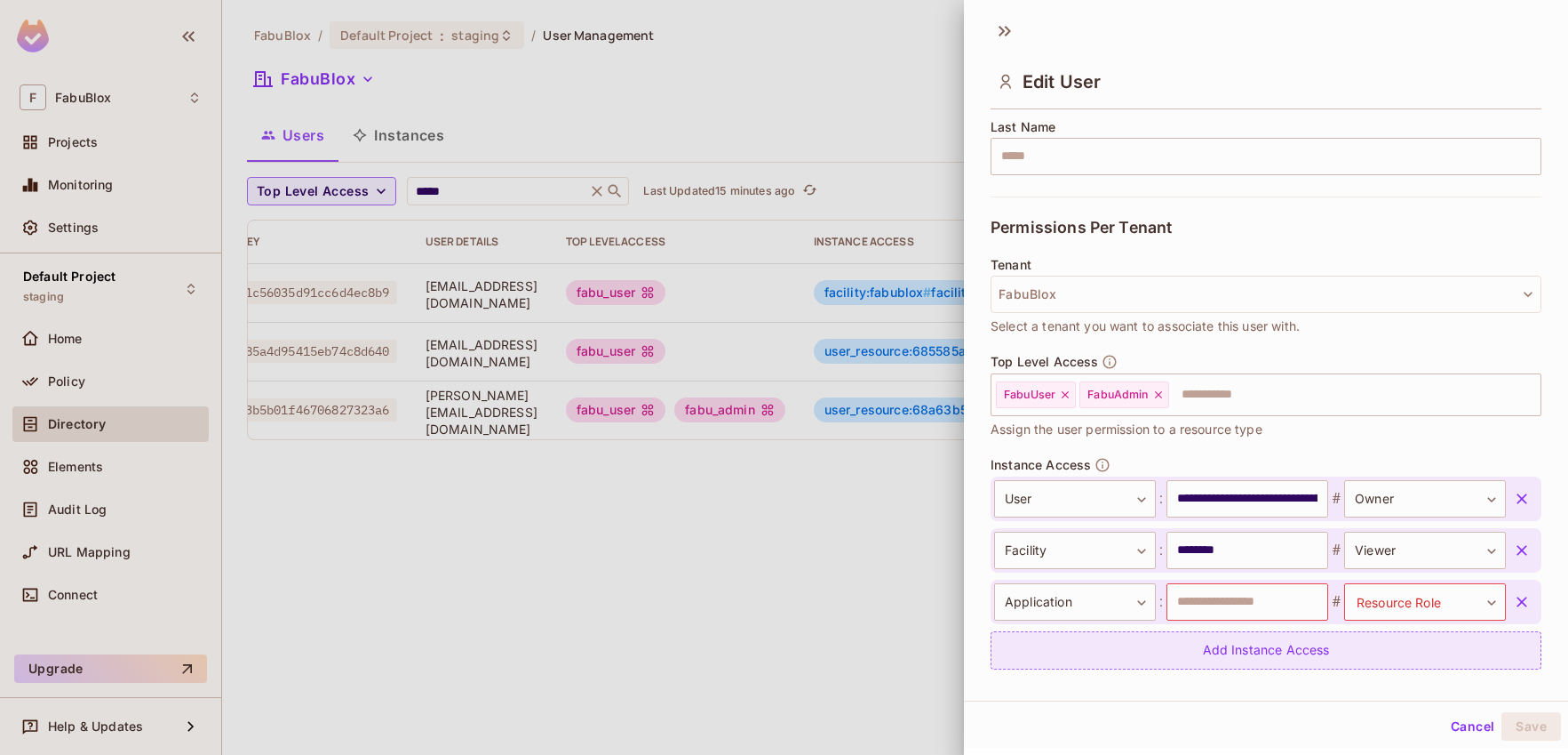
scroll to position [294, 0]
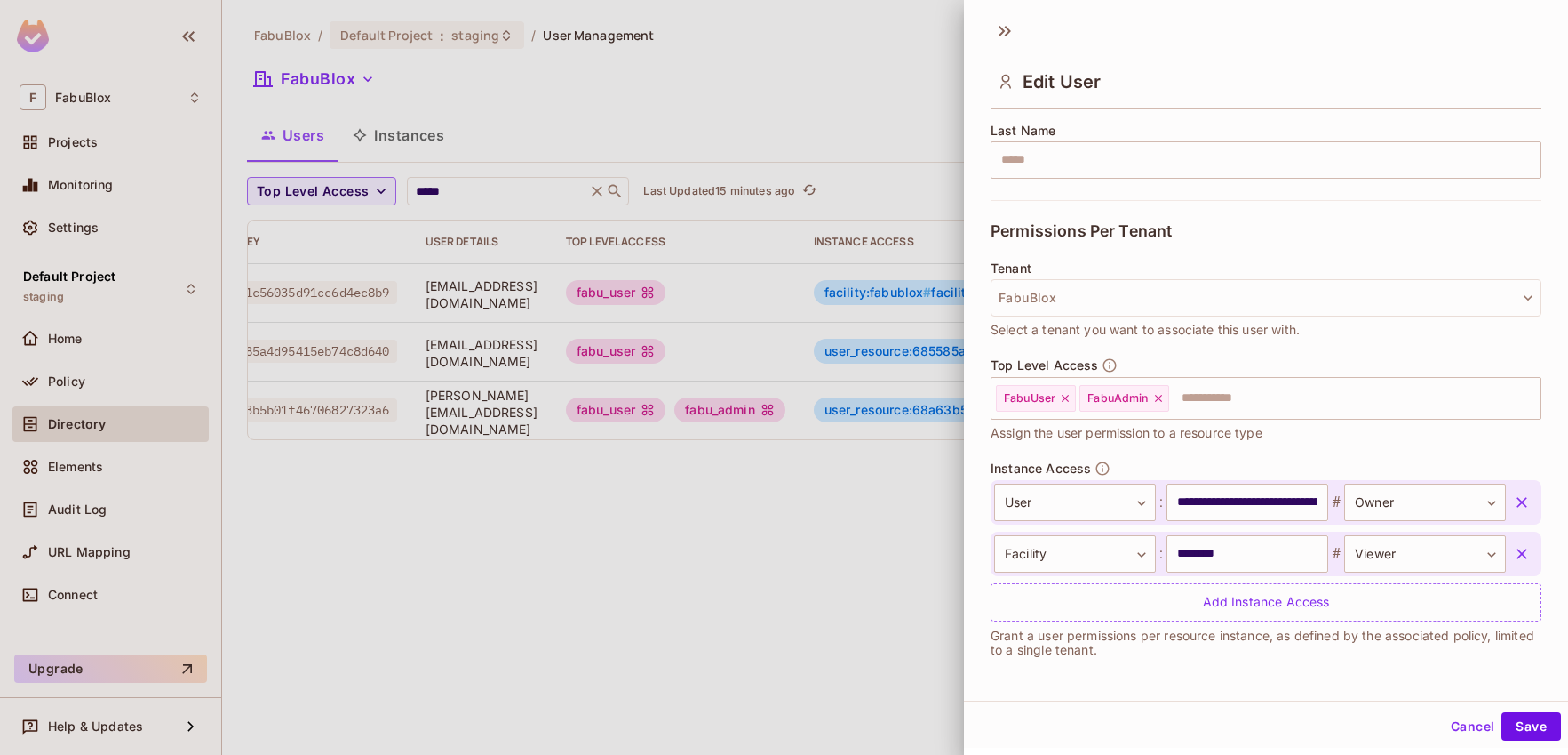
click at [823, 522] on div at bounding box center [784, 378] width 1568 height 755
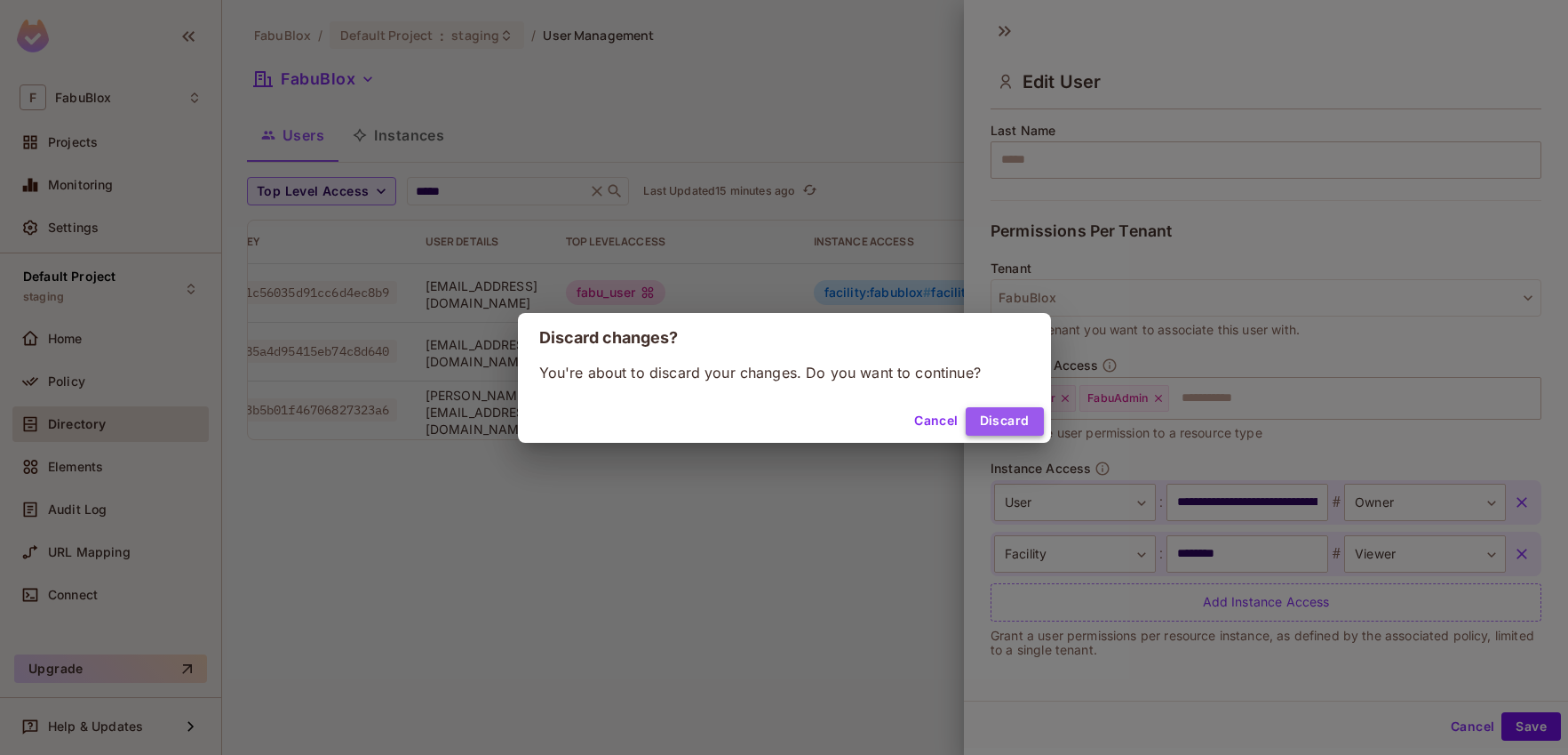
click at [990, 417] on button "Discard" at bounding box center [1005, 422] width 78 height 29
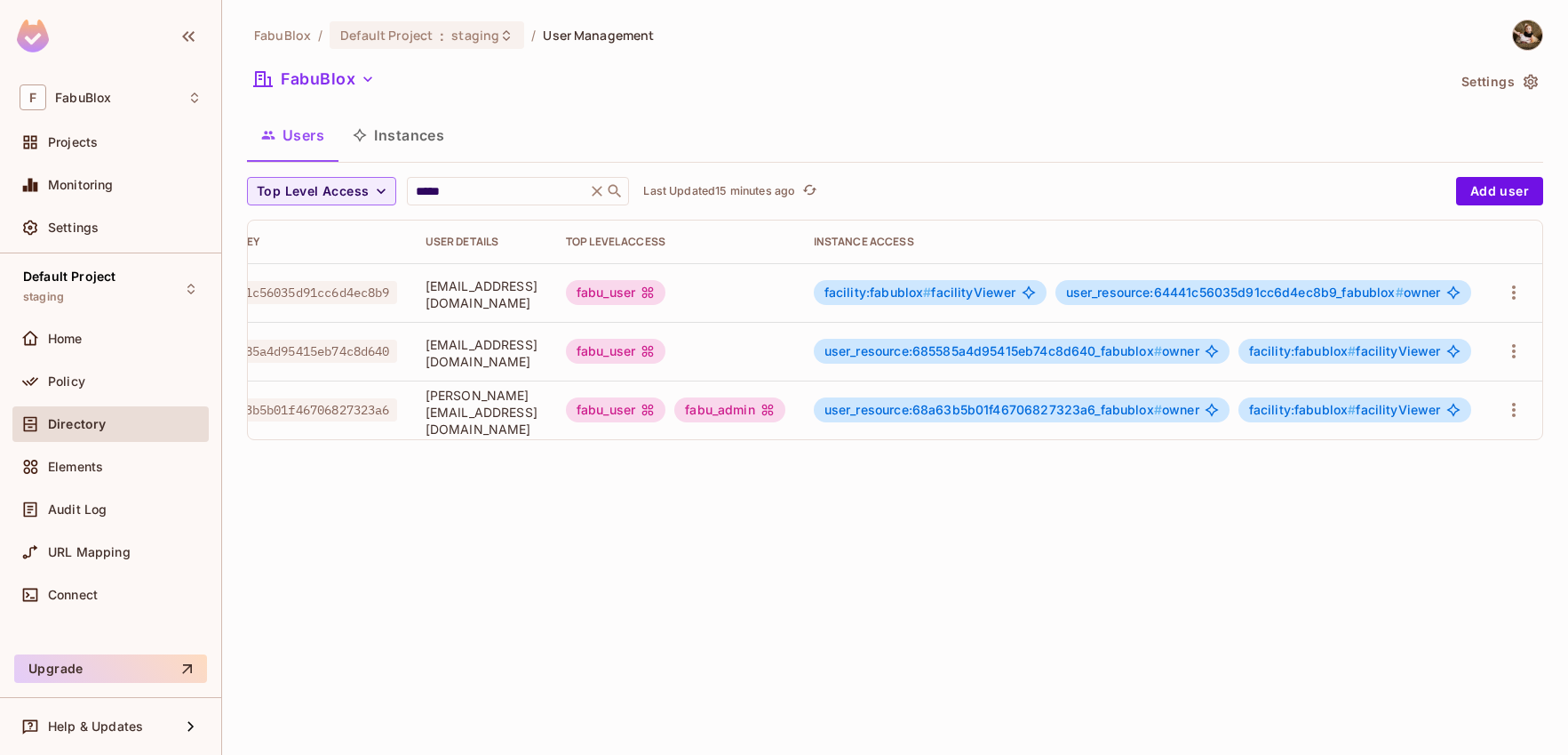
click at [518, 211] on div "Top Level Access ***** ​ Last Updated 15 minutes ago Add user User Key User Det…" at bounding box center [895, 308] width 1297 height 263
click at [518, 203] on div "***** ​" at bounding box center [518, 191] width 222 height 29
type input "*"
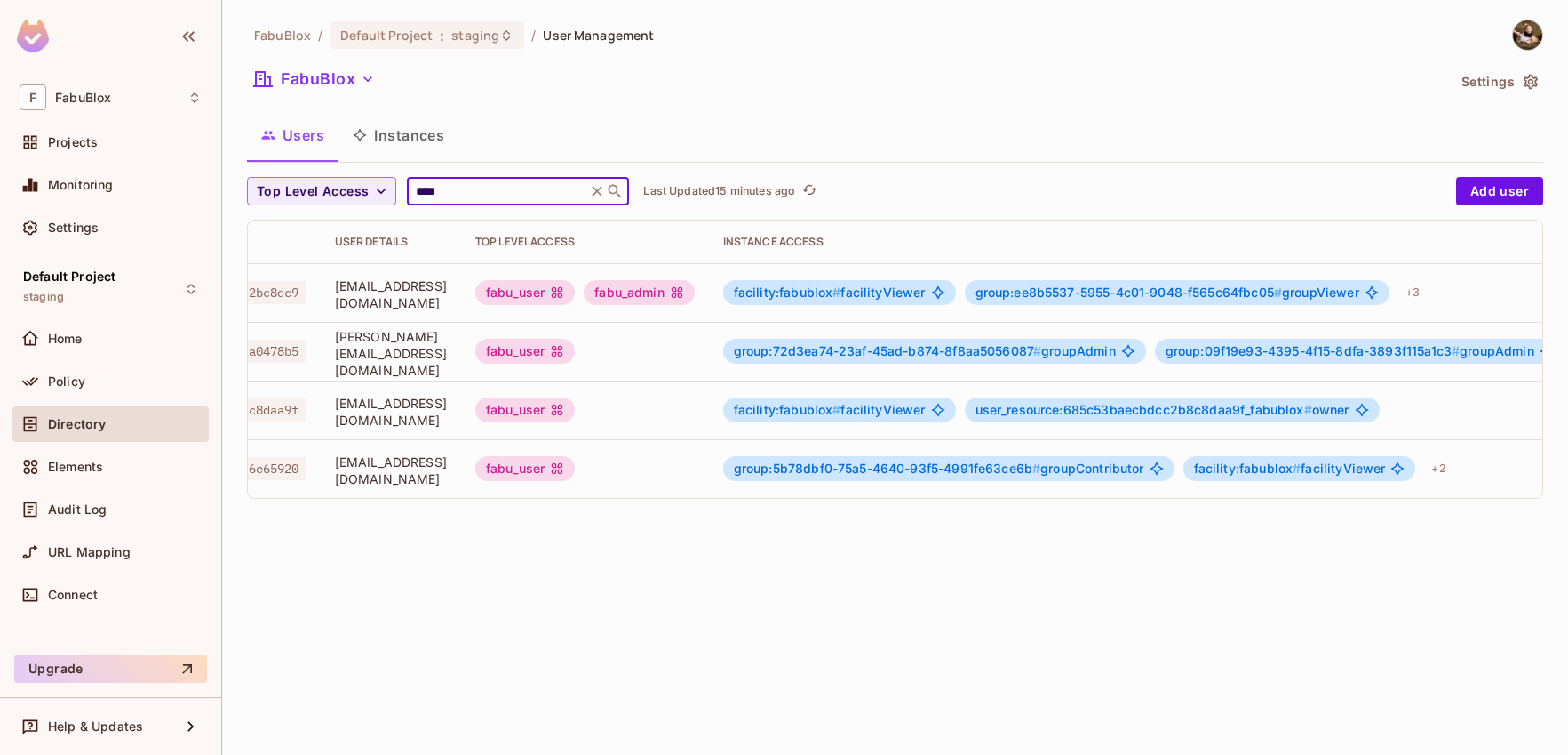
scroll to position [0, 341]
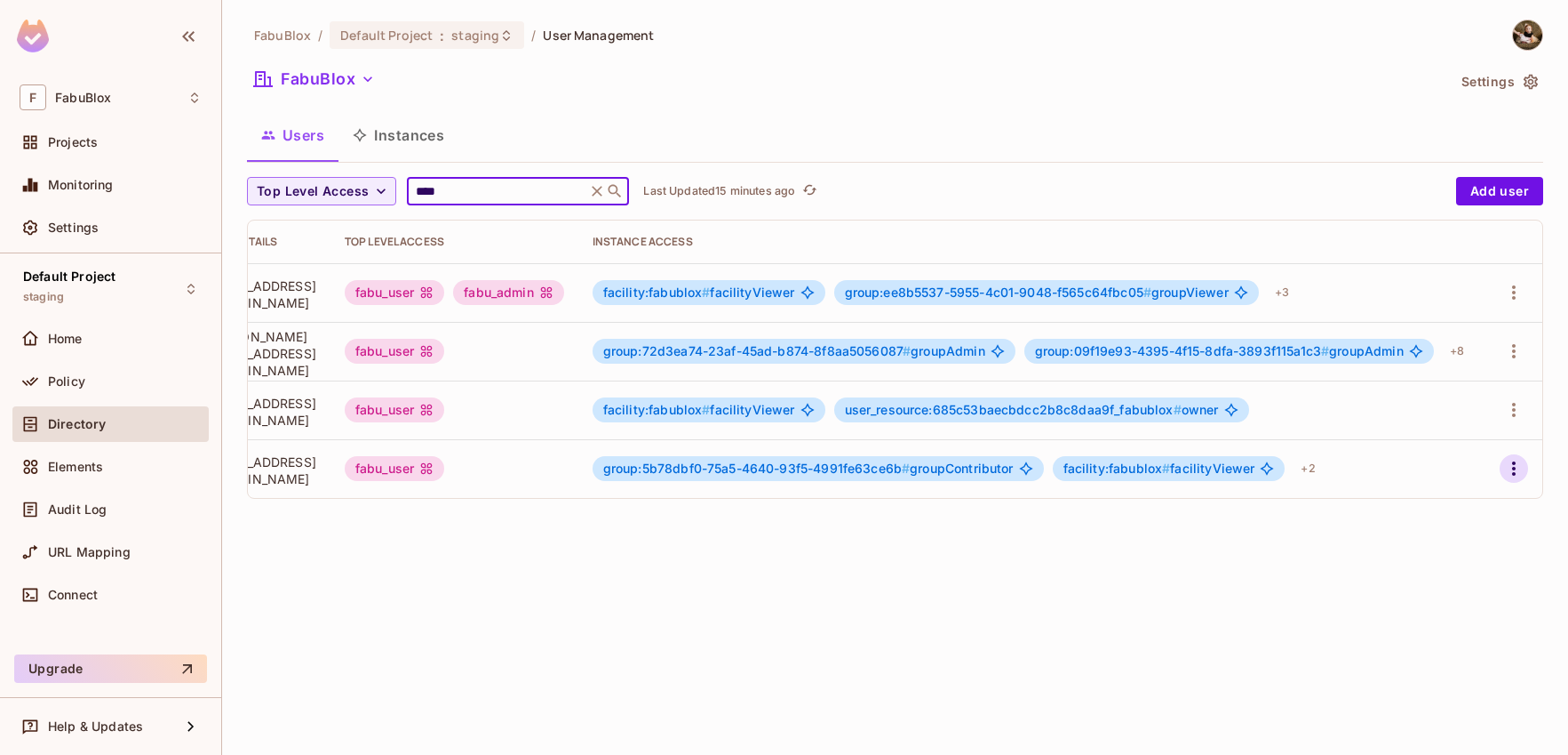
type input "****"
click at [1518, 470] on icon "button" at bounding box center [1514, 468] width 22 height 22
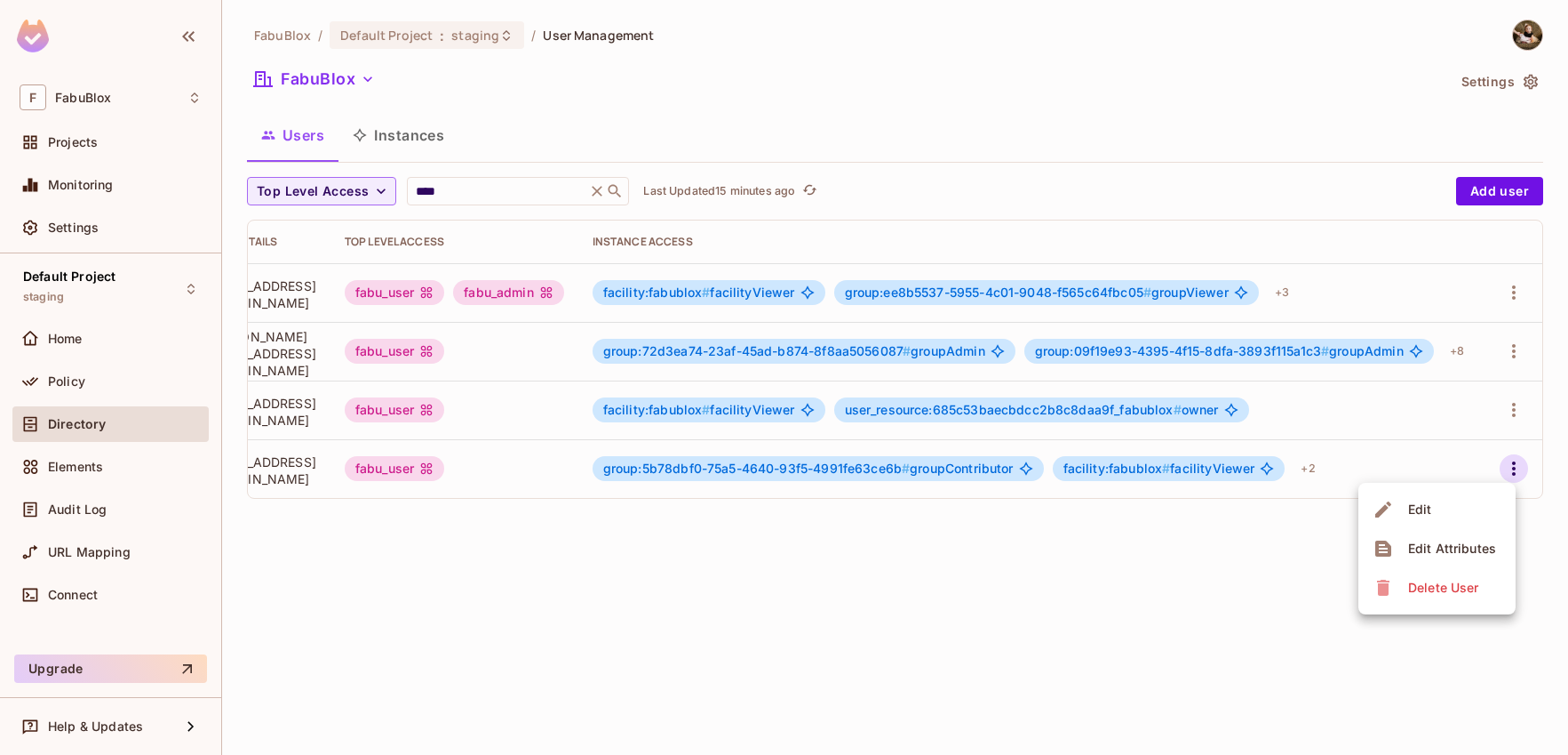
click at [1407, 513] on span "Edit" at bounding box center [1420, 510] width 35 height 29
click at [1530, 293] on td at bounding box center [1513, 292] width 57 height 58
click at [1514, 289] on icon "button" at bounding box center [1514, 292] width 22 height 22
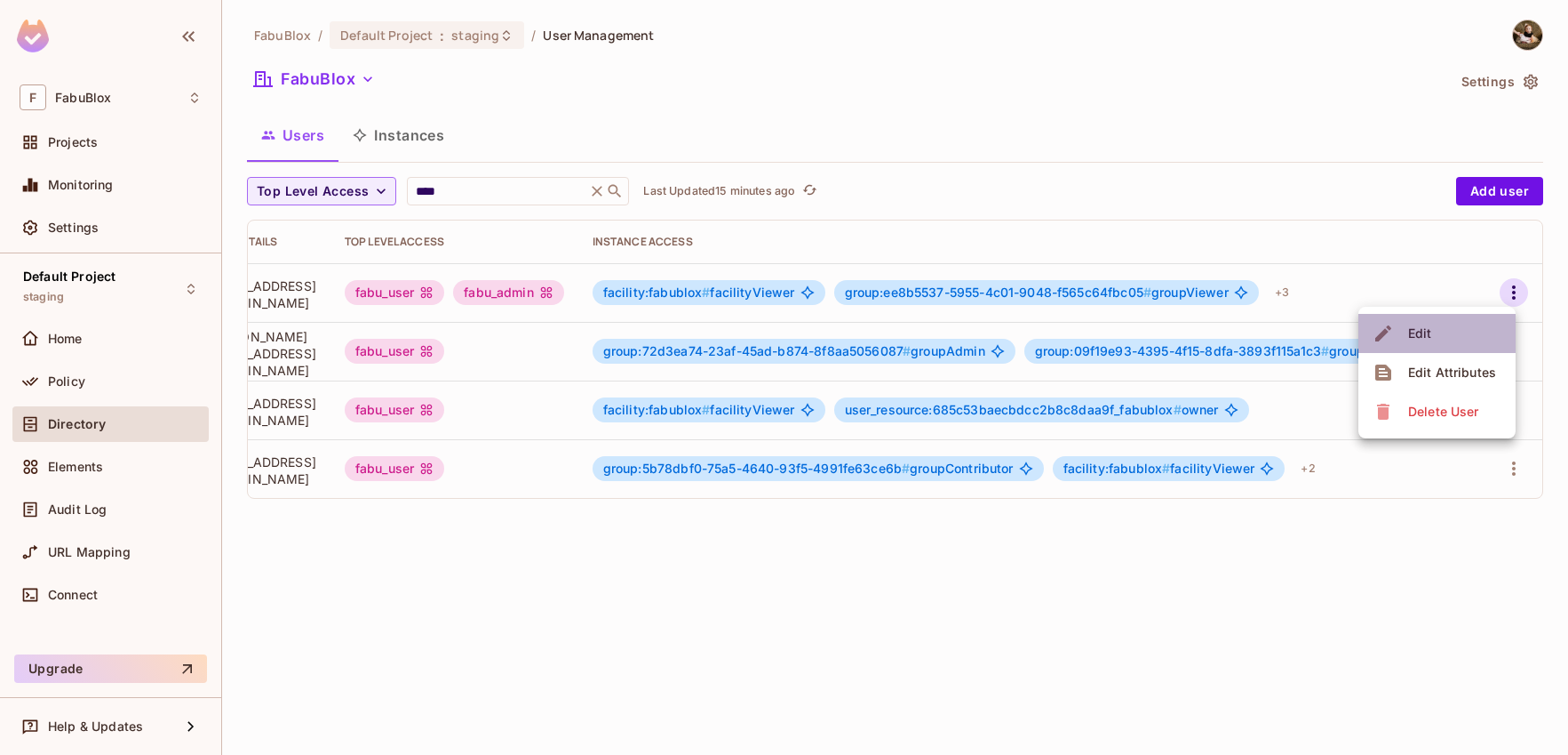
click at [1466, 336] on li "Edit" at bounding box center [1437, 333] width 157 height 40
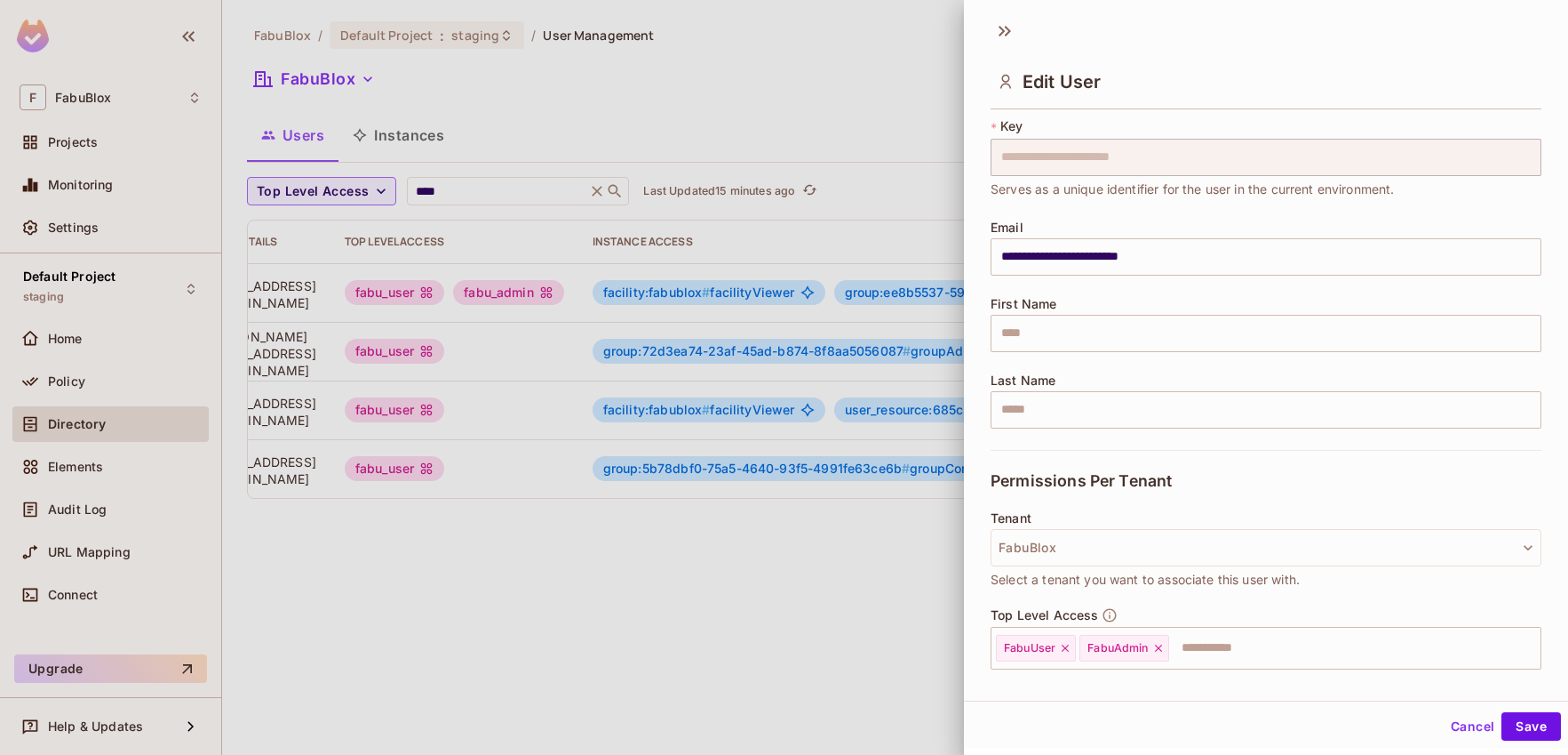
scroll to position [0, 0]
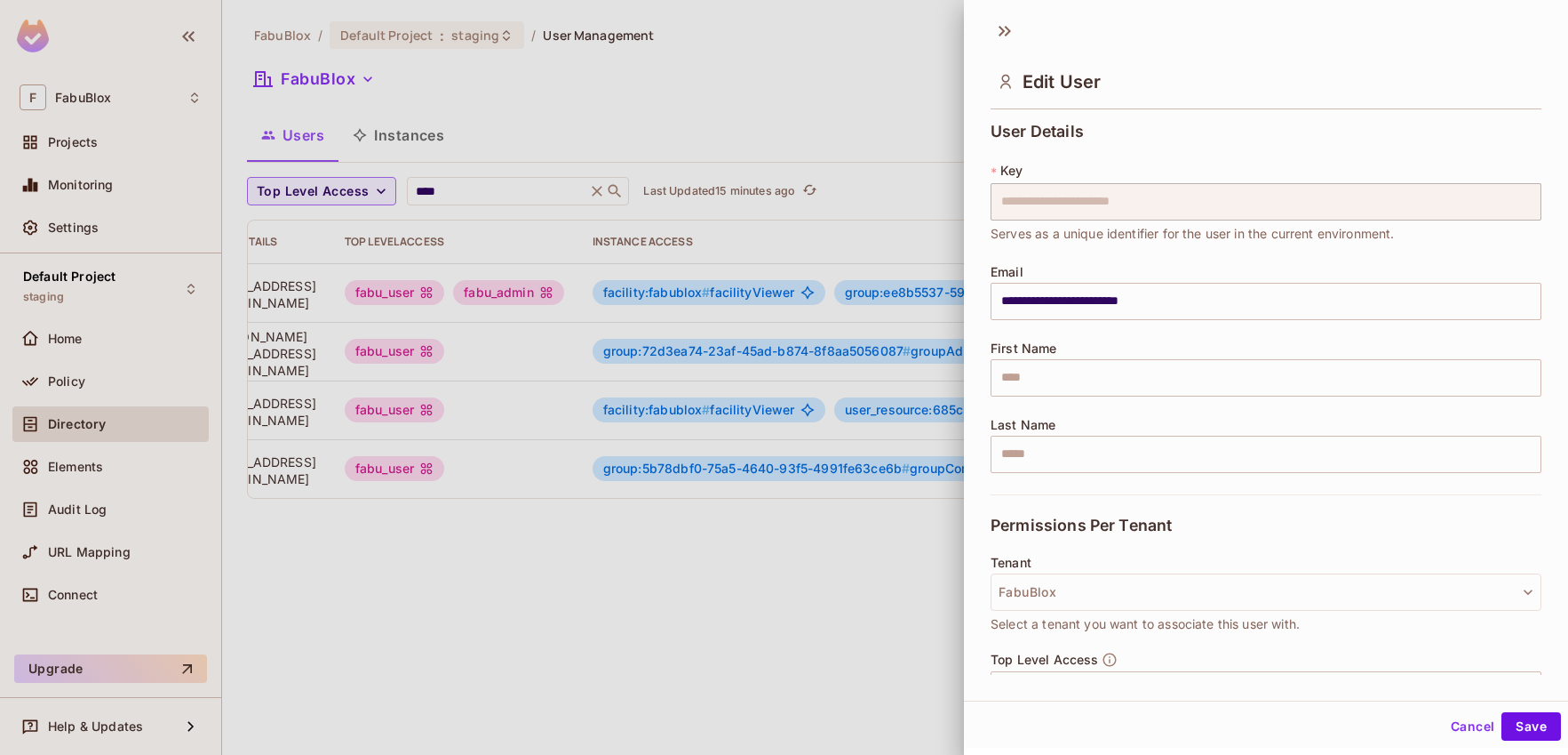
click at [746, 581] on div at bounding box center [784, 378] width 1568 height 755
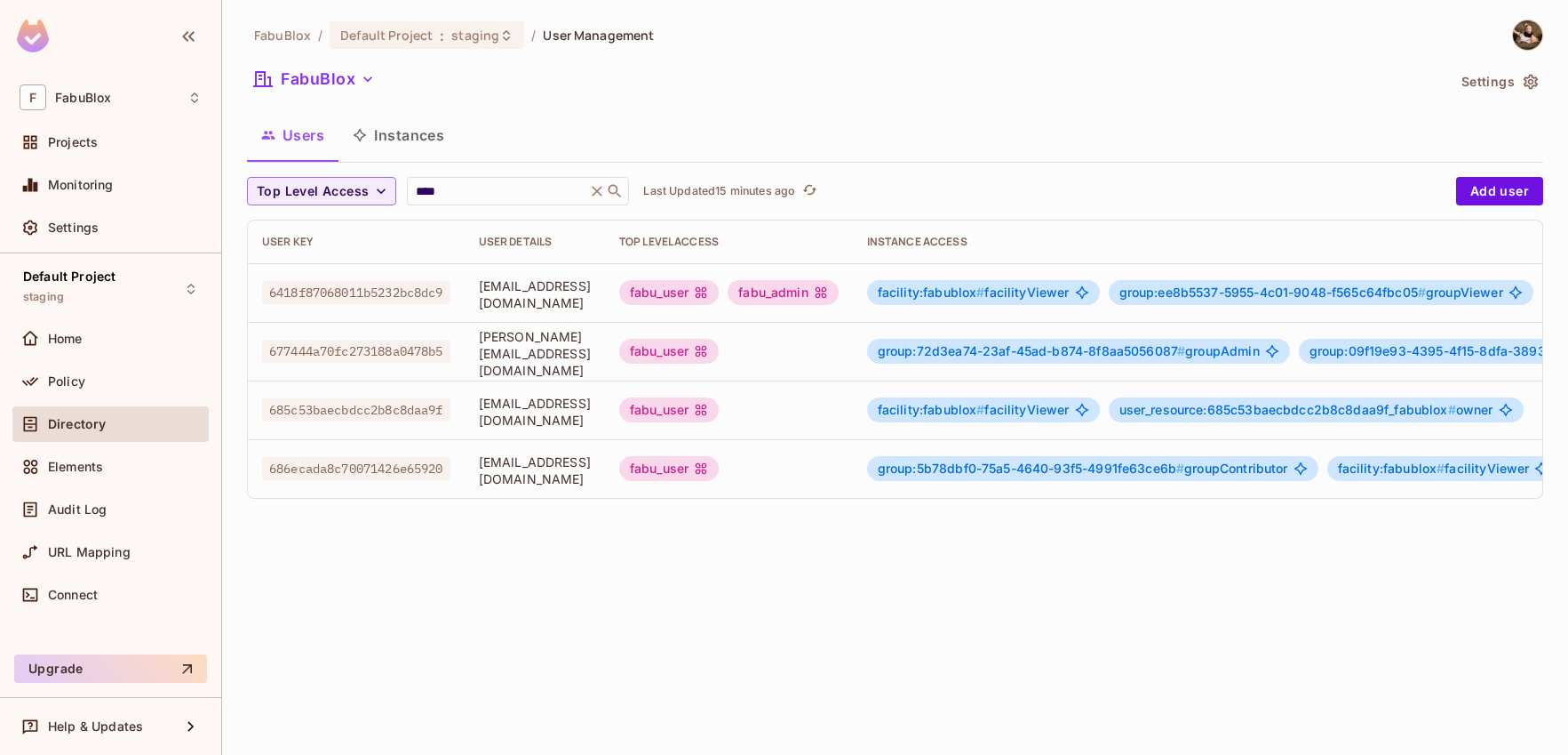
click at [360, 594] on div "FabuBlox / Default Project : staging / User Management FabuBlox Settings Users …" at bounding box center [895, 378] width 1346 height 755
click at [503, 31] on icon at bounding box center [507, 36] width 14 height 14
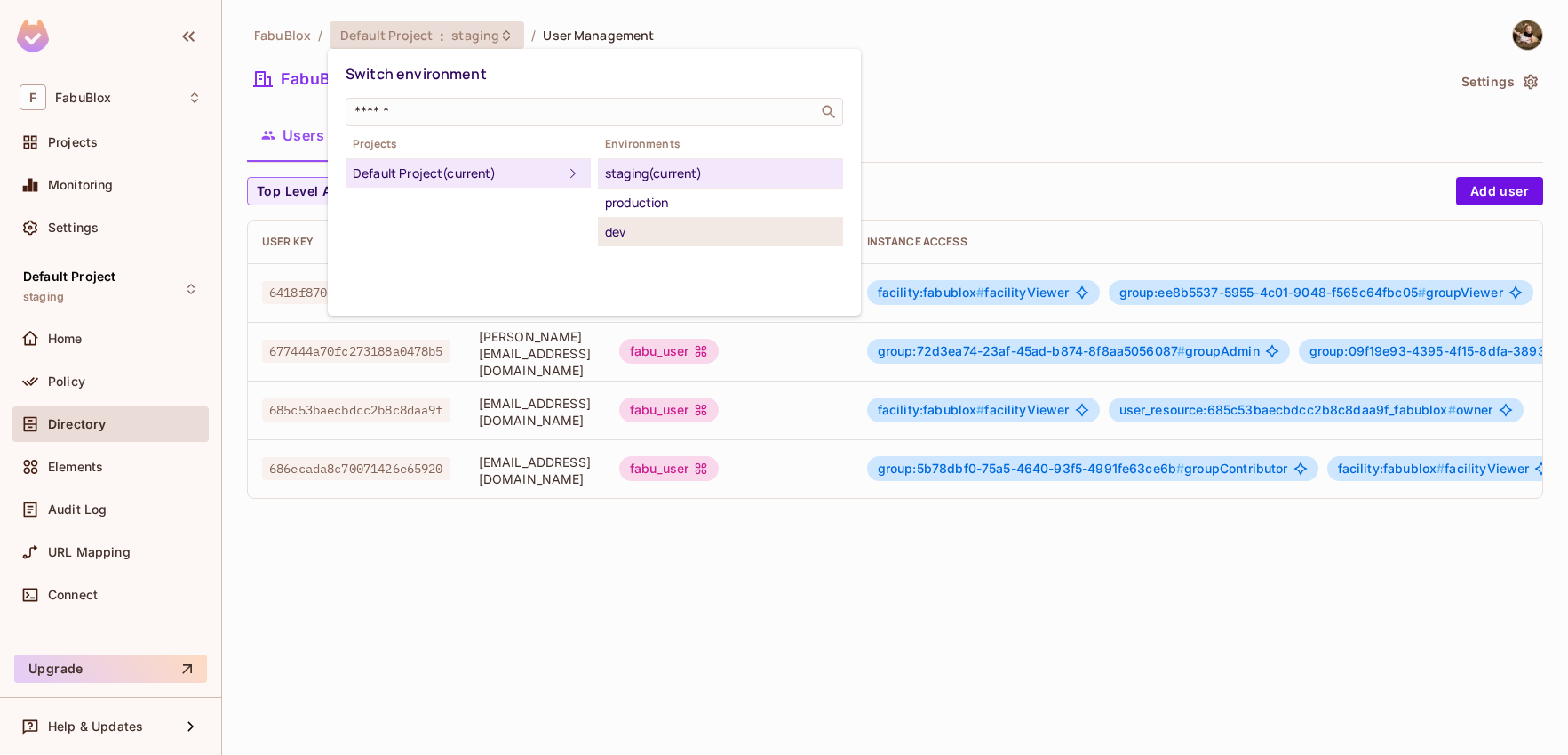
click at [738, 235] on div "dev" at bounding box center [720, 232] width 231 height 22
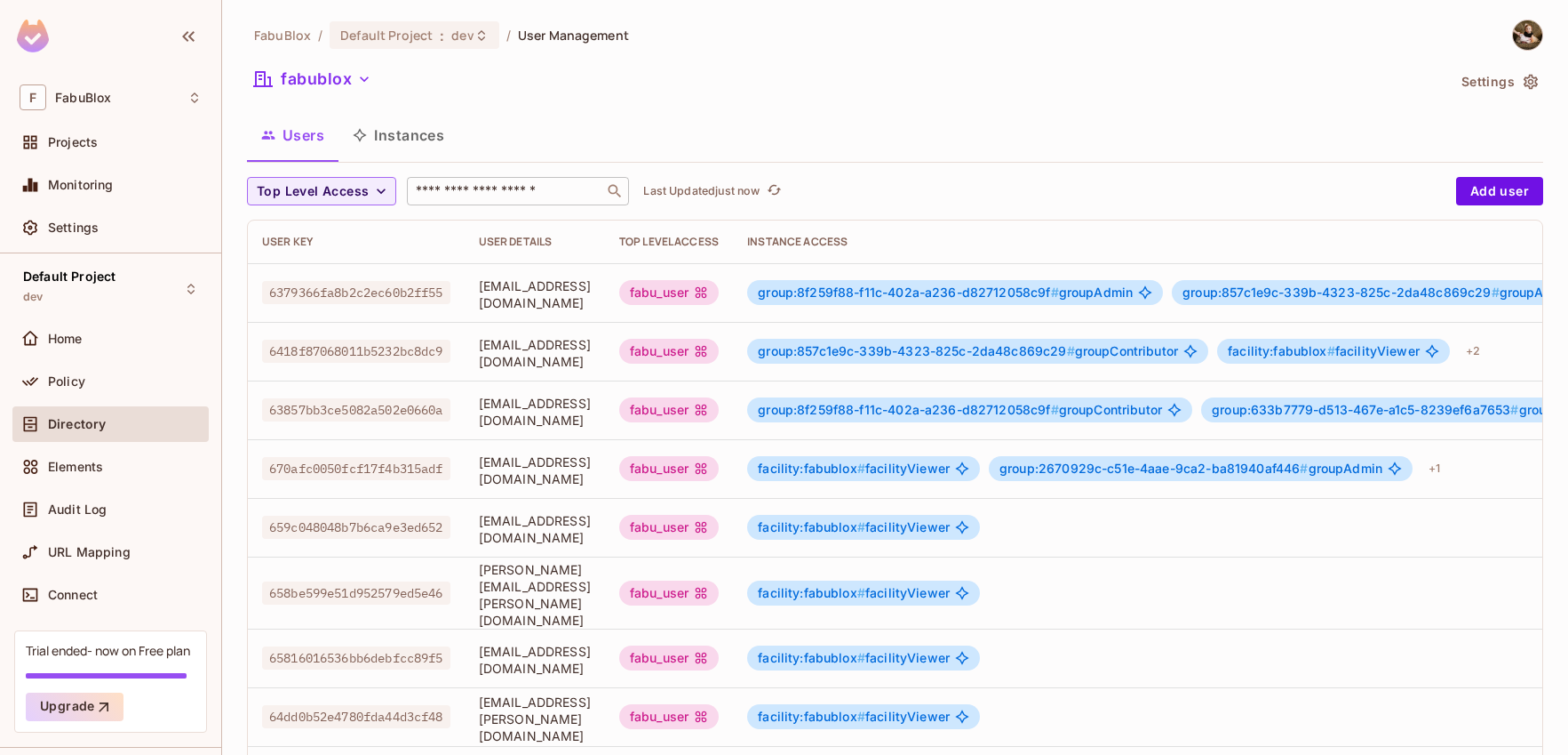
click at [492, 189] on input "text" at bounding box center [506, 191] width 187 height 18
click at [331, 75] on button "fabublox" at bounding box center [313, 79] width 131 height 29
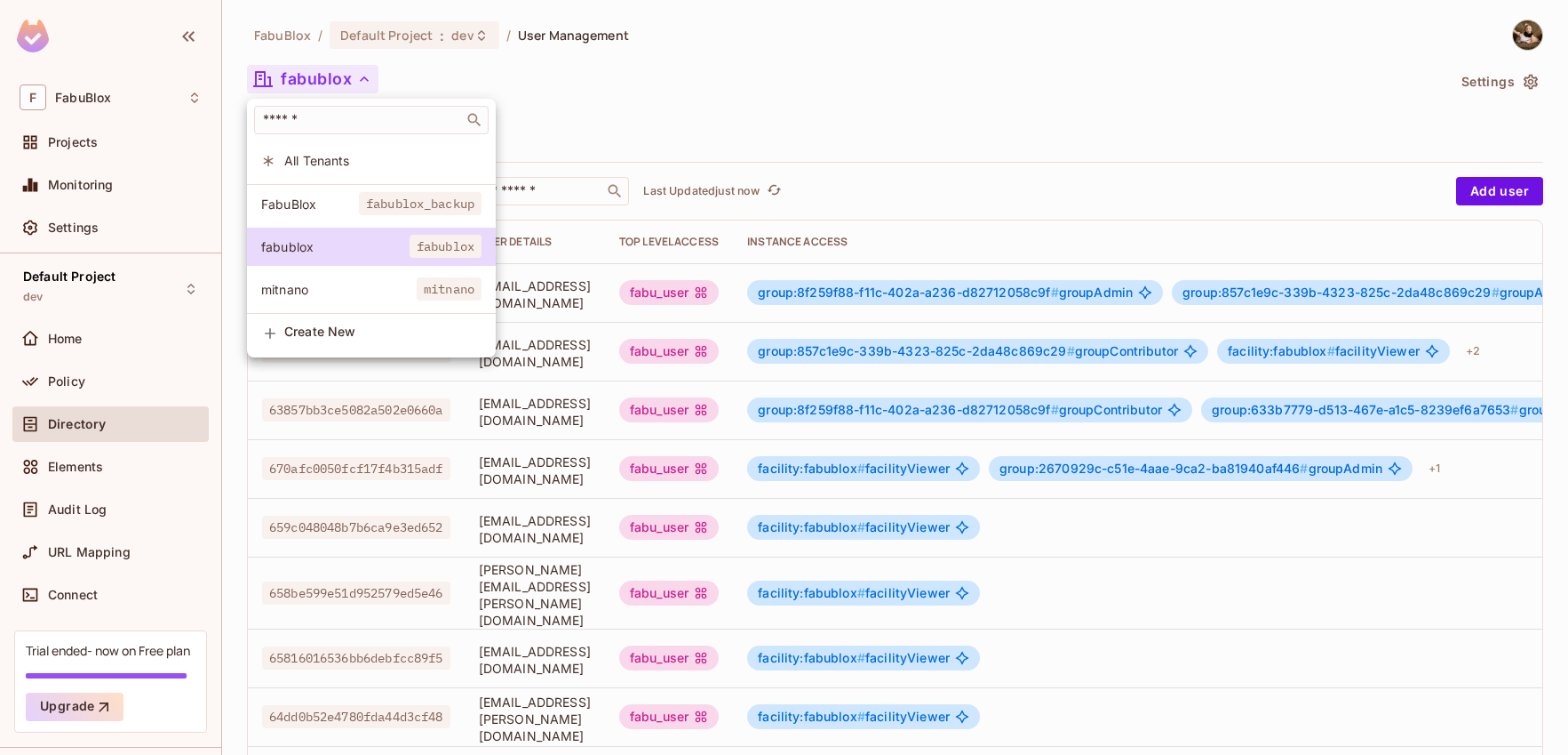
click at [613, 132] on div at bounding box center [784, 378] width 1568 height 755
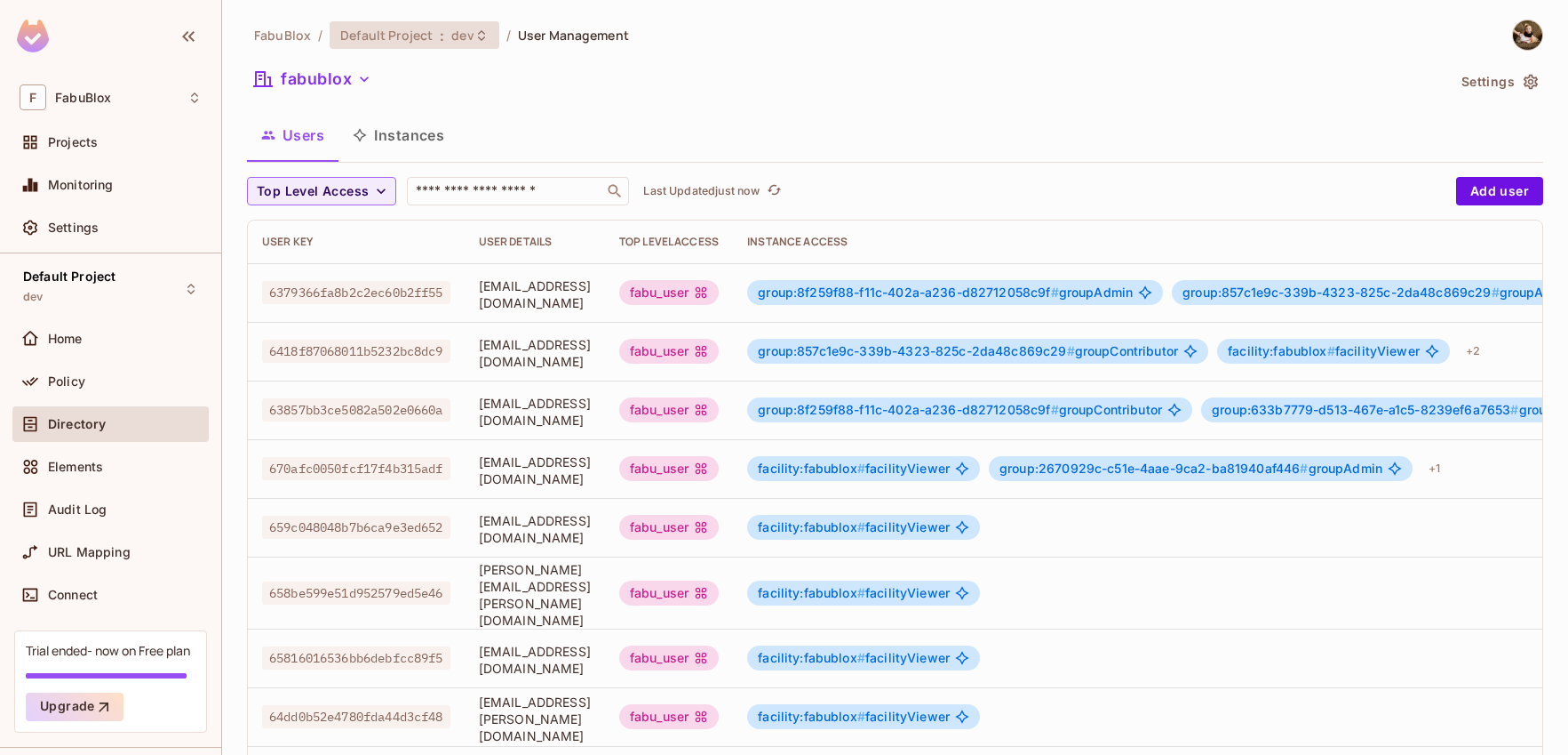
click at [443, 45] on div "Default Project : dev" at bounding box center [414, 35] width 170 height 28
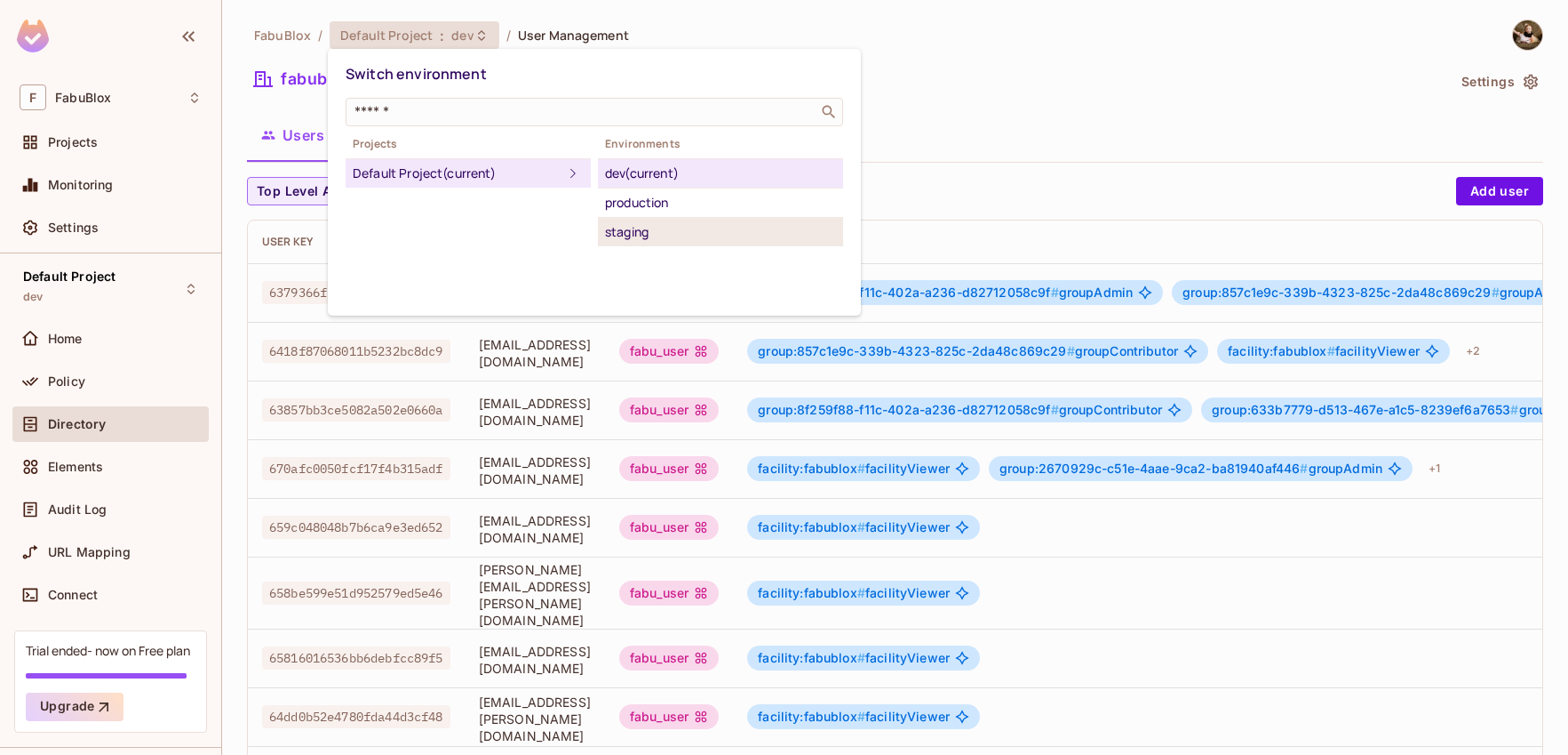
click at [666, 228] on div "staging" at bounding box center [720, 232] width 231 height 22
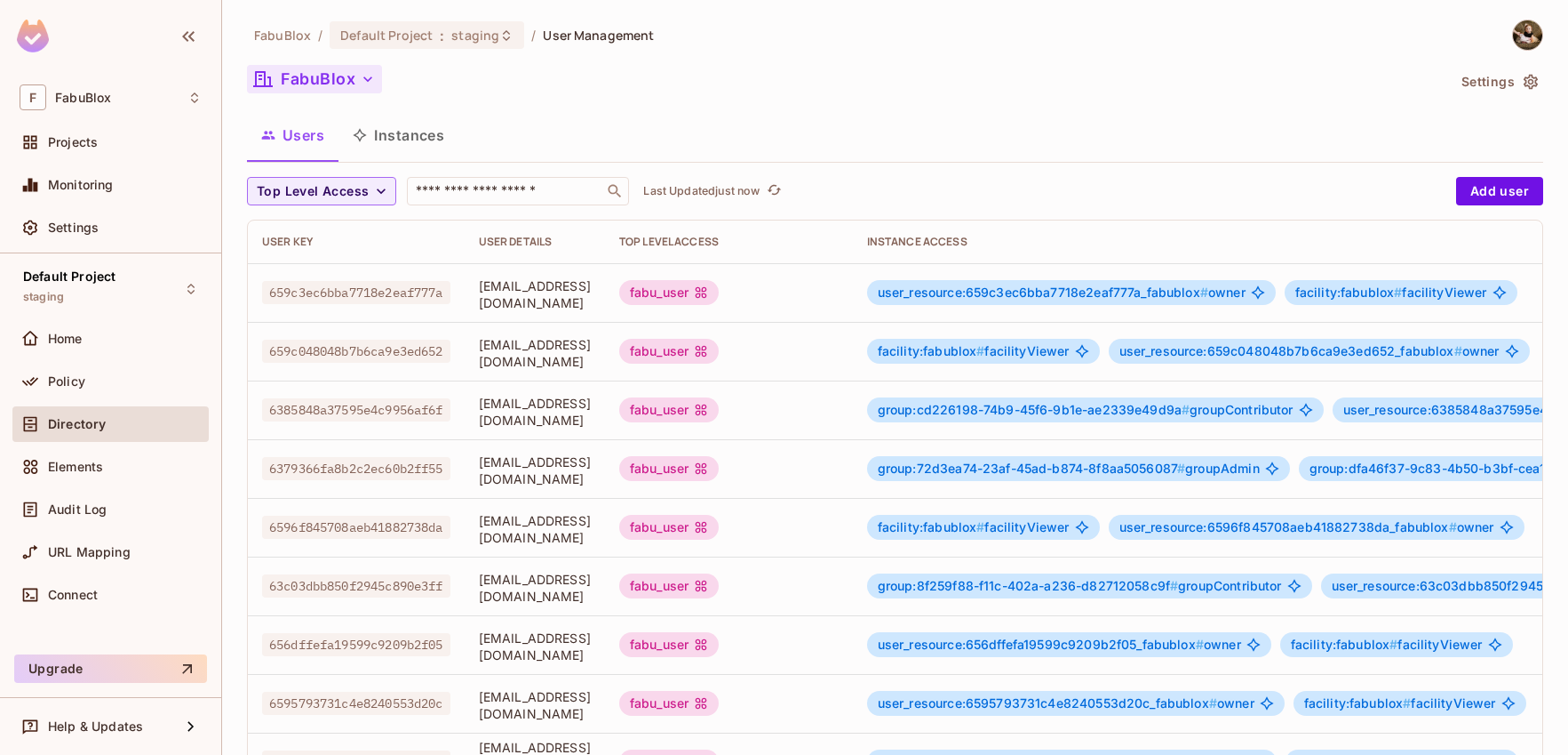
click at [321, 84] on button "FabuBlox" at bounding box center [314, 79] width 135 height 29
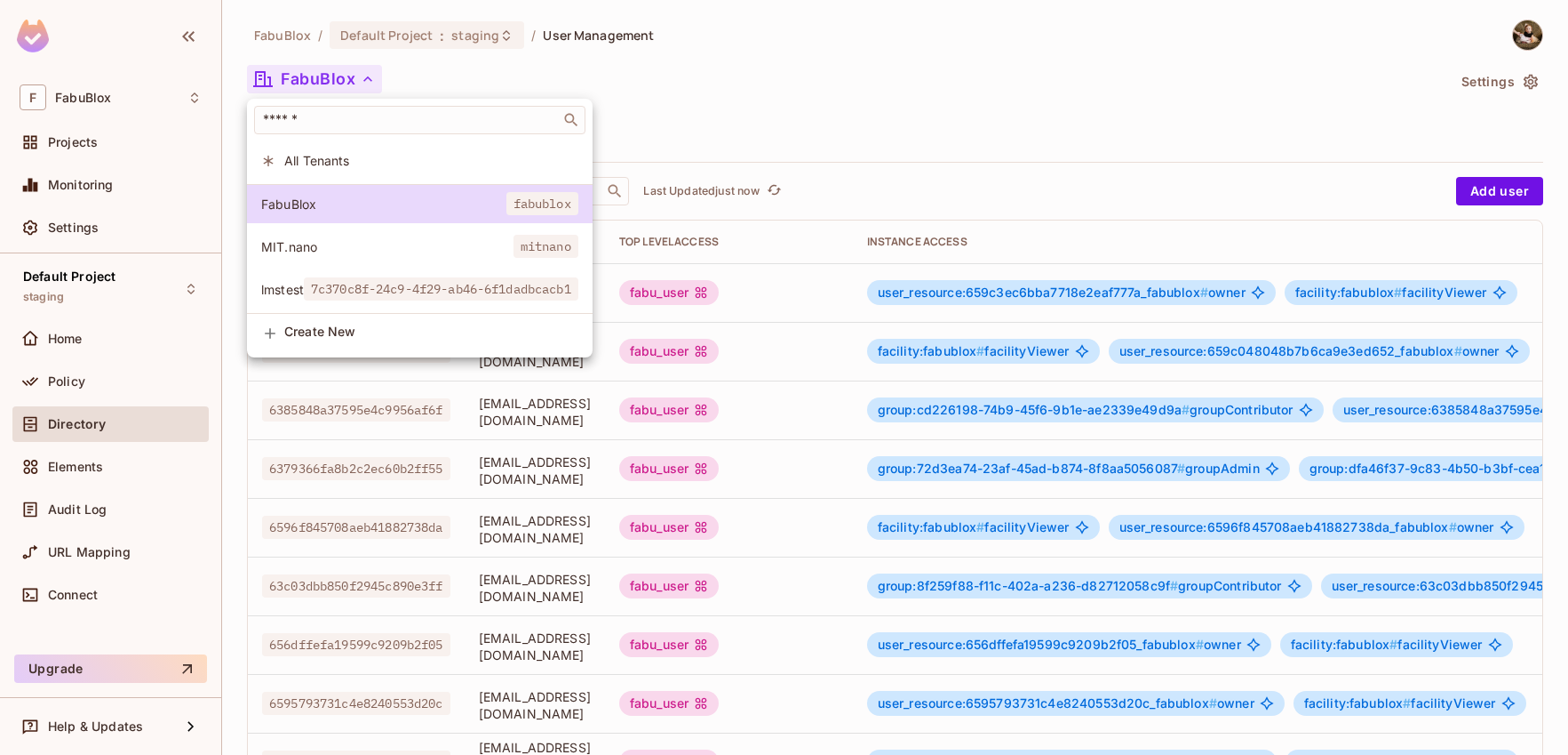
click at [709, 116] on div at bounding box center [784, 378] width 1568 height 755
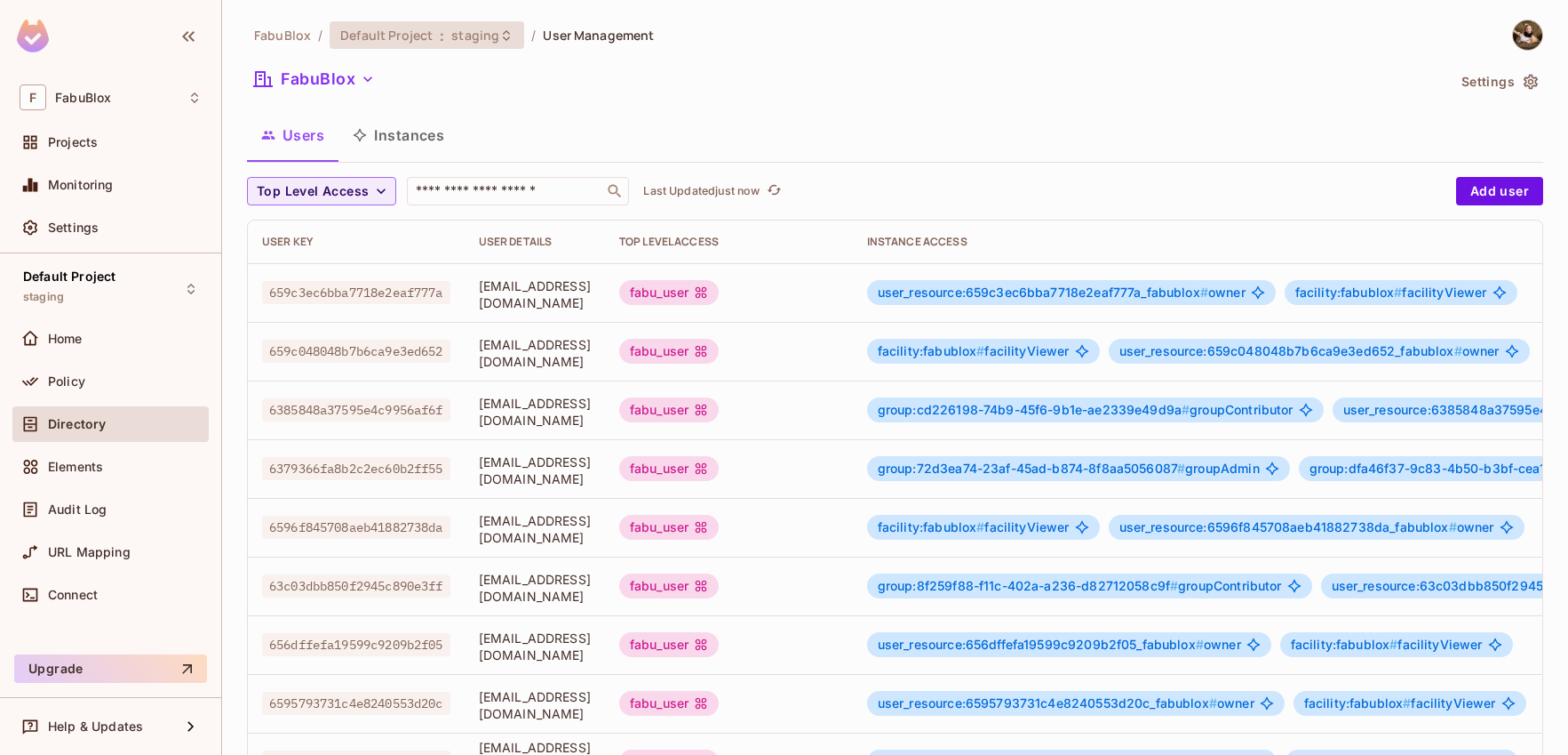
click at [439, 29] on span ":" at bounding box center [442, 36] width 6 height 14
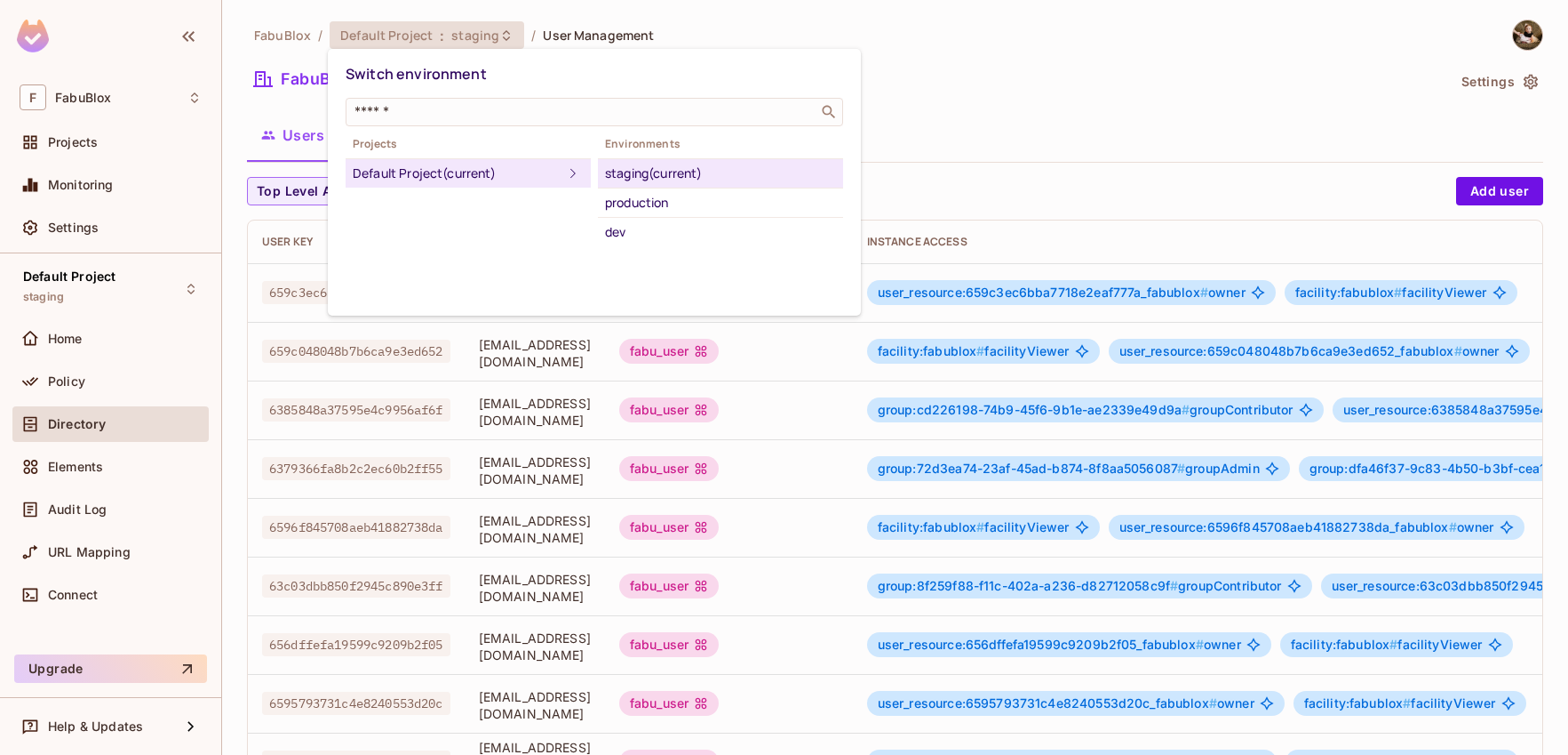
click at [620, 229] on div "dev" at bounding box center [720, 232] width 231 height 22
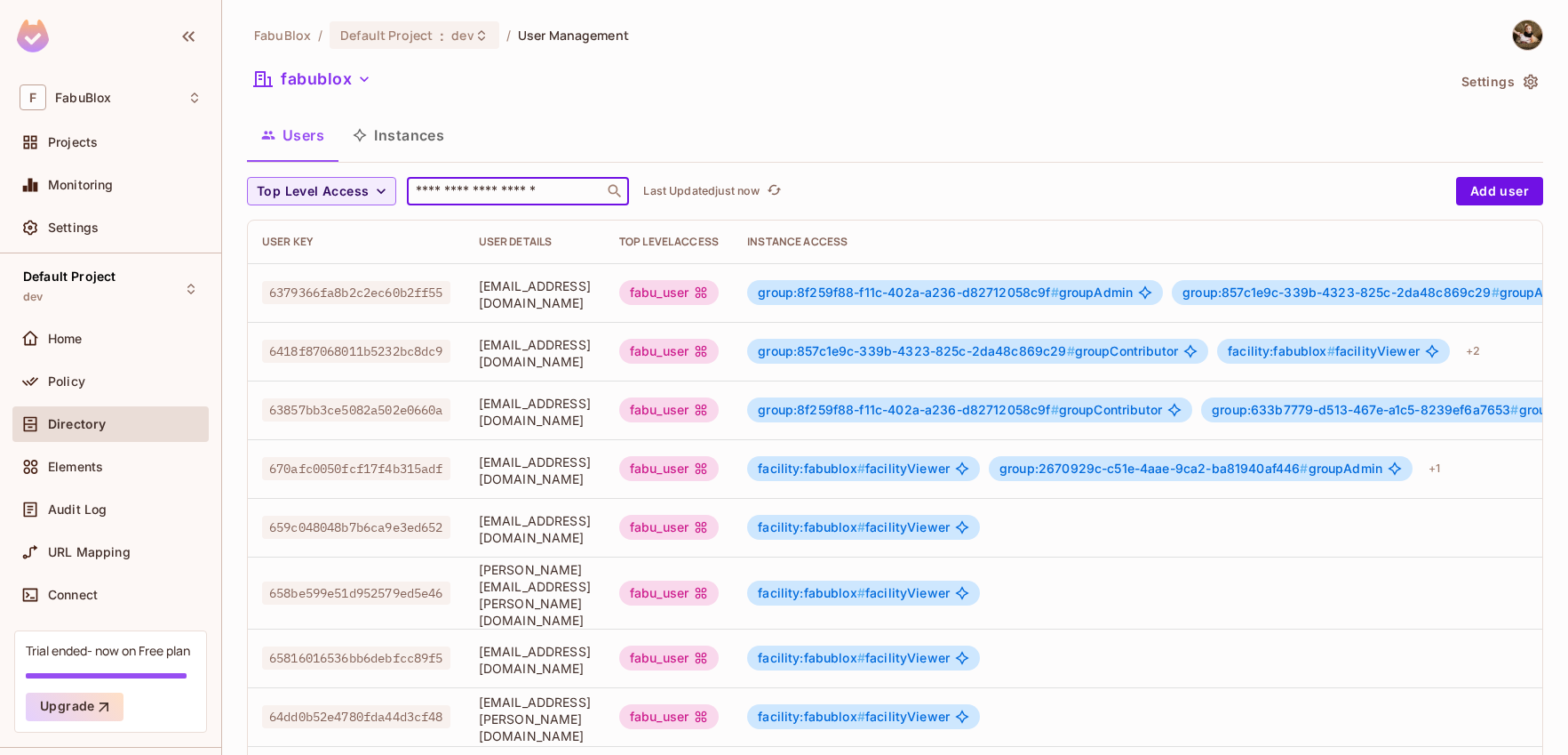
click at [493, 182] on input "text" at bounding box center [506, 191] width 187 height 18
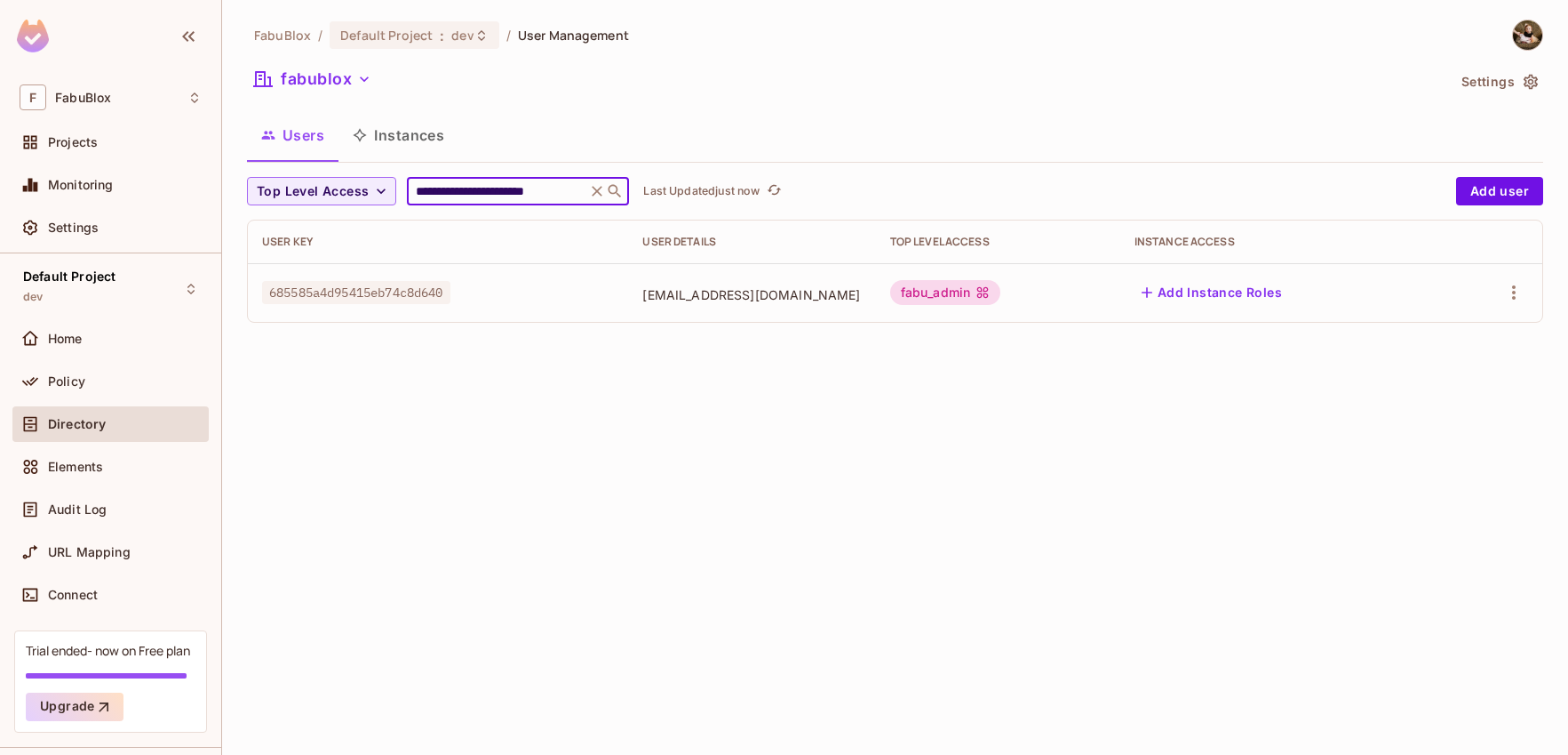
click at [541, 192] on input "**********" at bounding box center [497, 191] width 169 height 18
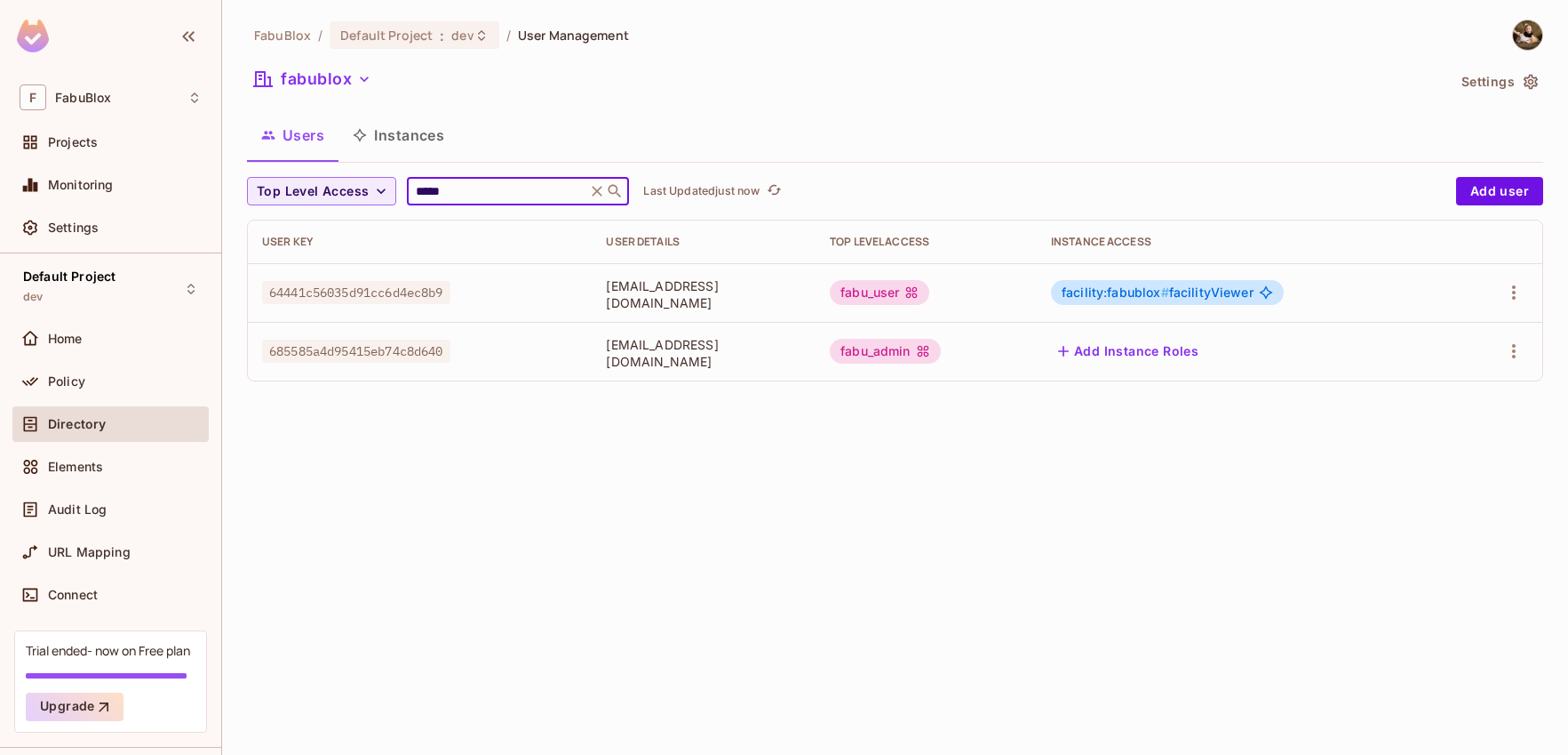
type input "*****"
click at [775, 467] on div "FabuBlox / Default Project : dev / User Management fabublox Settings Users Inst…" at bounding box center [895, 378] width 1346 height 755
click at [733, 137] on div "Users Instances" at bounding box center [895, 135] width 1297 height 44
click at [813, 440] on div "FabuBlox / Default Project : dev / User Management fabublox Settings Users Inst…" at bounding box center [895, 378] width 1346 height 755
click at [392, 349] on span "685585a4d95415eb74c8d640" at bounding box center [357, 351] width 189 height 23
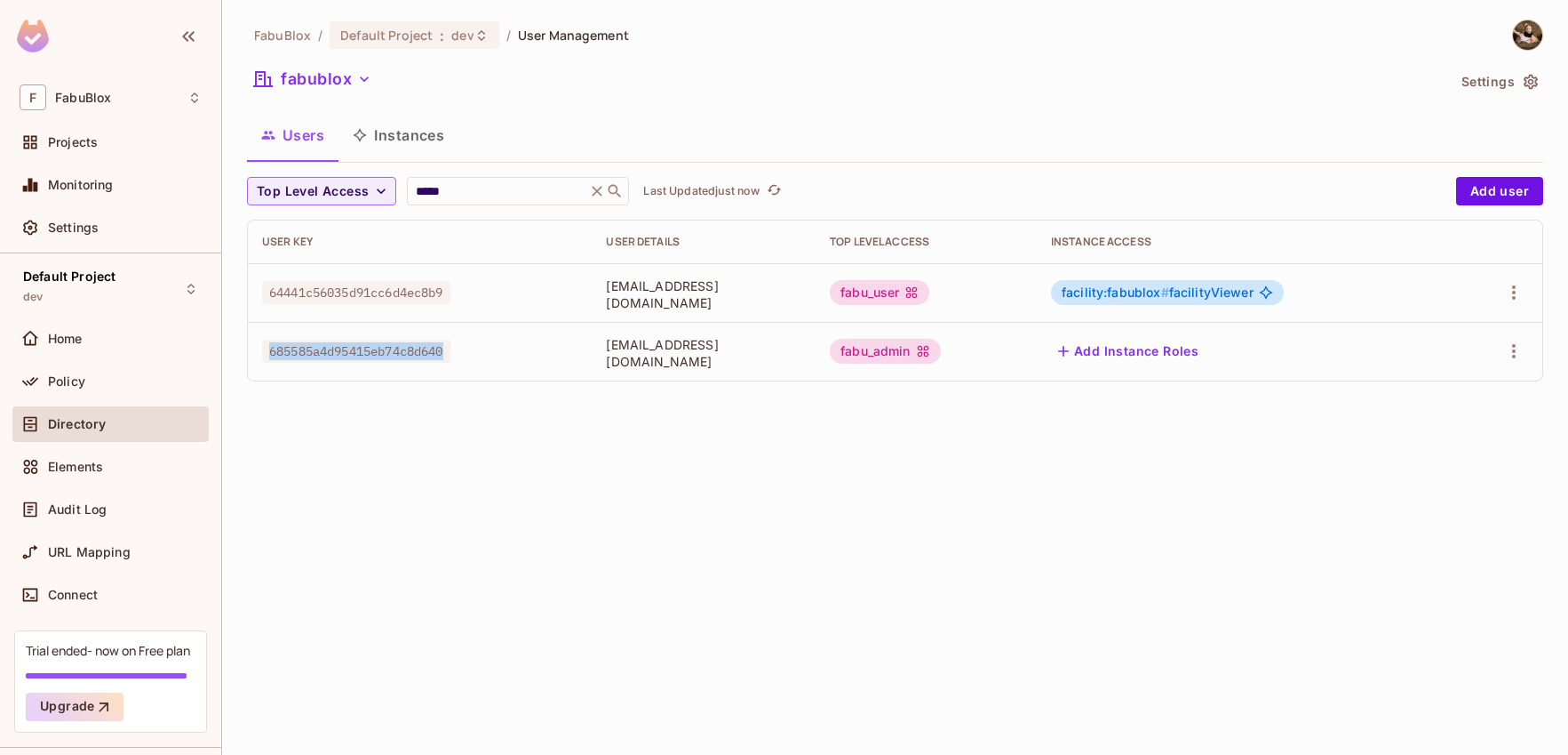
click at [392, 349] on span "685585a4d95415eb74c8d640" at bounding box center [357, 351] width 189 height 23
click at [453, 417] on div "FabuBlox / Default Project : dev / User Management fabublox Settings Users Inst…" at bounding box center [895, 378] width 1346 height 755
click at [113, 348] on div "Home" at bounding box center [111, 339] width 182 height 22
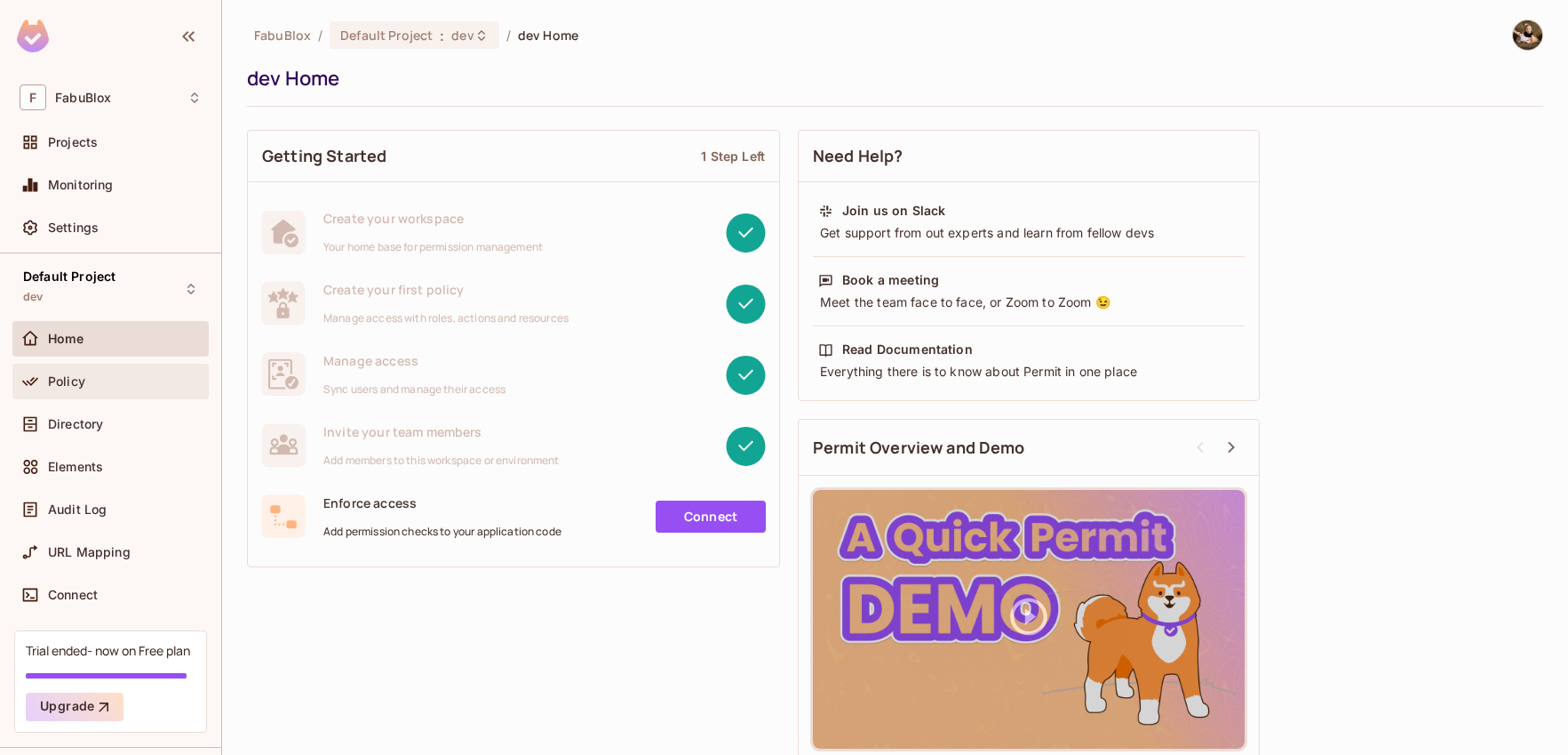
click at [94, 377] on div "Policy" at bounding box center [124, 381] width 154 height 14
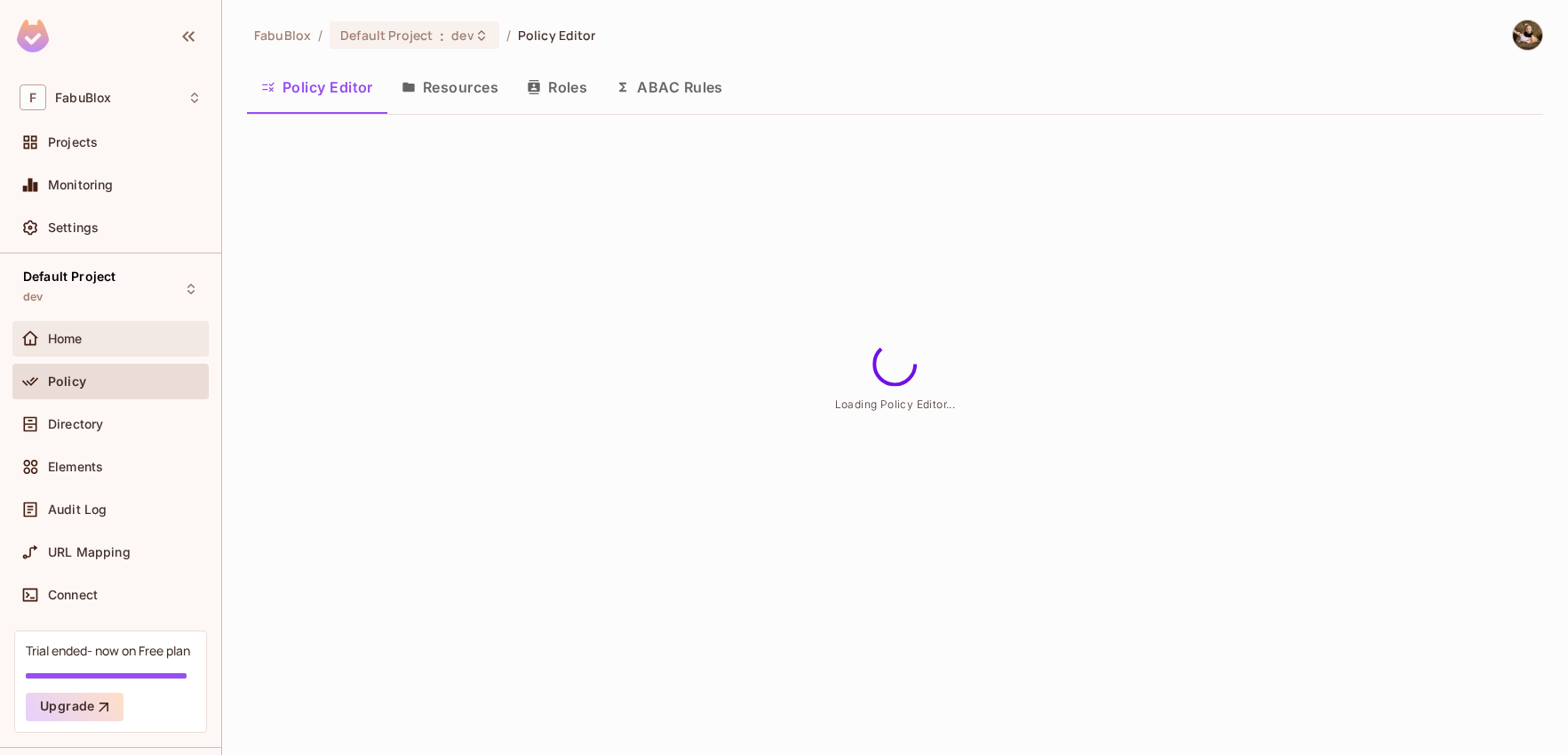
click at [102, 343] on div "Home" at bounding box center [124, 339] width 154 height 14
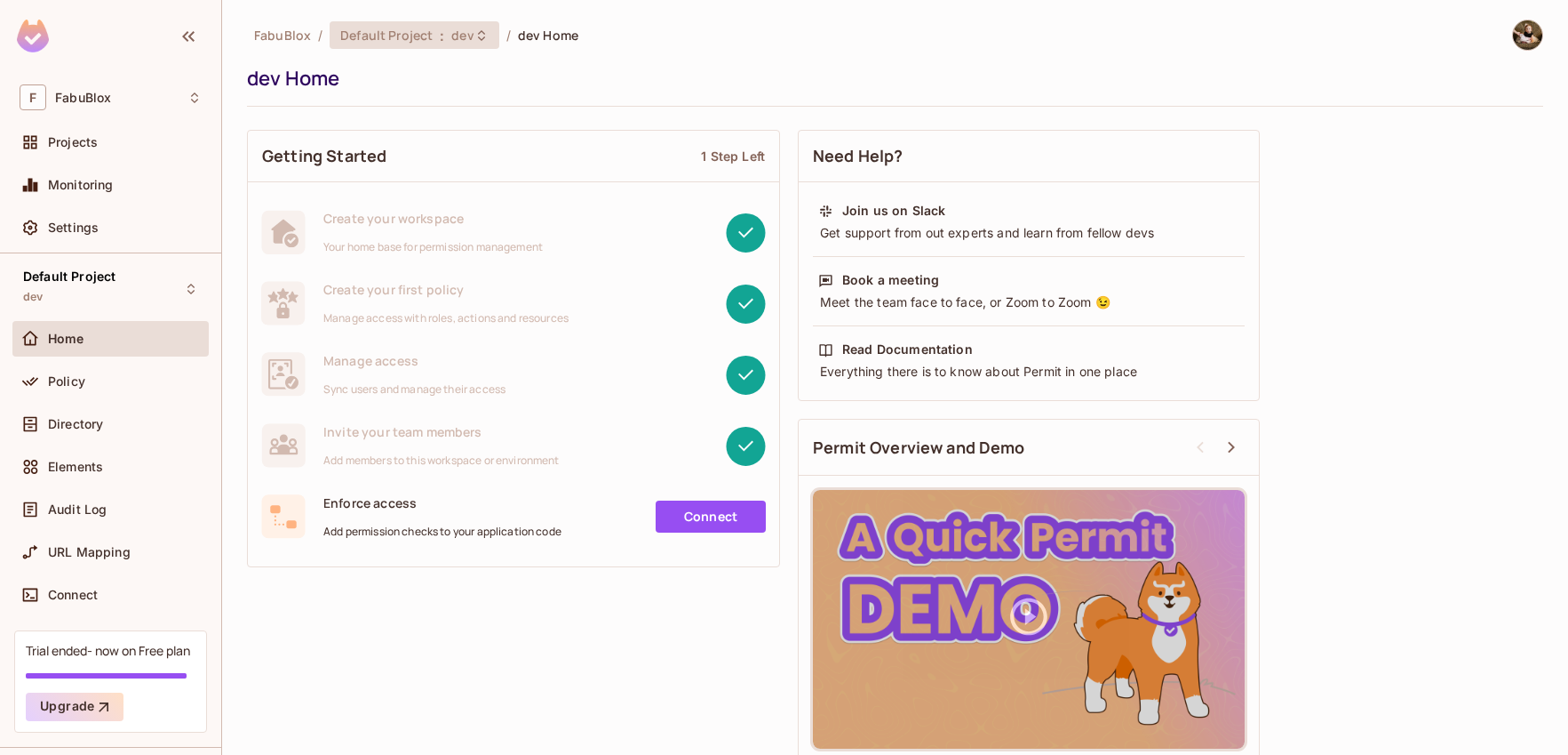
click at [466, 39] on span "dev" at bounding box center [462, 35] width 22 height 17
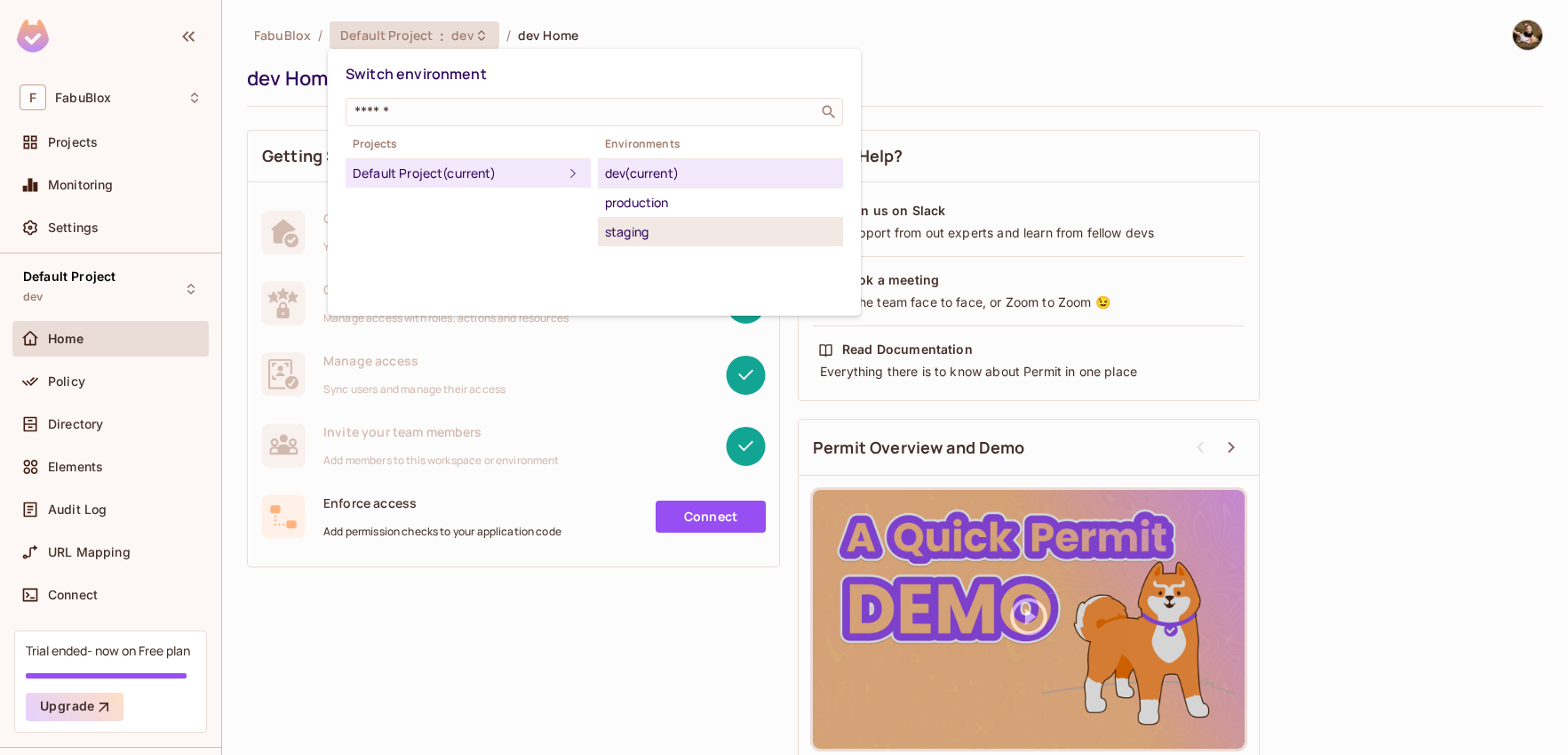
click at [678, 226] on div "staging" at bounding box center [720, 232] width 231 height 22
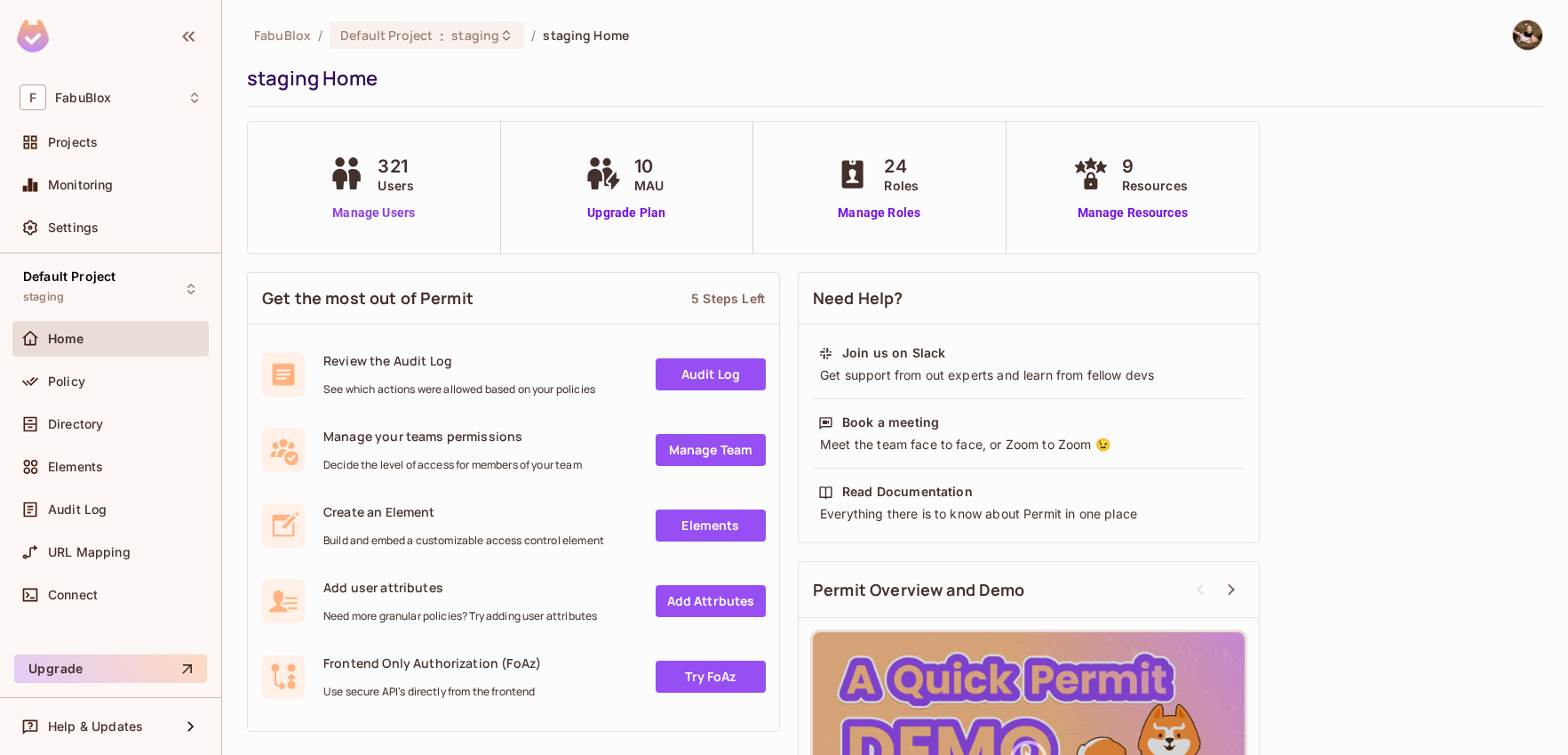
click at [397, 206] on link "Manage Users" at bounding box center [374, 212] width 99 height 19
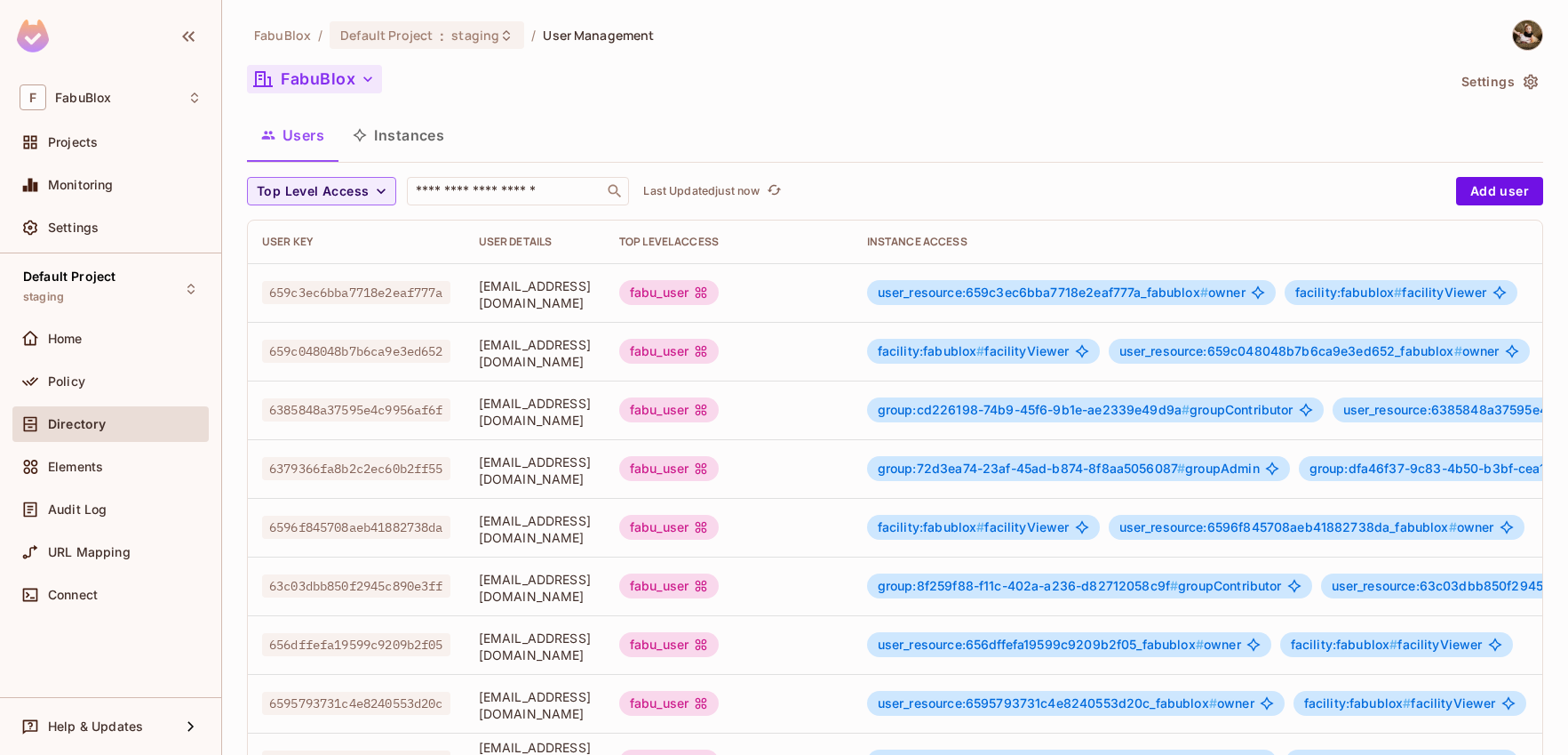
click at [353, 78] on button "FabuBlox" at bounding box center [314, 79] width 135 height 29
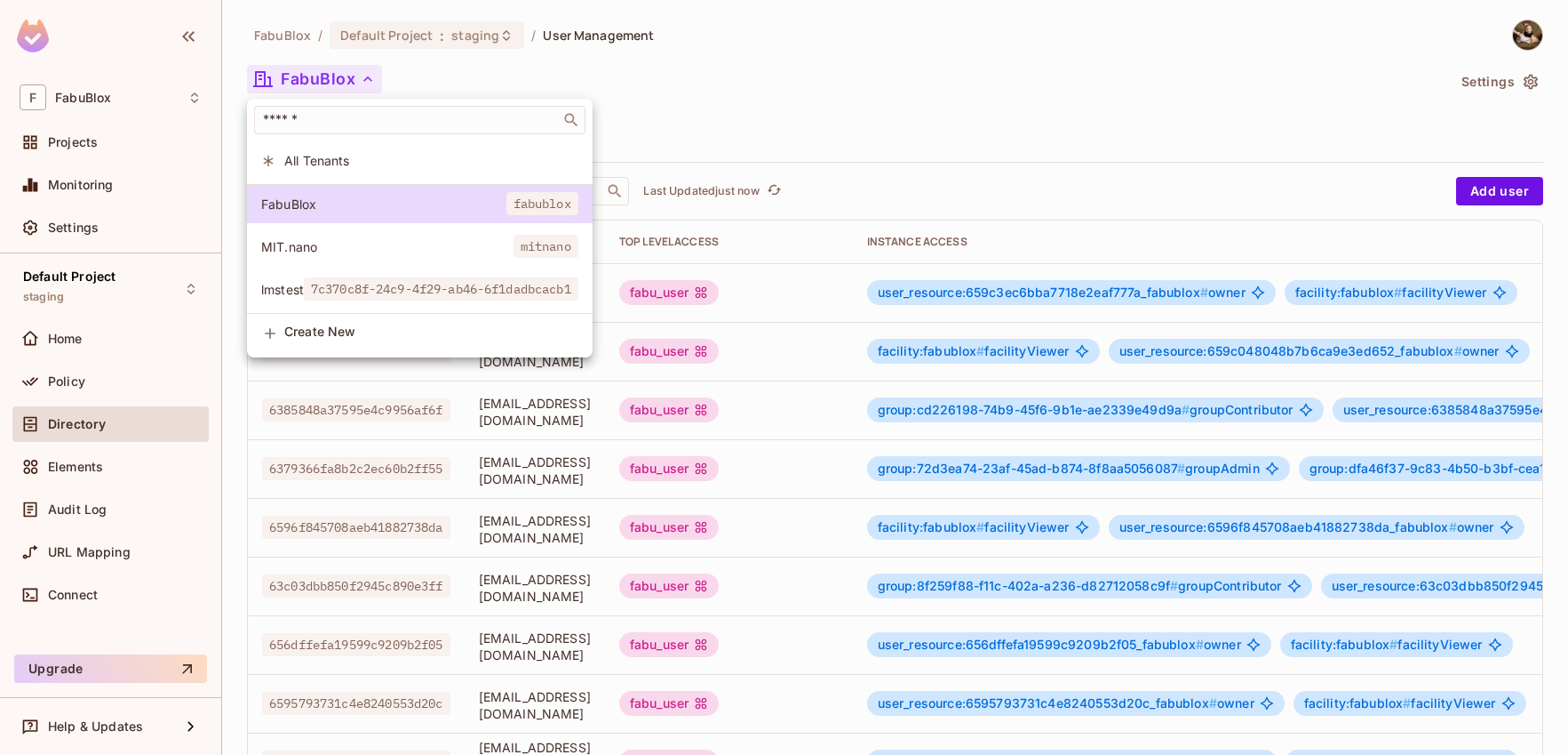
click at [829, 97] on div at bounding box center [784, 378] width 1568 height 755
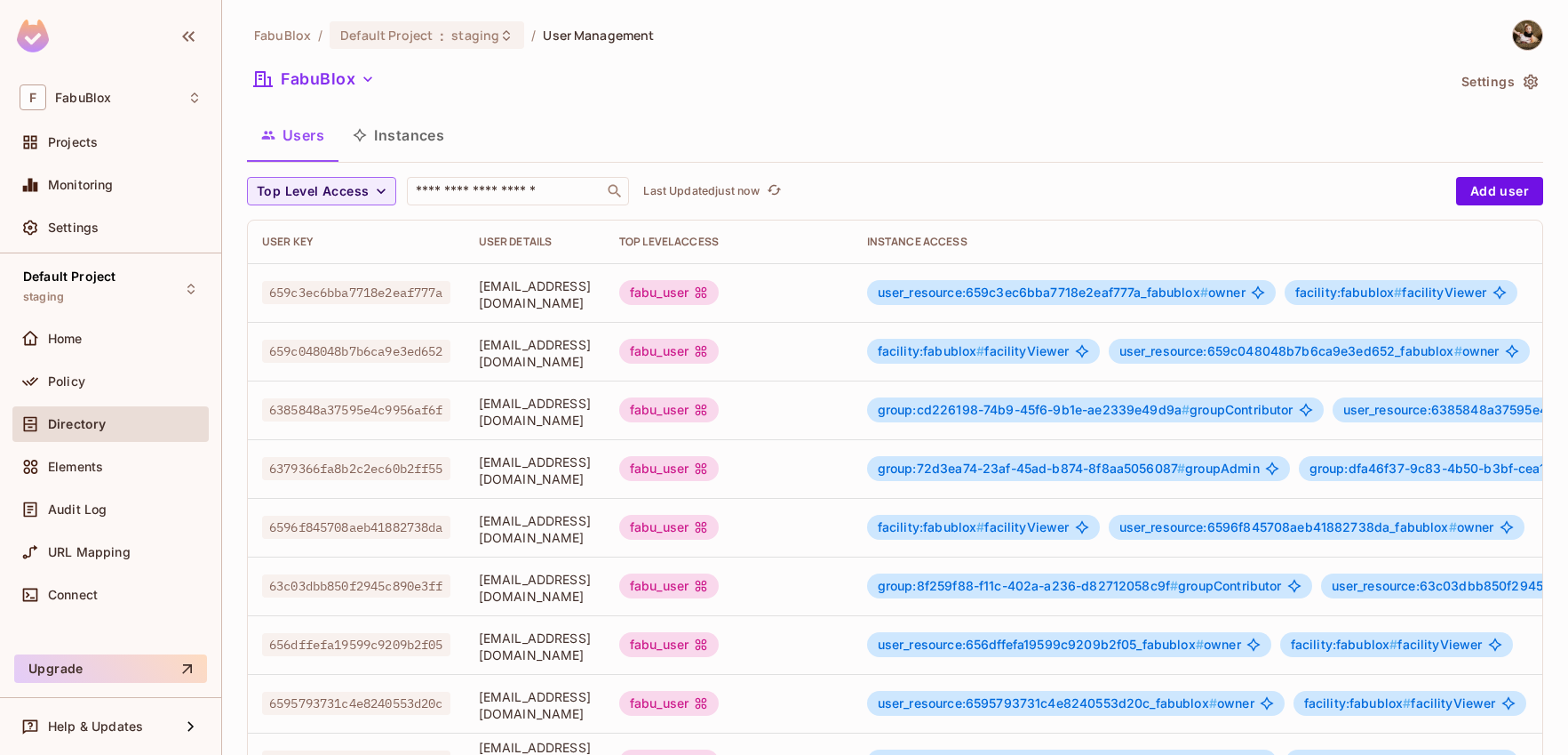
click at [395, 134] on button "Instances" at bounding box center [398, 135] width 120 height 44
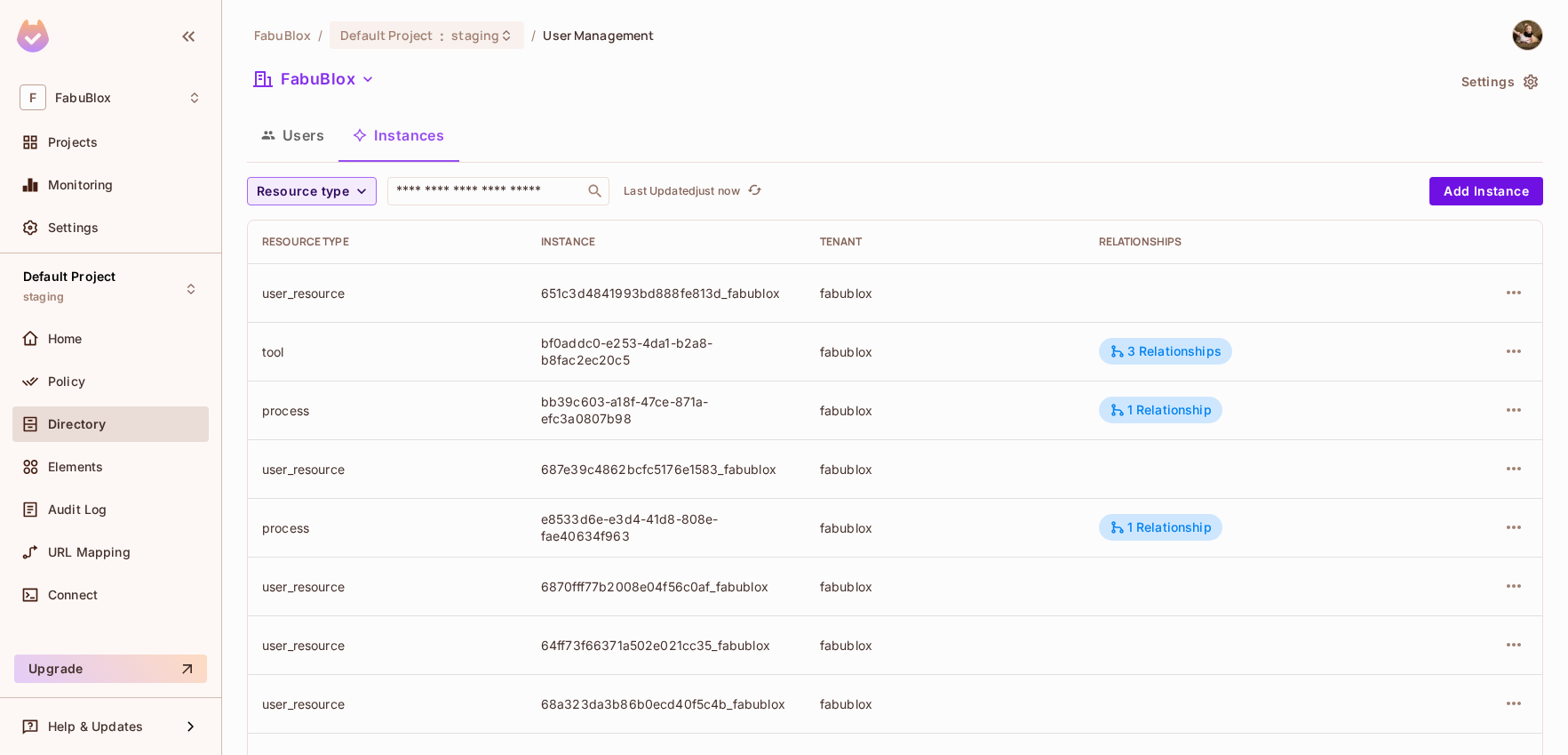
click at [321, 138] on button "Users" at bounding box center [293, 135] width 92 height 44
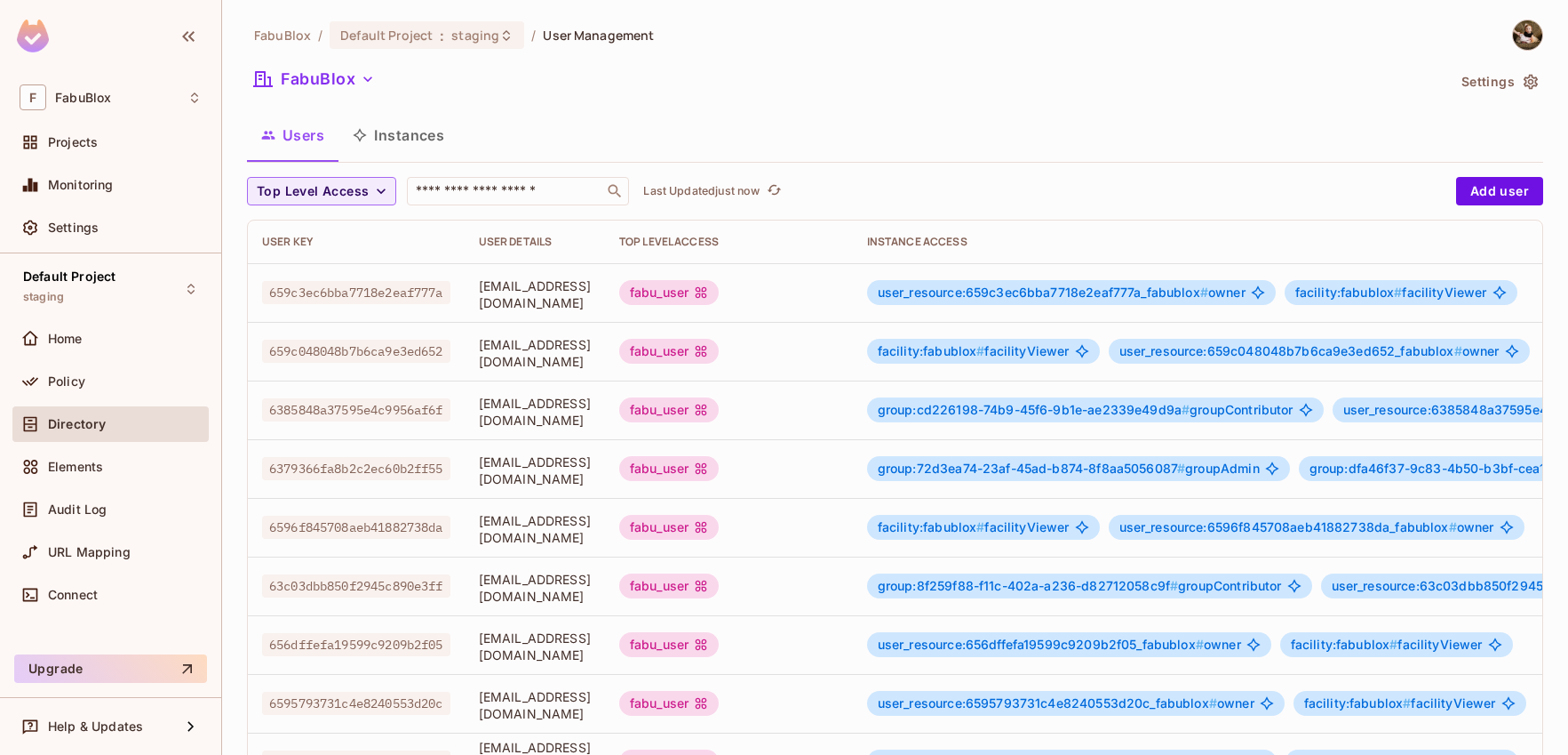
click at [414, 143] on button "Instances" at bounding box center [398, 135] width 120 height 44
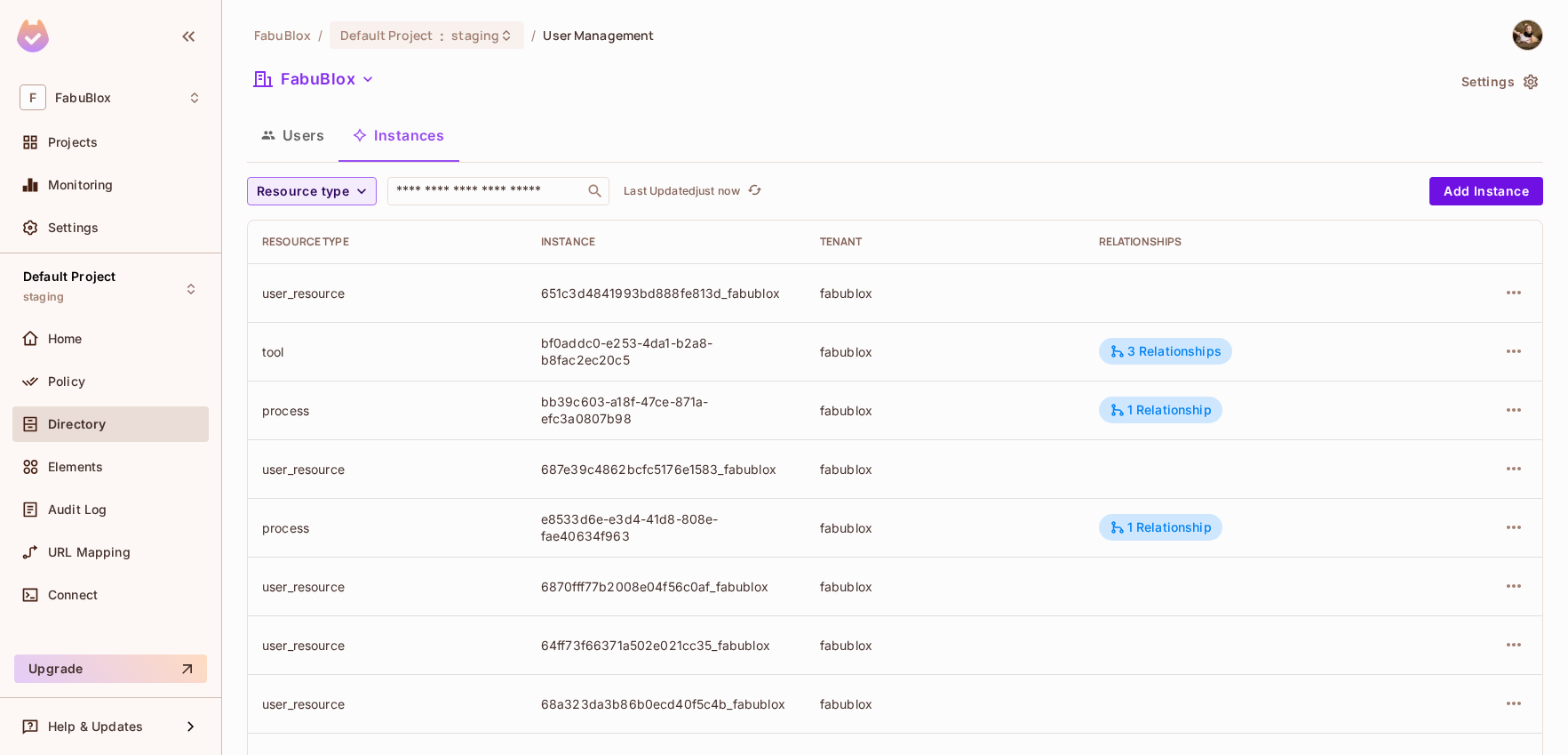
click at [327, 137] on button "Users" at bounding box center [293, 135] width 92 height 44
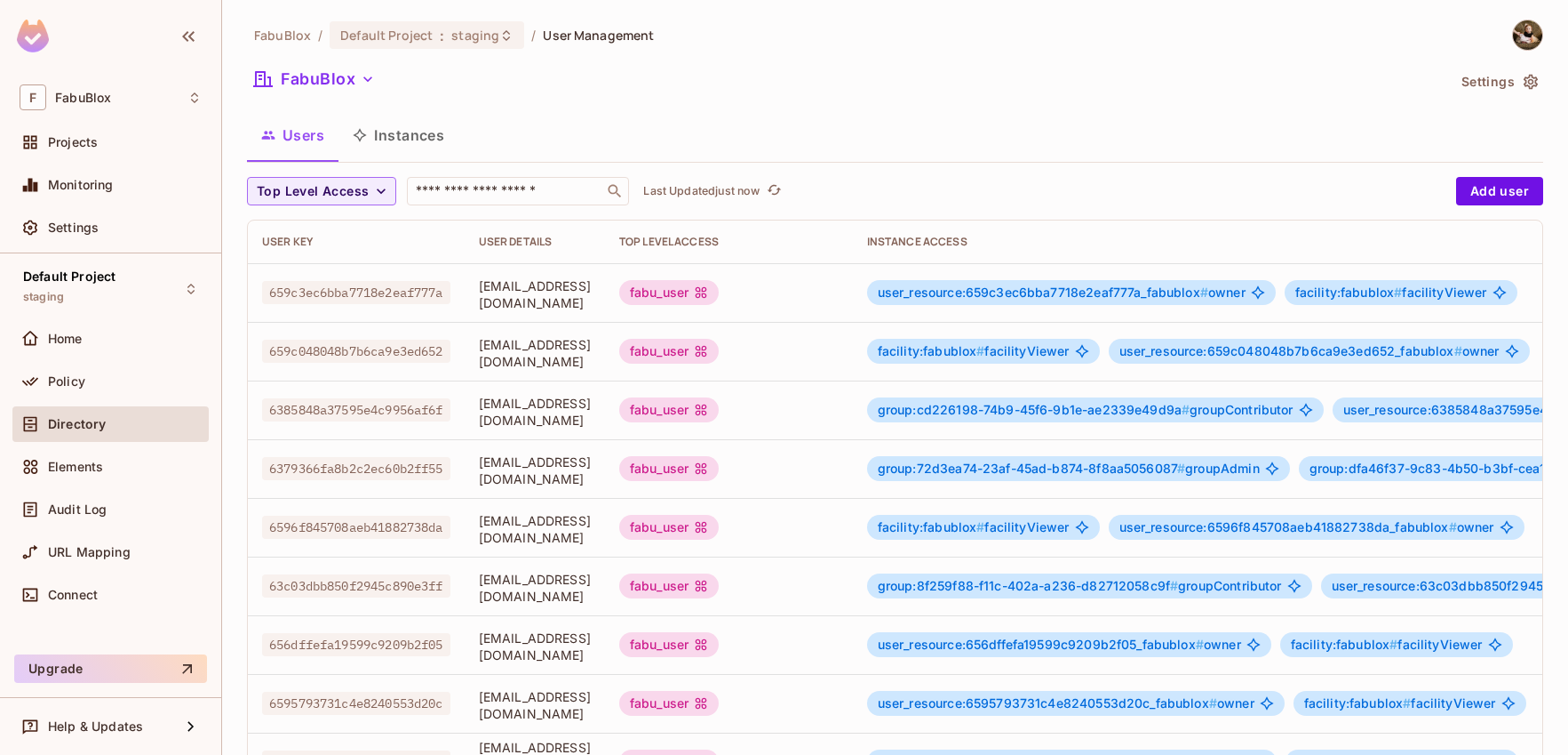
click at [394, 132] on button "Instances" at bounding box center [398, 135] width 120 height 44
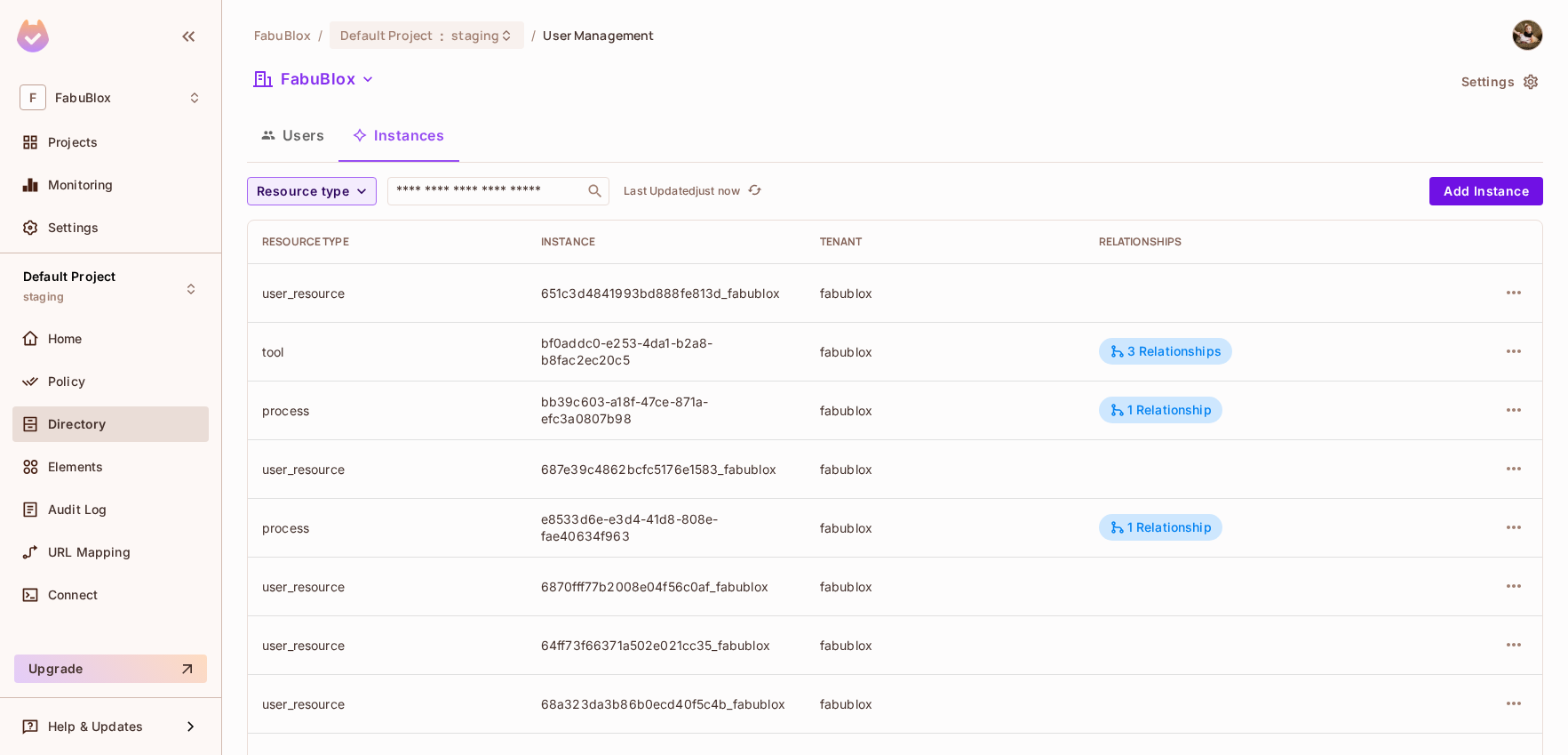
click at [332, 130] on button "Users" at bounding box center [293, 135] width 92 height 44
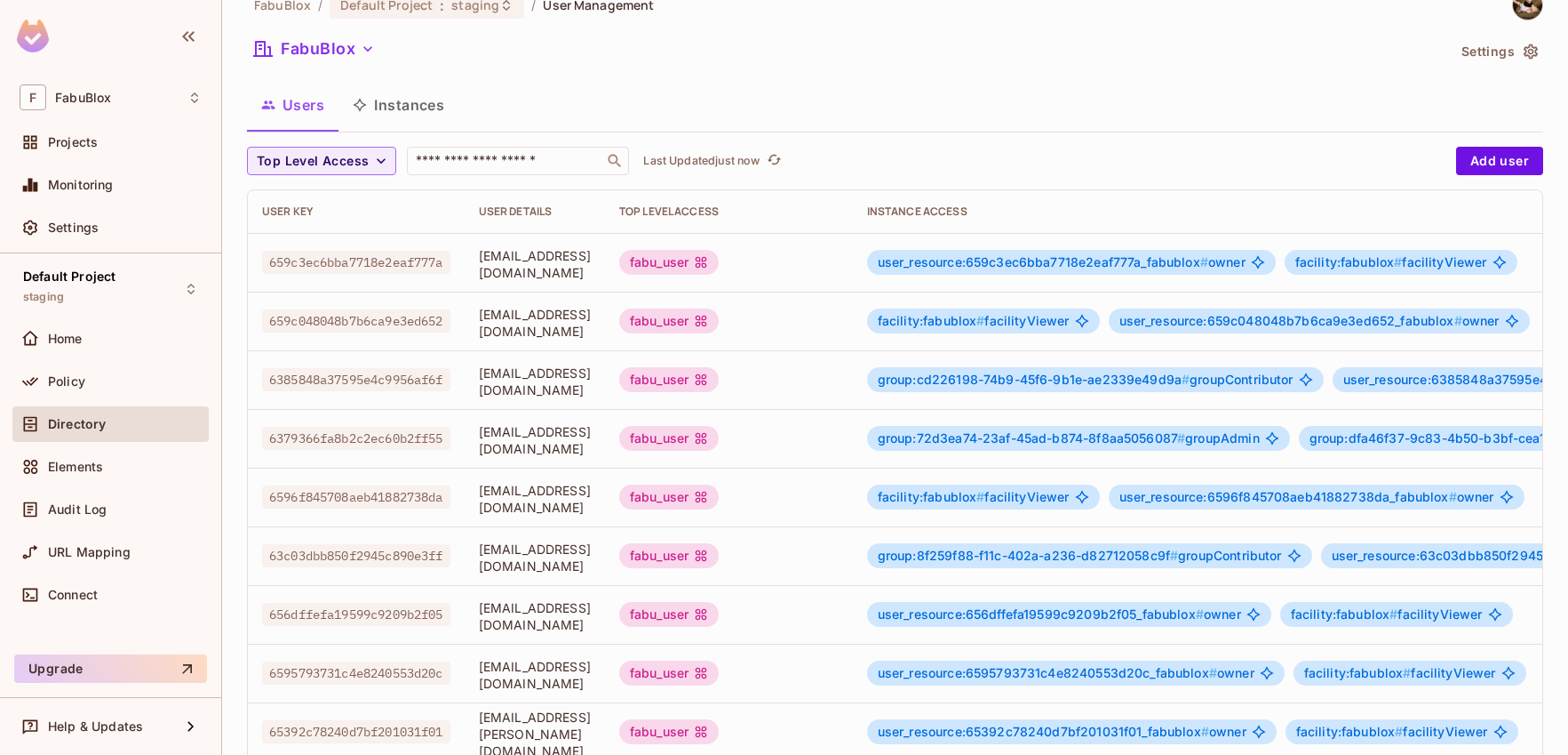
scroll to position [32, 0]
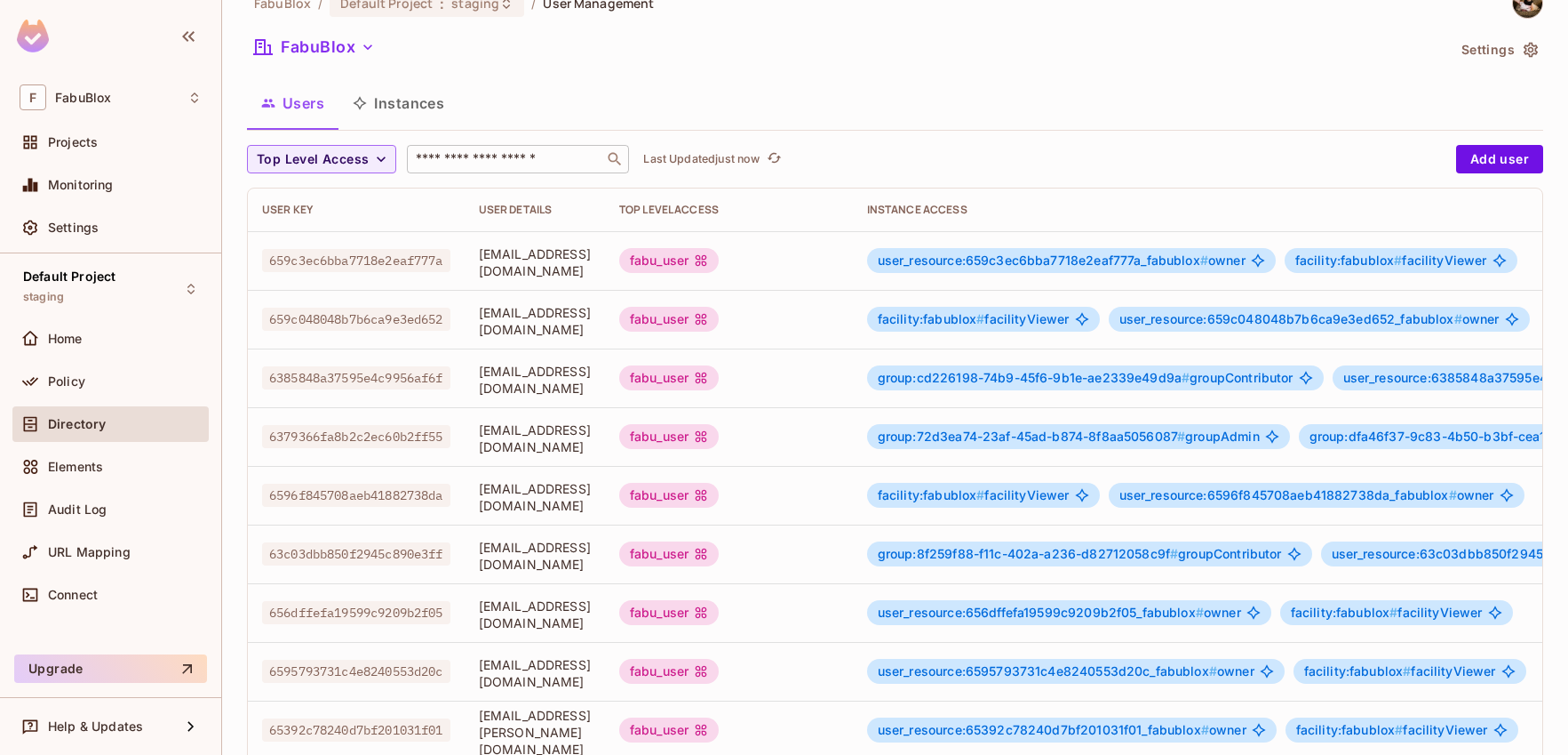
click at [527, 155] on input "text" at bounding box center [506, 159] width 187 height 18
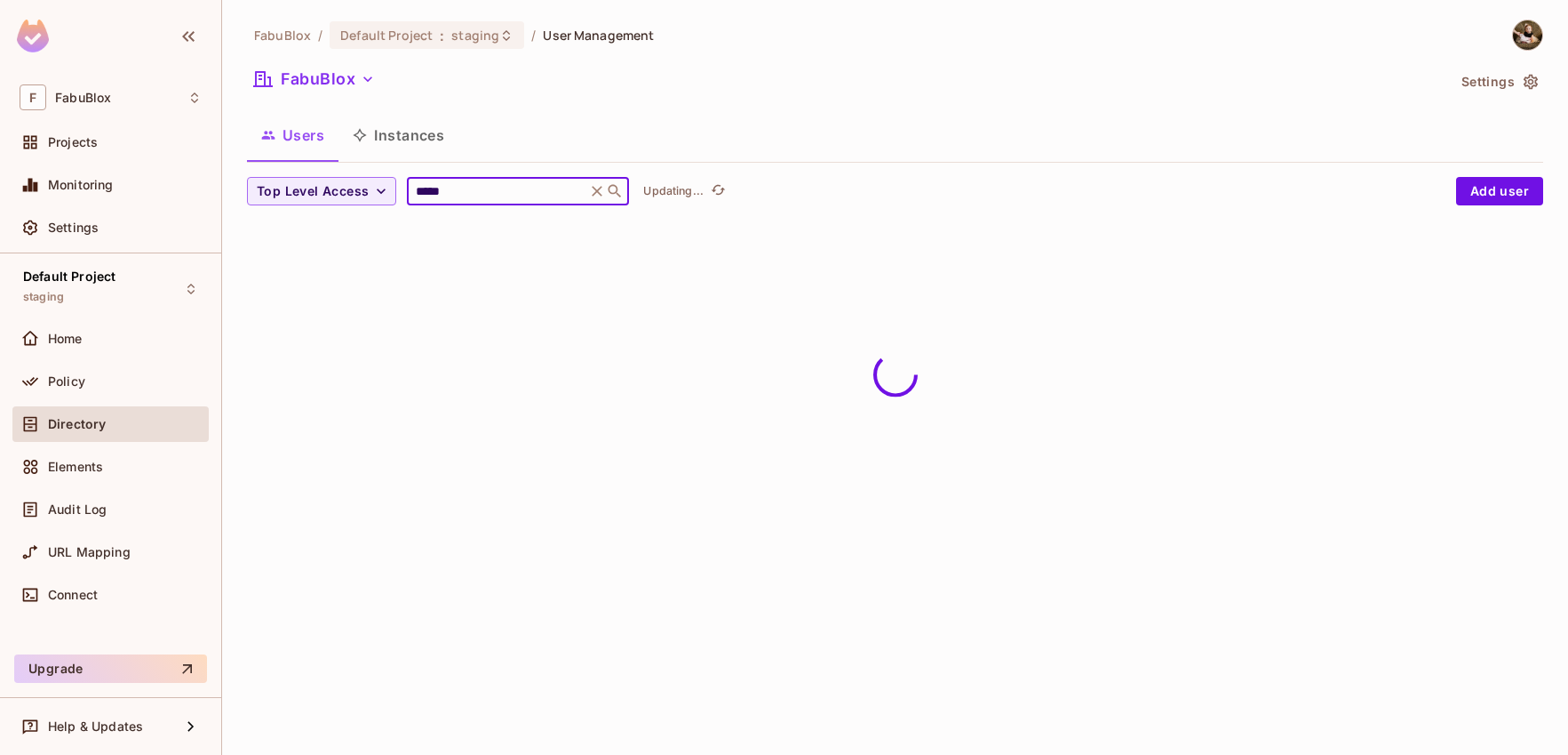
scroll to position [0, 0]
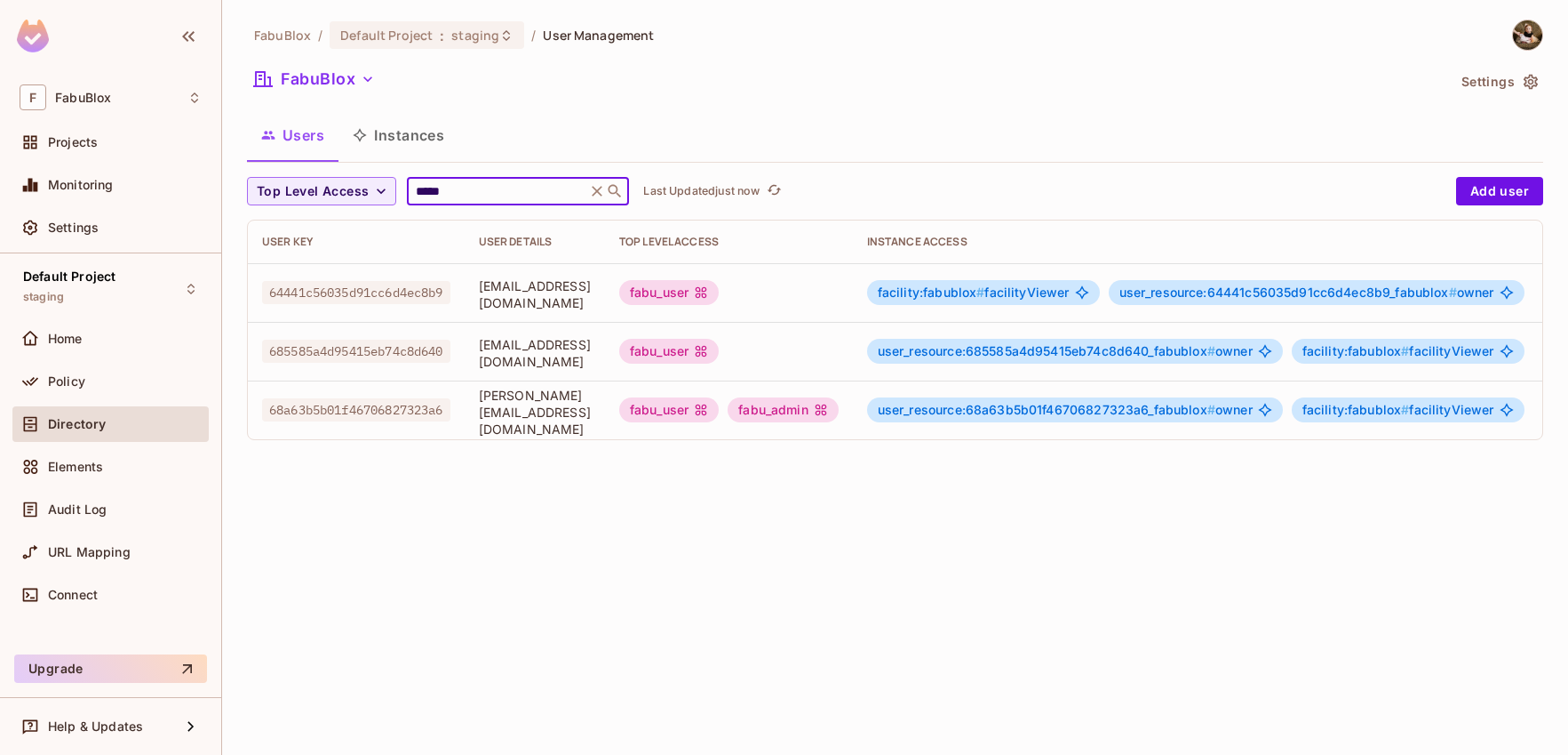
type input "*****"
click at [605, 439] on td "[PERSON_NAME][EMAIL_ADDRESS][DOMAIN_NAME]" at bounding box center [535, 409] width 140 height 58
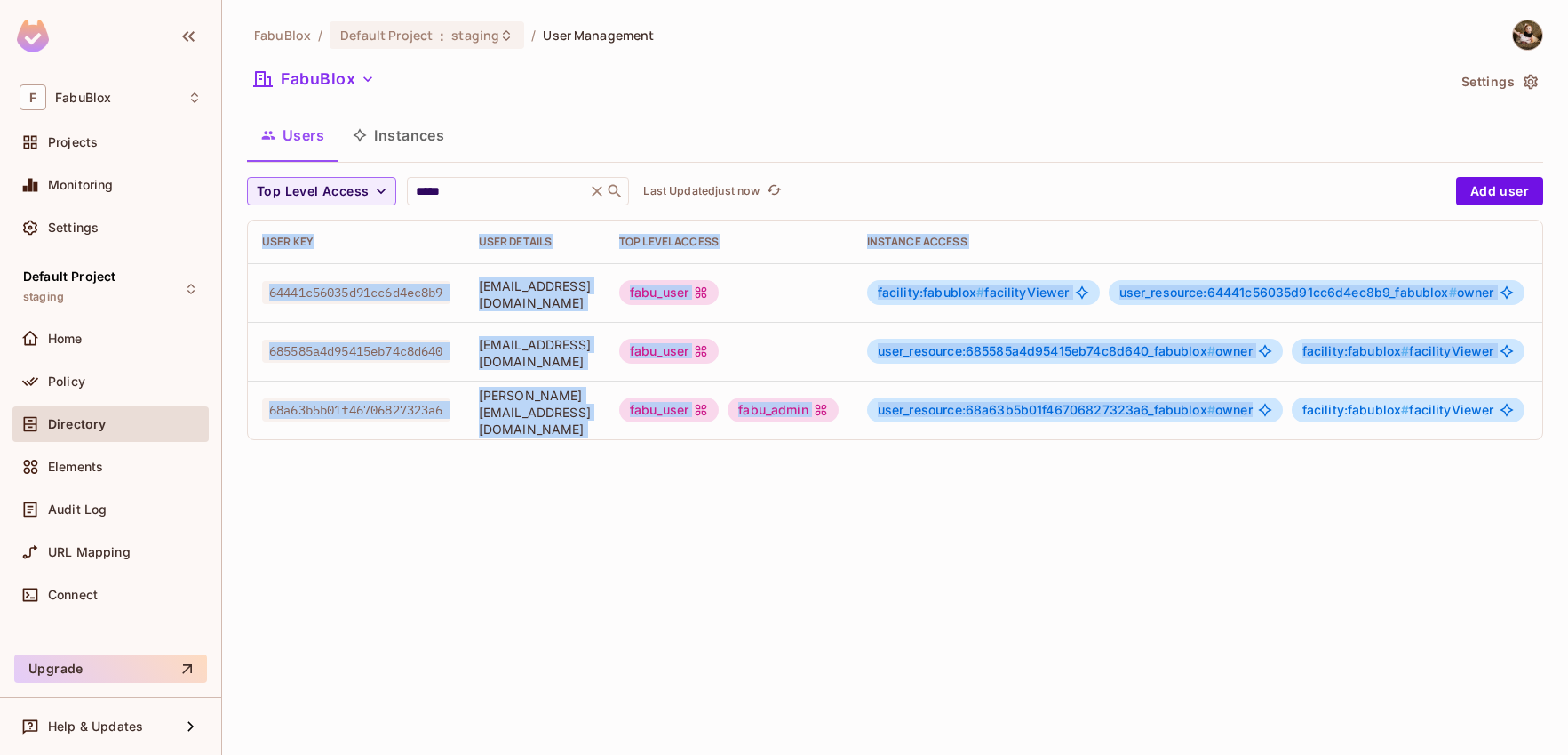
drag, startPoint x: 1259, startPoint y: 439, endPoint x: 1294, endPoint y: 441, distance: 35.1
click at [1294, 440] on div "User Key User Details Top Level Access Instance Access 64441c56035d91cc6d4ec8b9…" at bounding box center [895, 329] width 1295 height 218
click at [314, 80] on button "FabuBlox" at bounding box center [314, 79] width 135 height 29
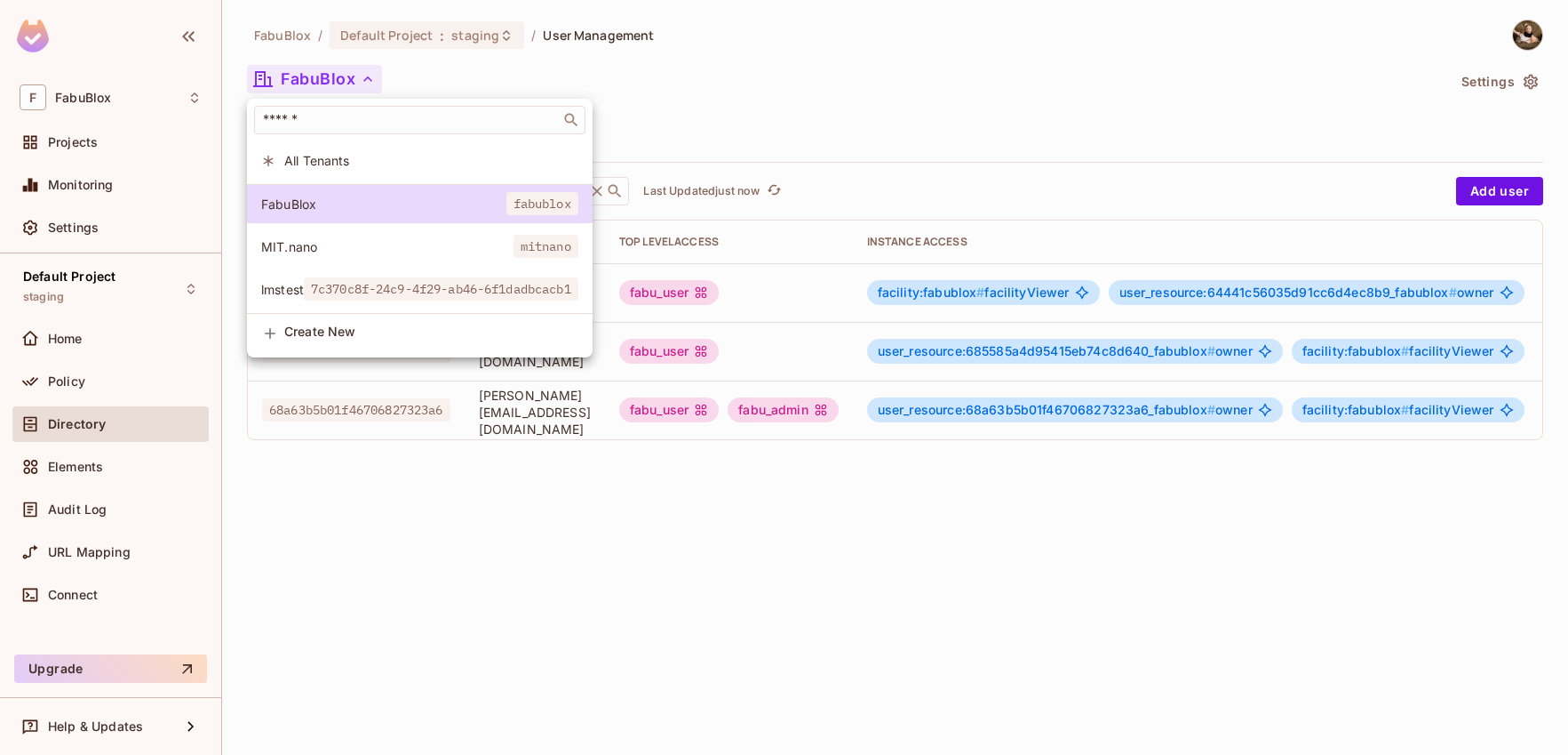
click at [592, 75] on div at bounding box center [784, 378] width 1568 height 755
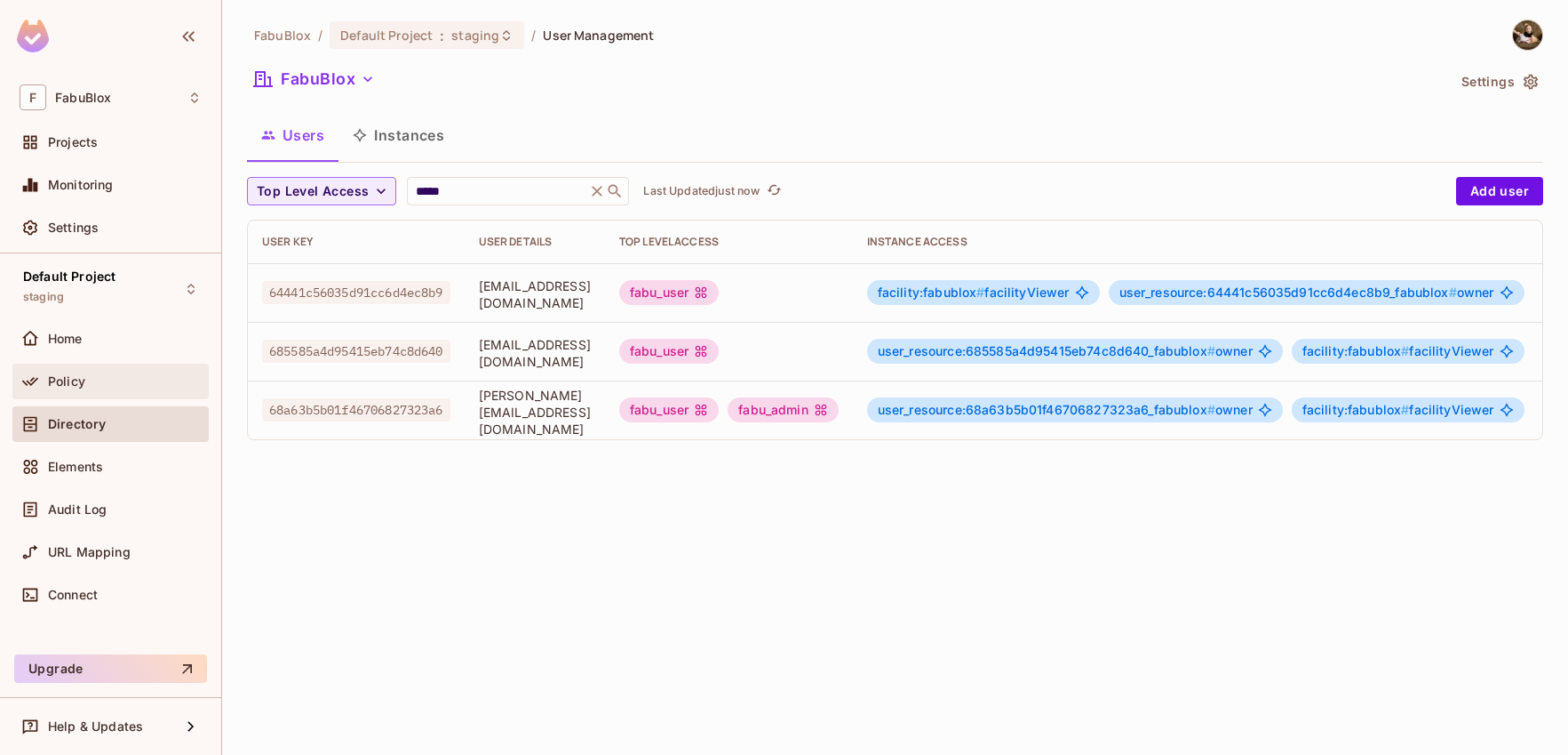
click at [101, 370] on div "Policy" at bounding box center [111, 381] width 182 height 22
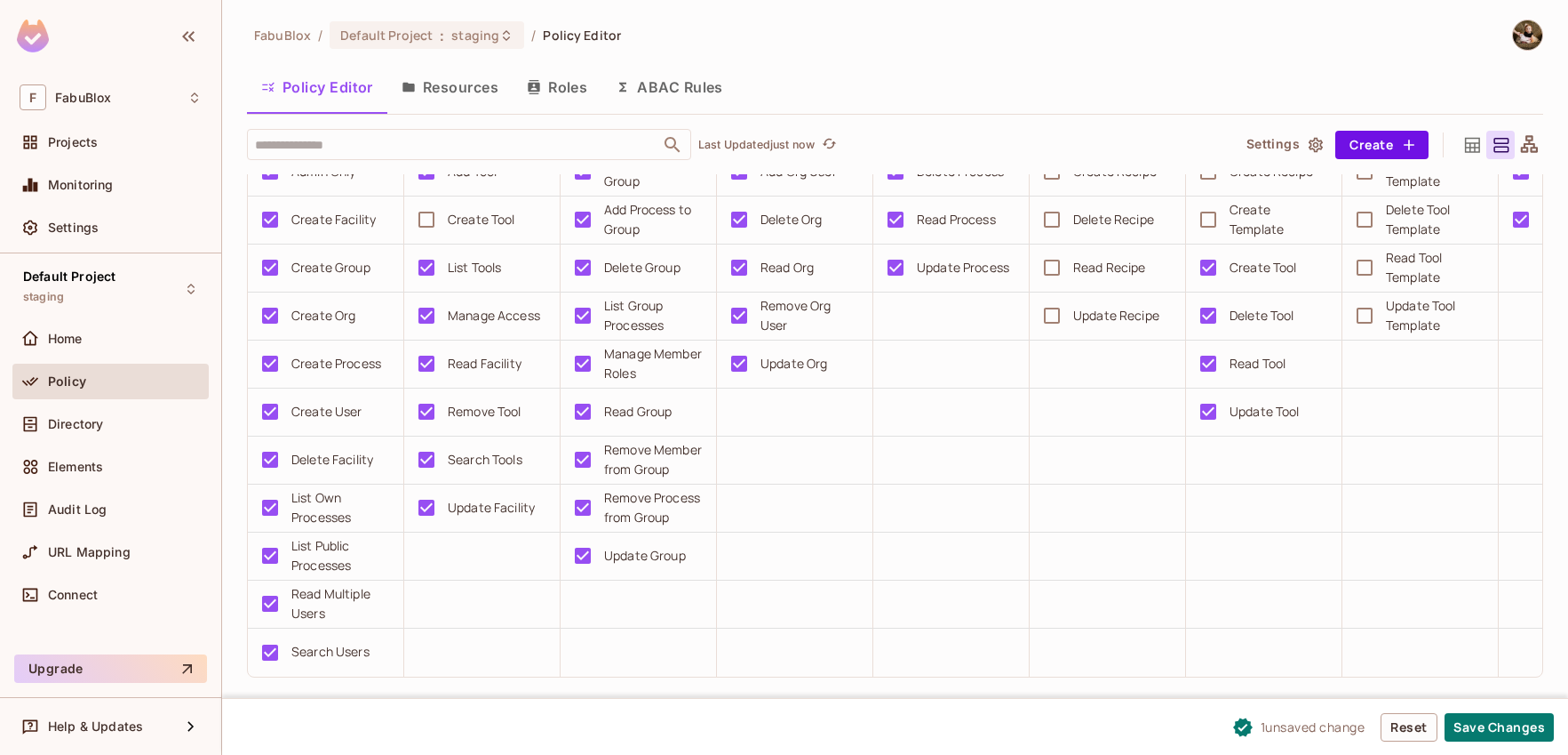
scroll to position [1516, 0]
click at [1519, 732] on button "Save Changes" at bounding box center [1500, 727] width 110 height 29
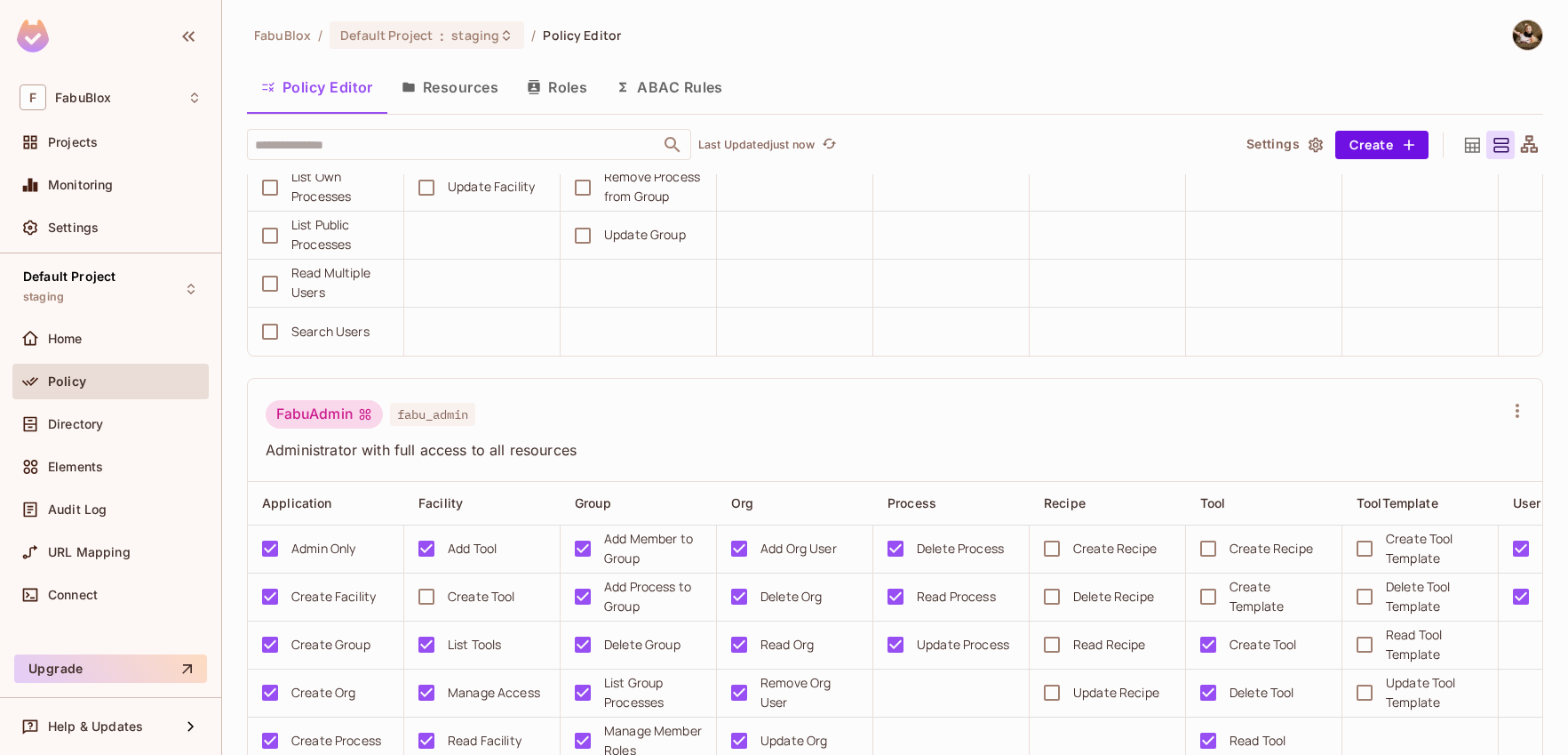
scroll to position [1132, 0]
